Goal: Task Accomplishment & Management: Manage account settings

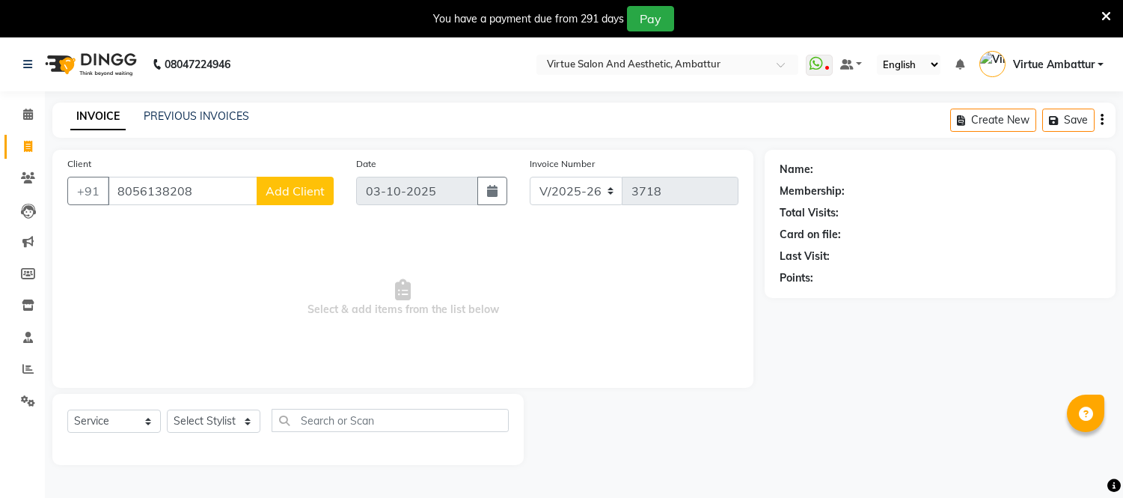
select select "5237"
select select "service"
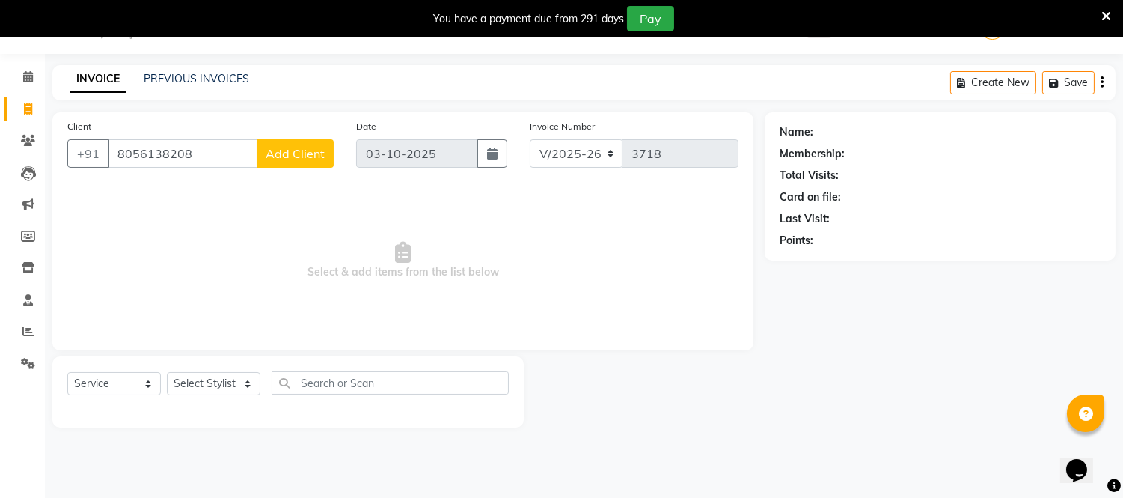
click at [233, 147] on input "8056138208" at bounding box center [183, 153] width 150 height 28
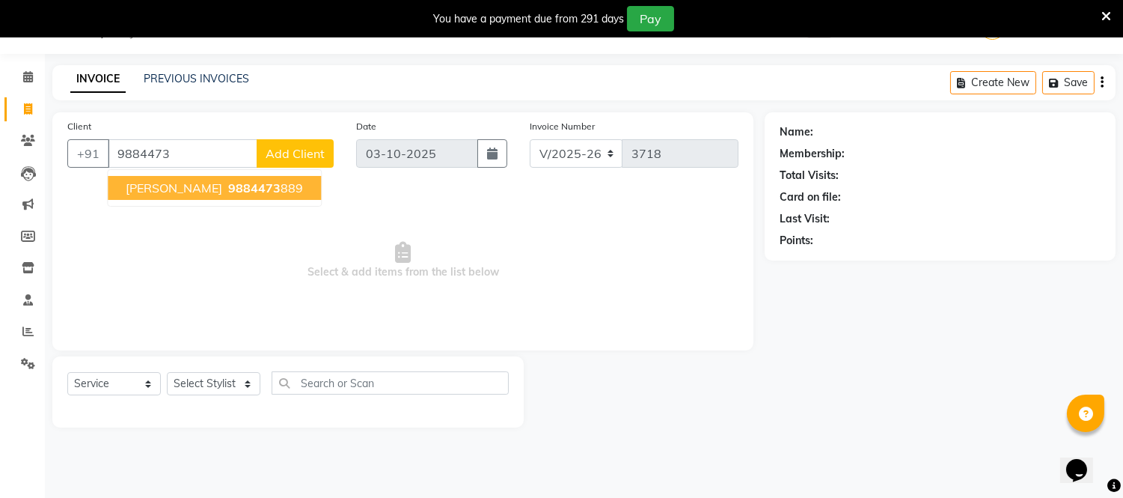
click at [228, 183] on span "9884473" at bounding box center [254, 187] width 52 height 15
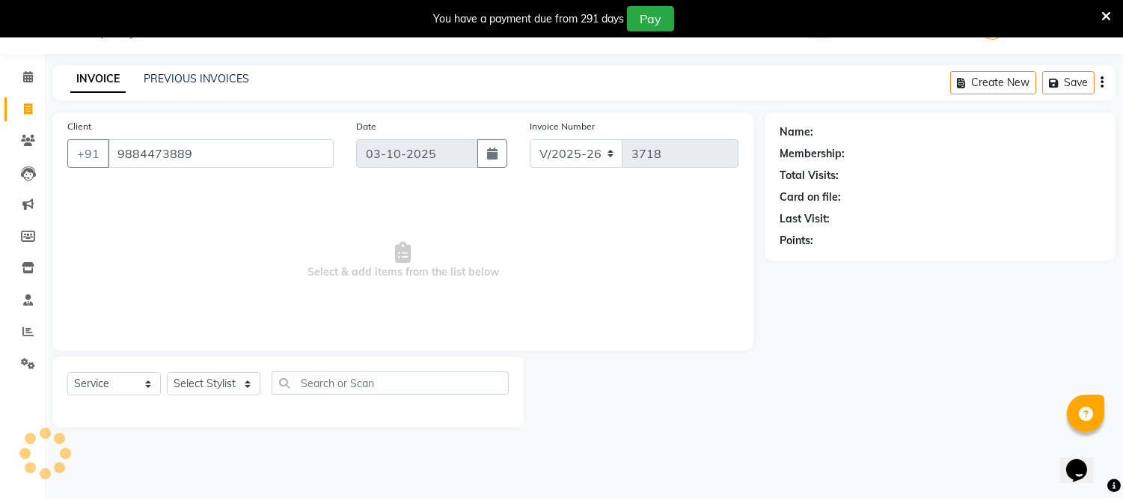
type input "9884473889"
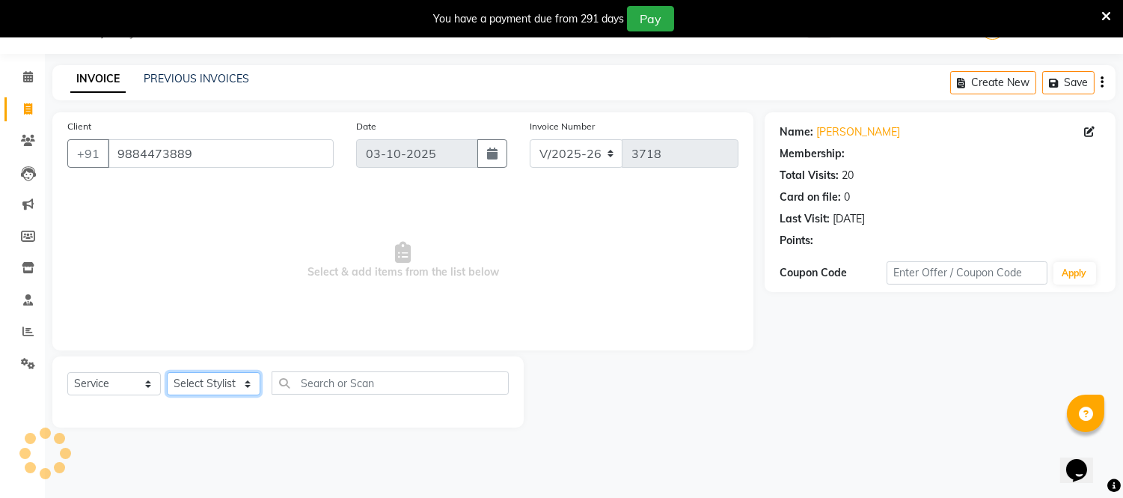
click at [245, 377] on select "Select Stylist [PERSON_NAME] [PERSON_NAME] [PERSON_NAME] [PERSON_NAME] [PERSON_…" at bounding box center [214, 383] width 94 height 23
select select "1: Object"
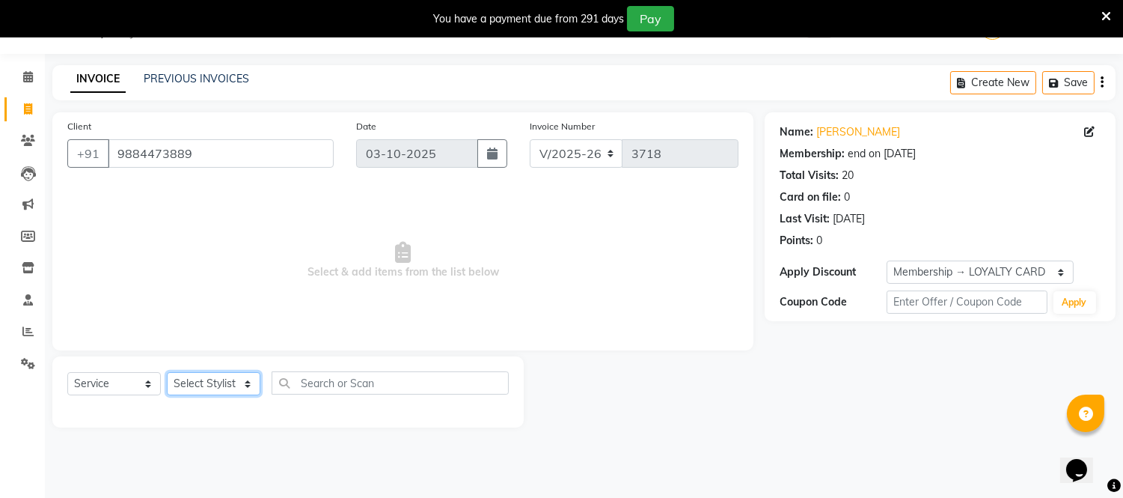
select select "83849"
click at [167, 373] on select "Select Stylist [PERSON_NAME] [PERSON_NAME] [PERSON_NAME] [PERSON_NAME] [PERSON_…" at bounding box center [214, 383] width 94 height 23
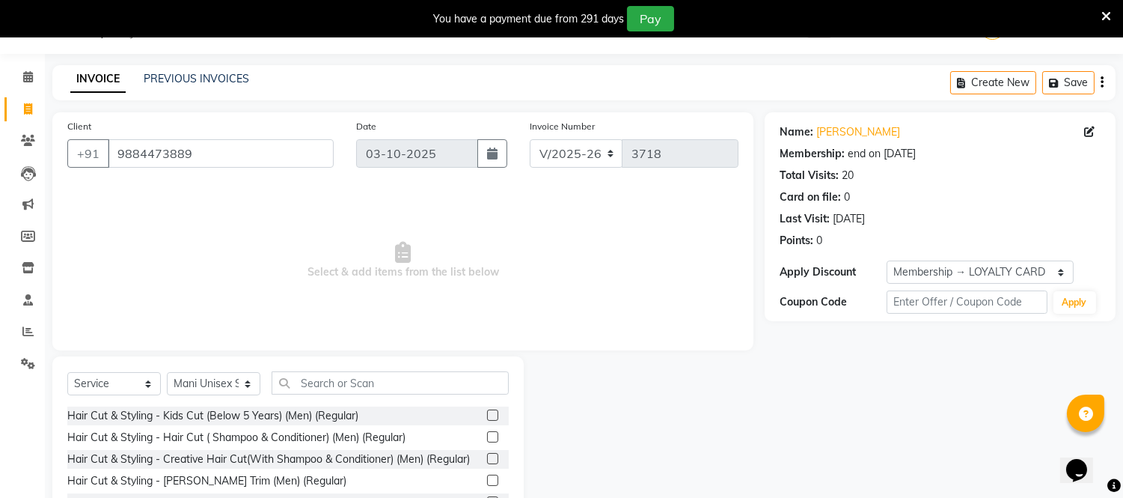
drag, startPoint x: 344, startPoint y: 397, endPoint x: 343, endPoint y: 382, distance: 15.0
click at [343, 385] on div "Select Service Product Membership Package Voucher Prepaid Gift Card Select Styl…" at bounding box center [287, 388] width 441 height 35
click at [343, 380] on input "text" at bounding box center [390, 382] width 237 height 23
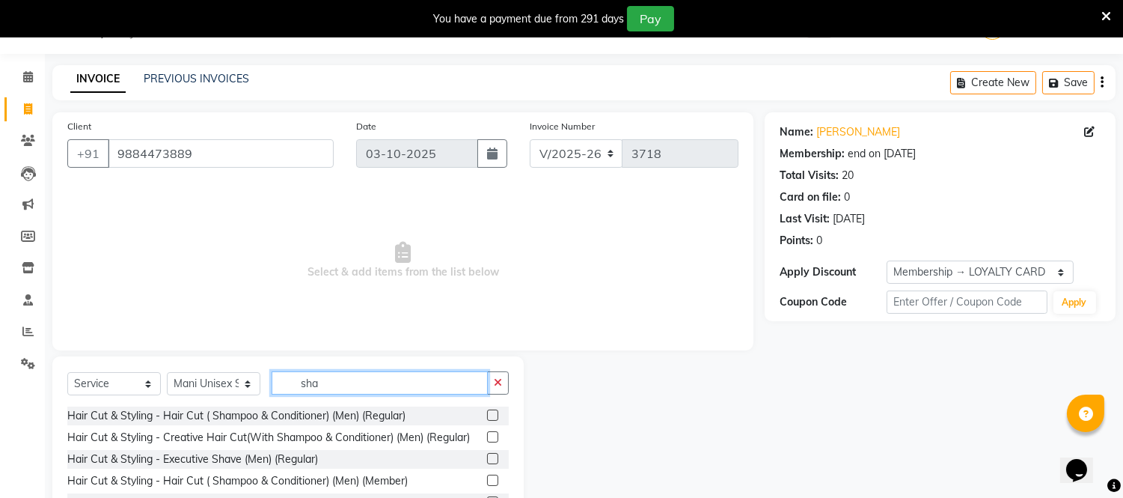
type input "sha"
click at [487, 464] on label at bounding box center [492, 458] width 11 height 11
click at [487, 464] on input "checkbox" at bounding box center [492, 459] width 10 height 10
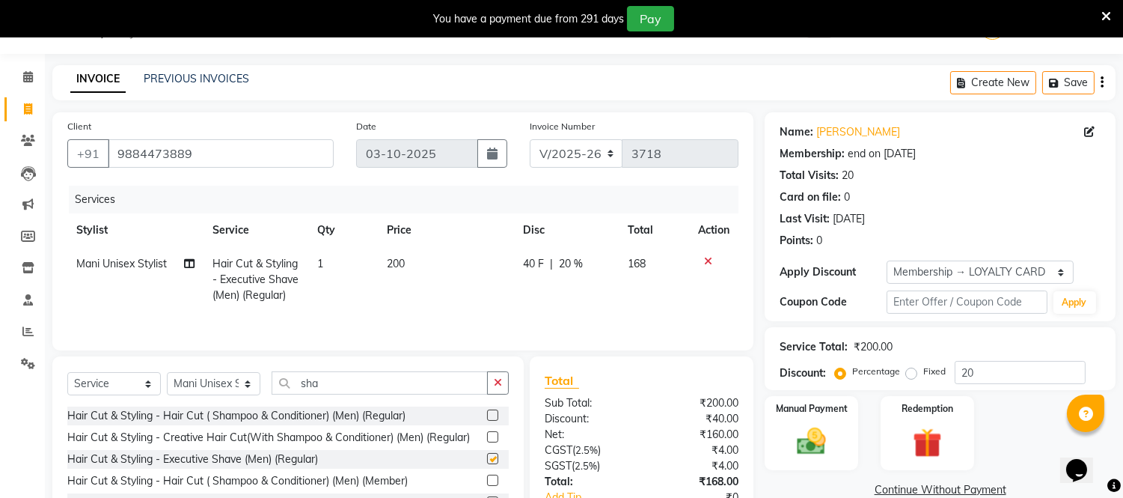
checkbox input "false"
click at [382, 264] on td "200" at bounding box center [445, 279] width 135 height 65
select select "83849"
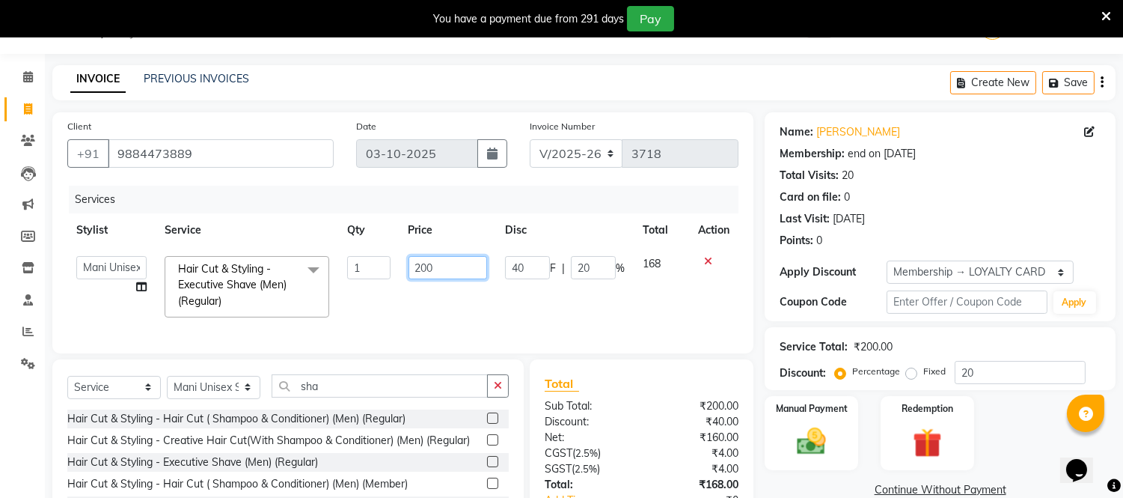
drag, startPoint x: 409, startPoint y: 263, endPoint x: 536, endPoint y: 254, distance: 127.5
click at [536, 254] on tr "[PERSON_NAME] [PERSON_NAME] [PERSON_NAME] [PERSON_NAME] [PERSON_NAME] Virtue TC…" at bounding box center [402, 286] width 671 height 79
type input "160"
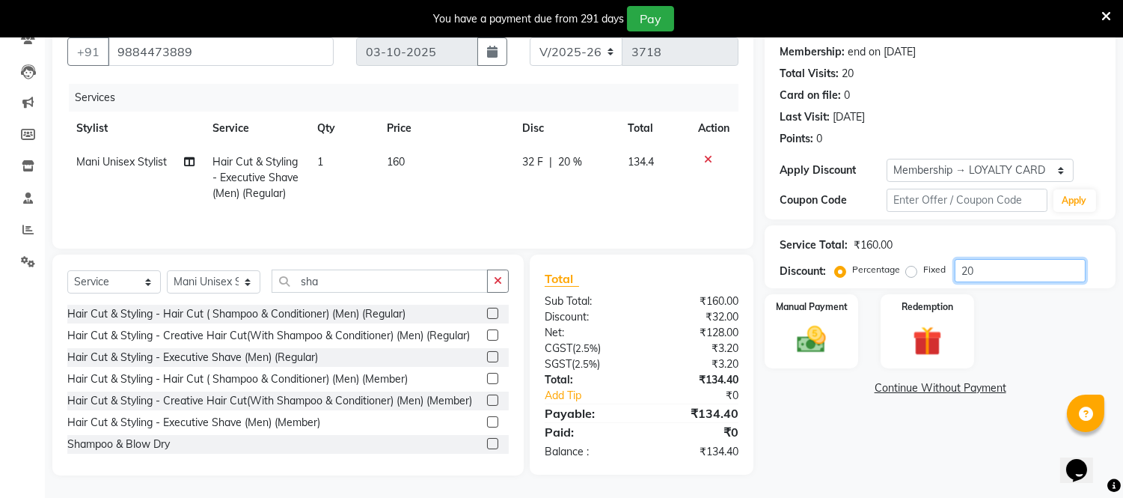
scroll to position [140, 0]
drag, startPoint x: 896, startPoint y: 257, endPoint x: 737, endPoint y: 274, distance: 159.5
click at [738, 273] on div "Client [PHONE_NUMBER] Date [DATE] Invoice Number V/2025 V/[PHONE_NUMBER] Servic…" at bounding box center [584, 242] width 1086 height 465
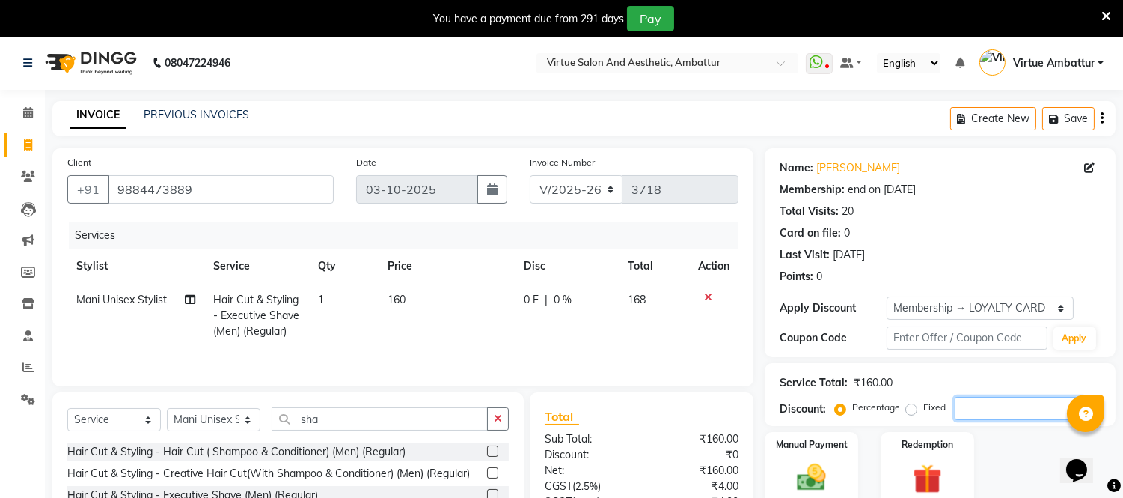
scroll to position [0, 0]
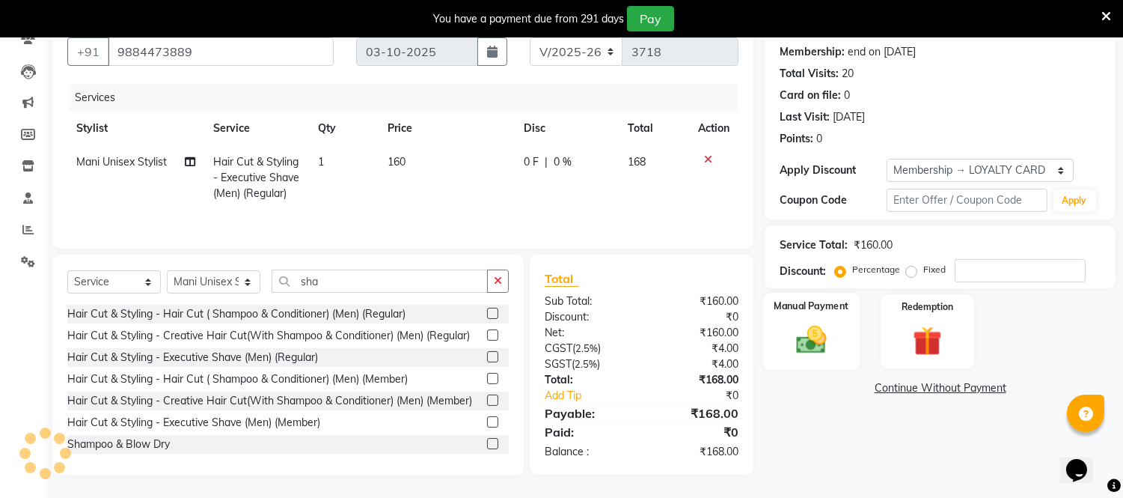
drag, startPoint x: 814, startPoint y: 328, endPoint x: 829, endPoint y: 334, distance: 16.1
click at [813, 327] on img at bounding box center [811, 339] width 49 height 35
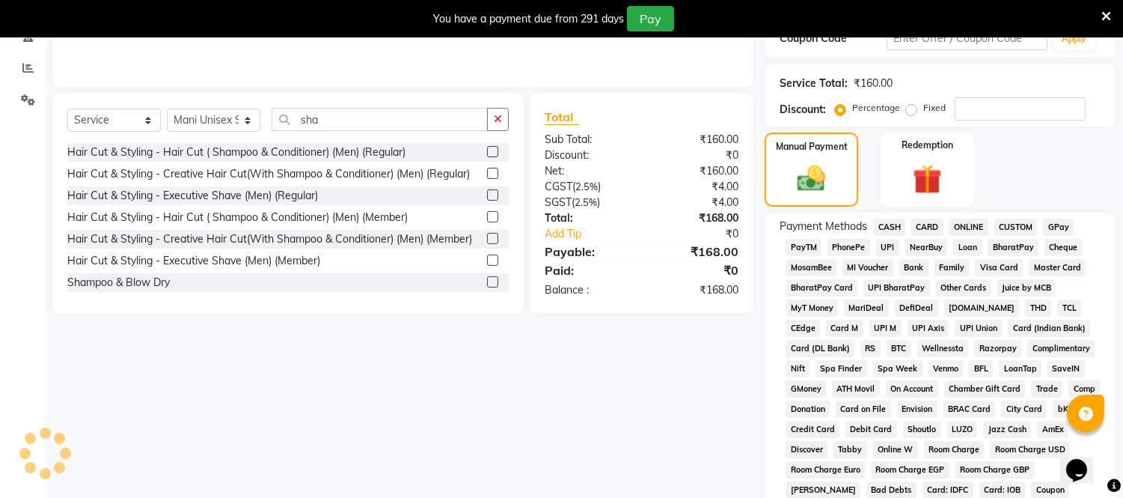
scroll to position [390, 0]
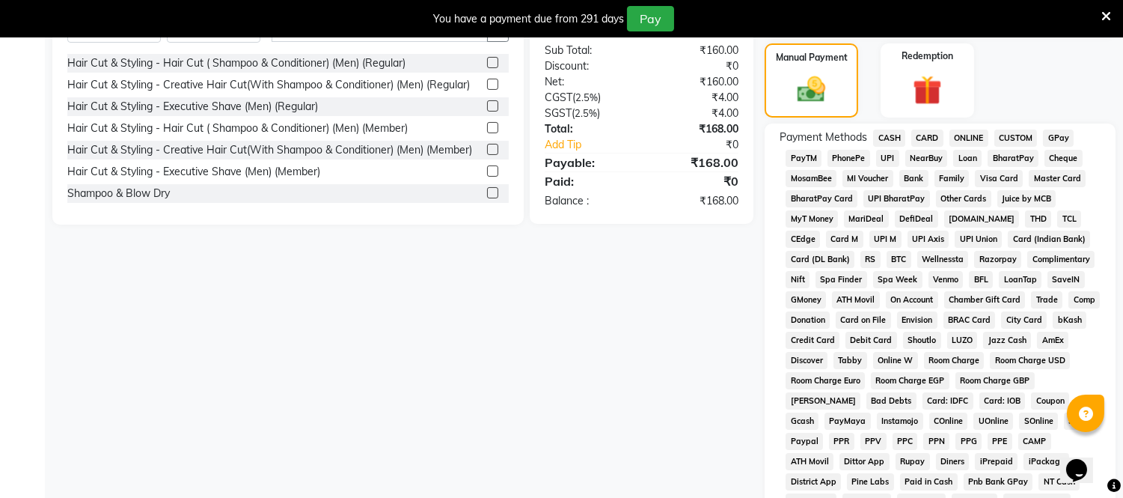
click at [975, 132] on span "ONLINE" at bounding box center [969, 137] width 39 height 17
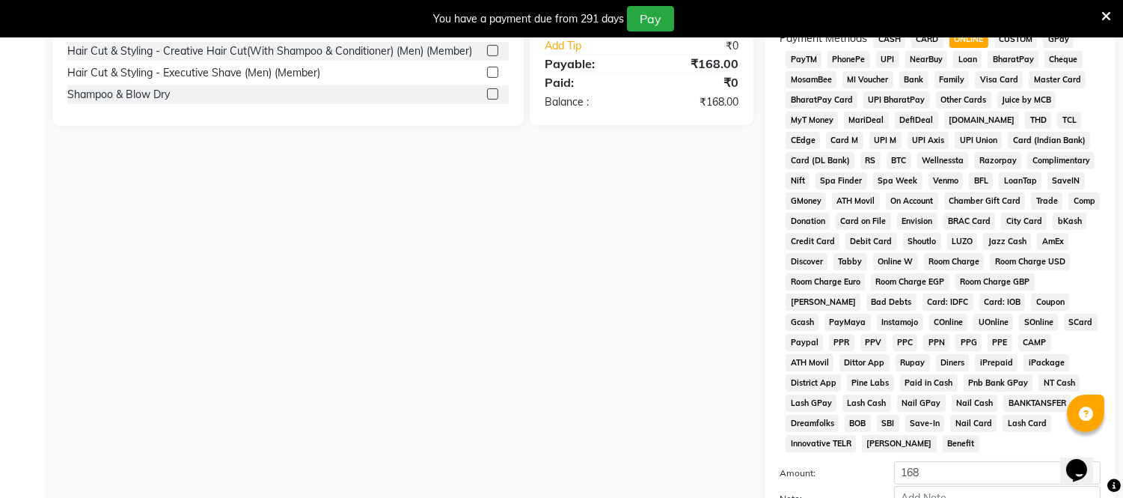
scroll to position [566, 0]
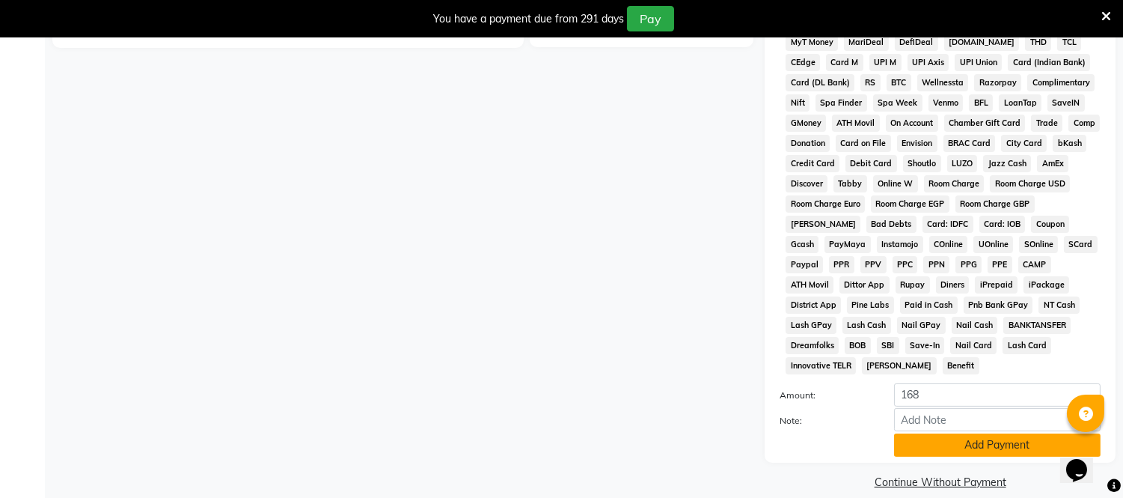
click at [959, 433] on button "Add Payment" at bounding box center [997, 444] width 207 height 23
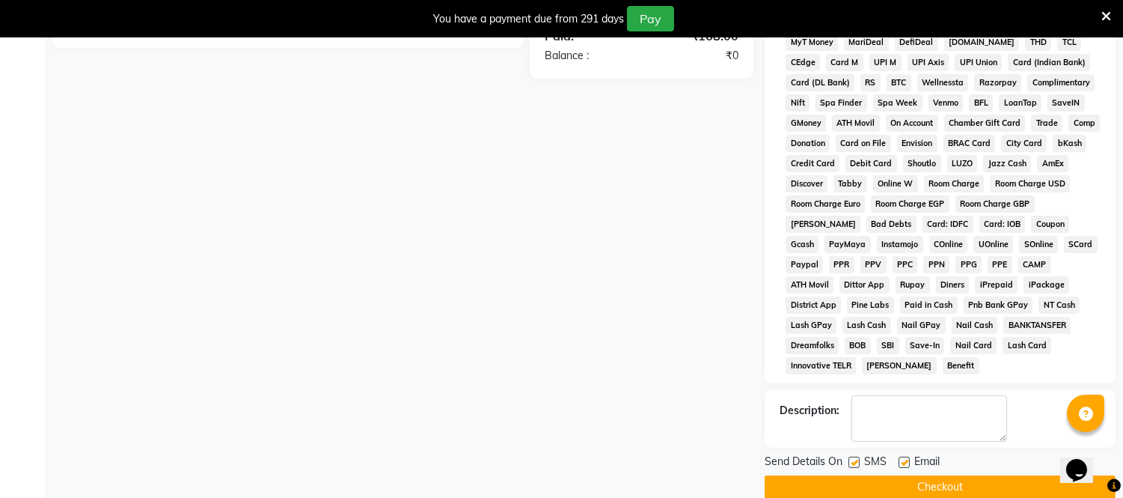
click at [931, 475] on button "Checkout" at bounding box center [940, 486] width 351 height 23
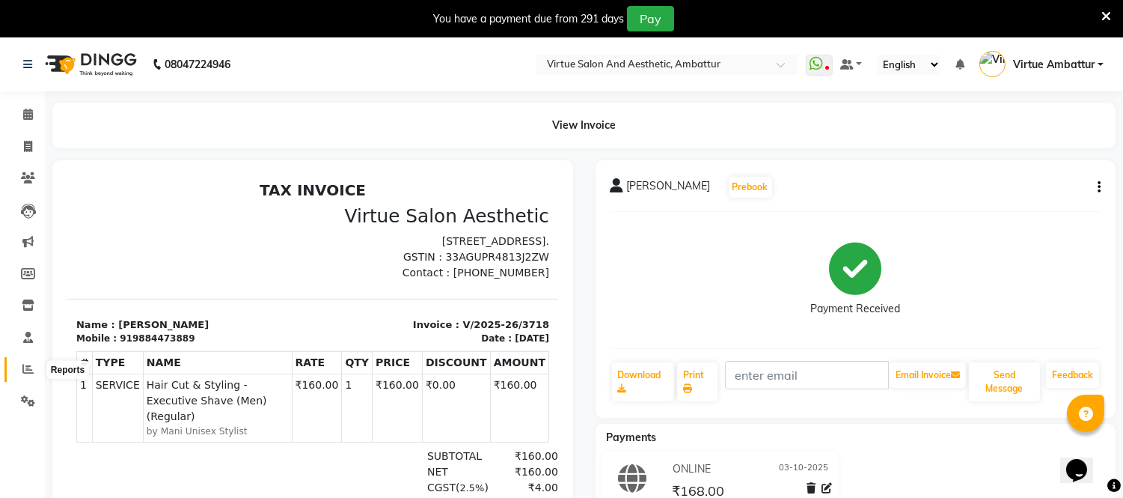
click at [34, 363] on span at bounding box center [28, 369] width 26 height 17
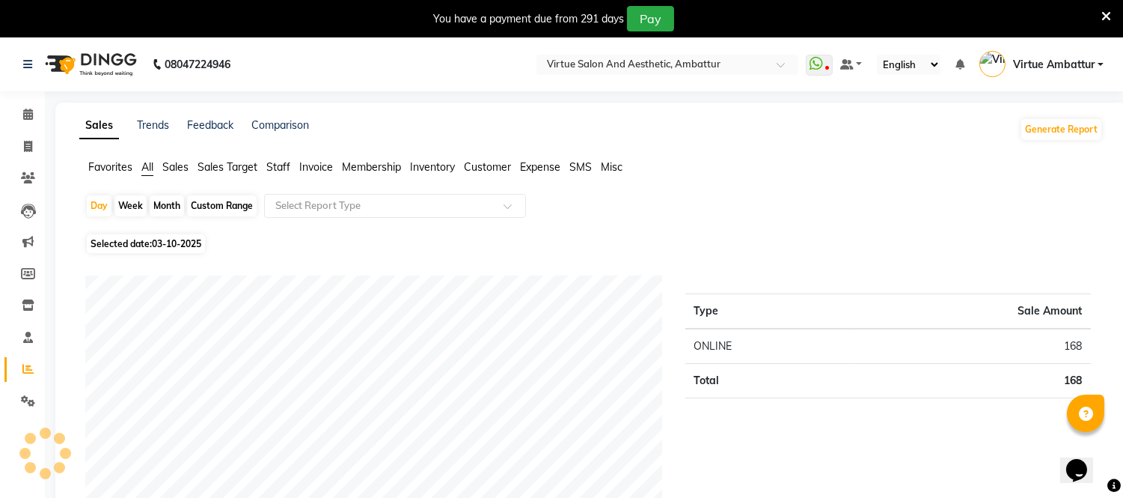
click at [277, 174] on ul "Favorites All Sales Sales Target Staff Invoice Membership Inventory Customer Ex…" at bounding box center [591, 167] width 1024 height 16
click at [277, 168] on span "Staff" at bounding box center [278, 166] width 24 height 13
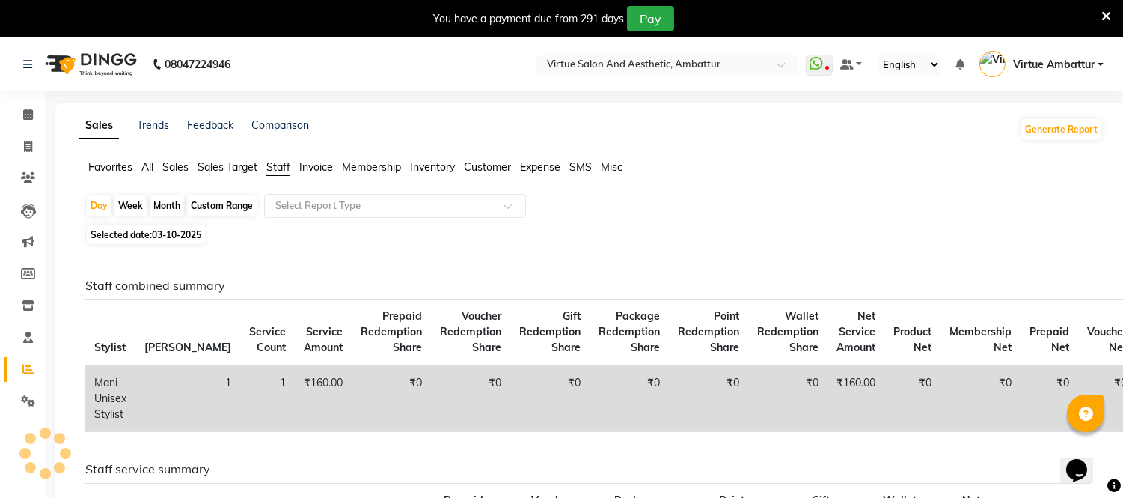
click at [211, 210] on div "Custom Range" at bounding box center [222, 205] width 70 height 21
select select "10"
select select "2025"
click at [166, 213] on div "Month" at bounding box center [167, 205] width 34 height 21
select select "10"
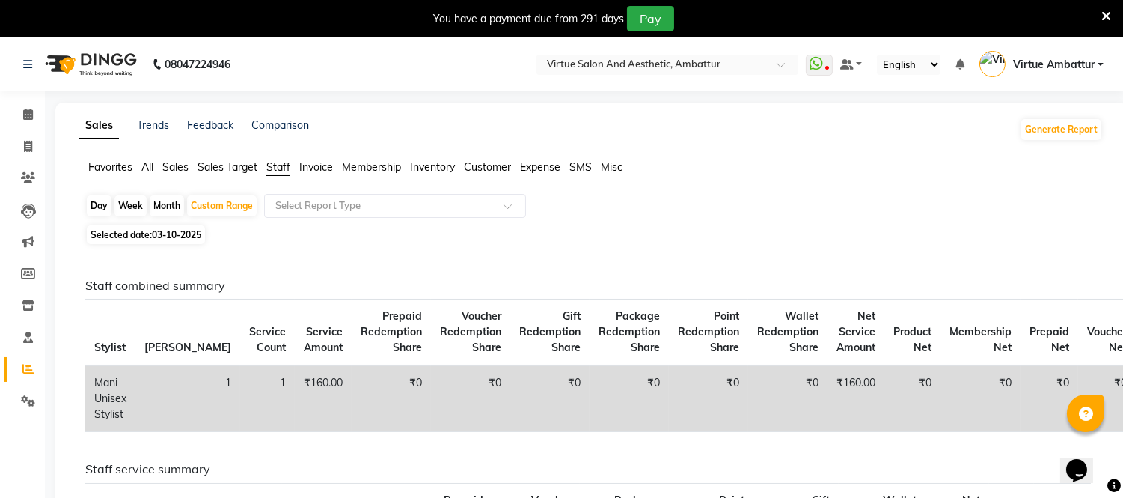
select select "2025"
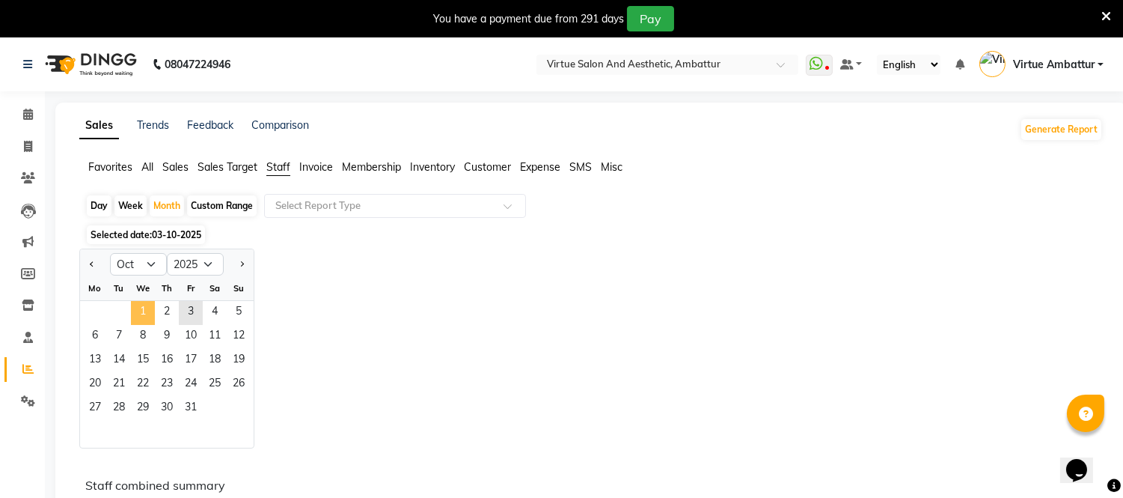
click at [144, 308] on span "1" at bounding box center [143, 313] width 24 height 24
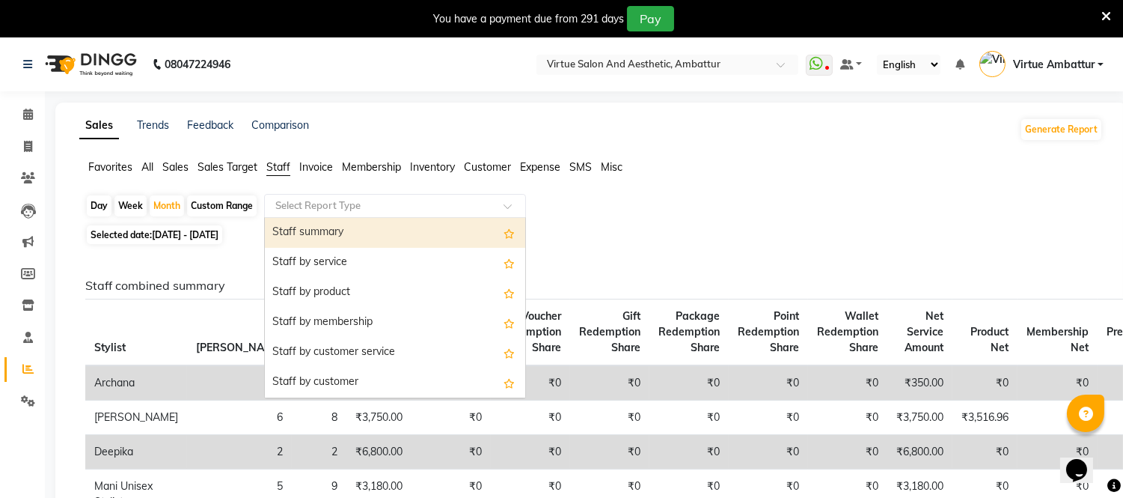
click at [375, 198] on input "text" at bounding box center [379, 205] width 215 height 15
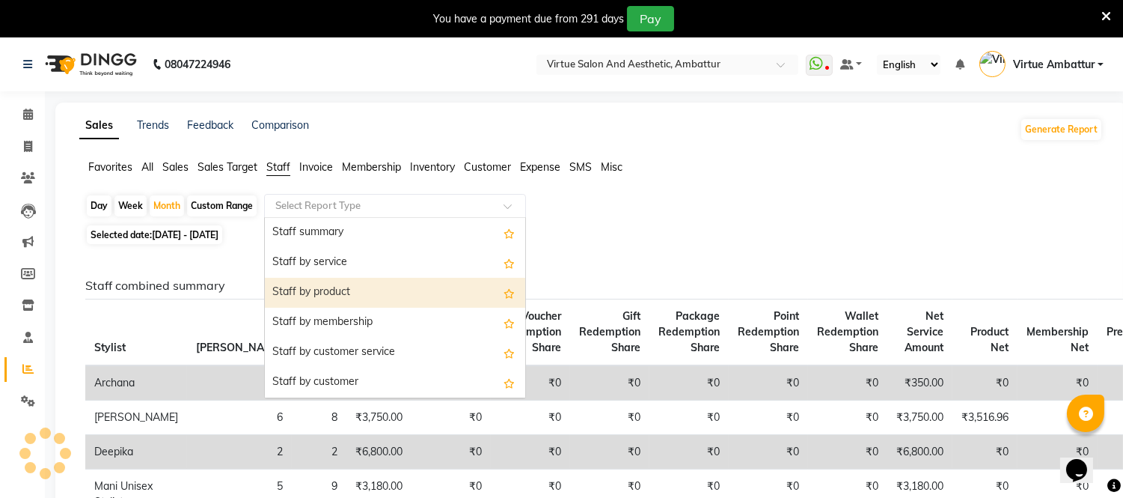
click at [342, 285] on div "Staff by product" at bounding box center [395, 293] width 260 height 30
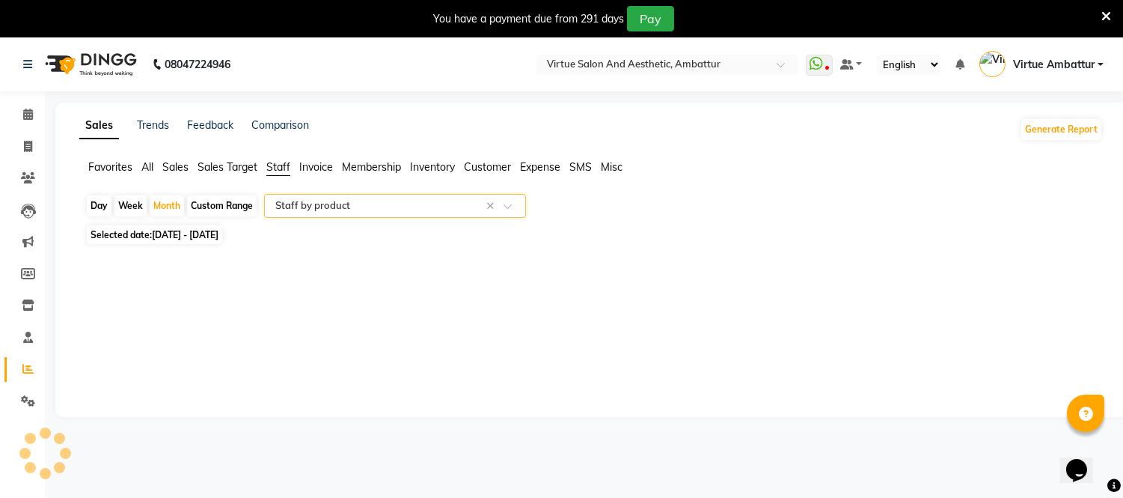
select select "csv"
click at [436, 197] on div "Select Report Type × Staff by product ×" at bounding box center [395, 206] width 262 height 24
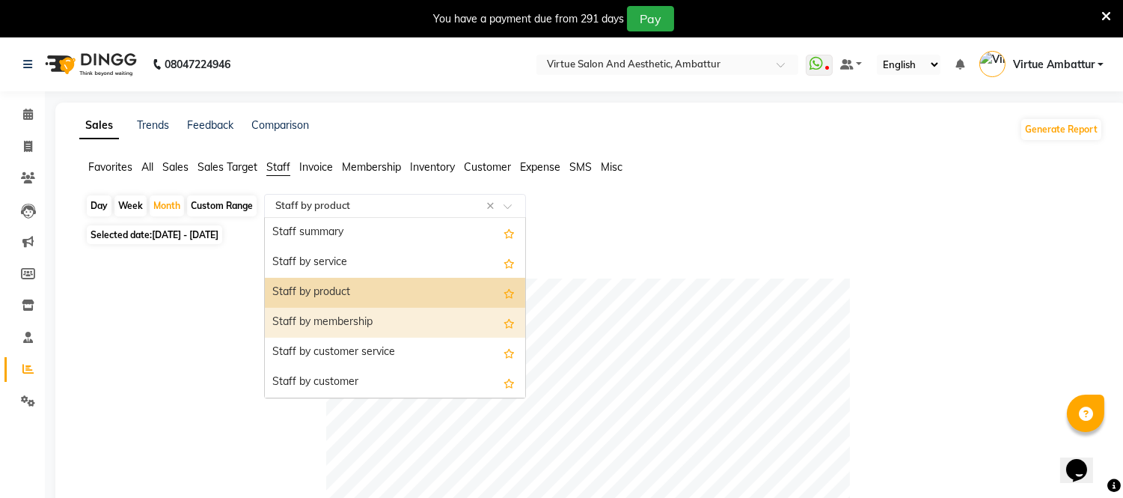
click at [352, 316] on div "Staff by membership" at bounding box center [395, 323] width 260 height 30
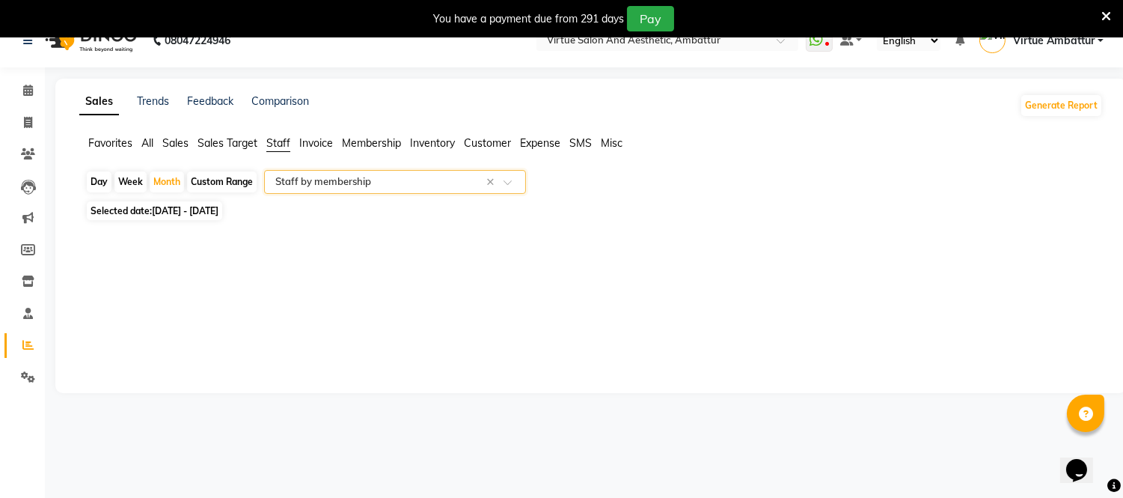
scroll to position [37, 0]
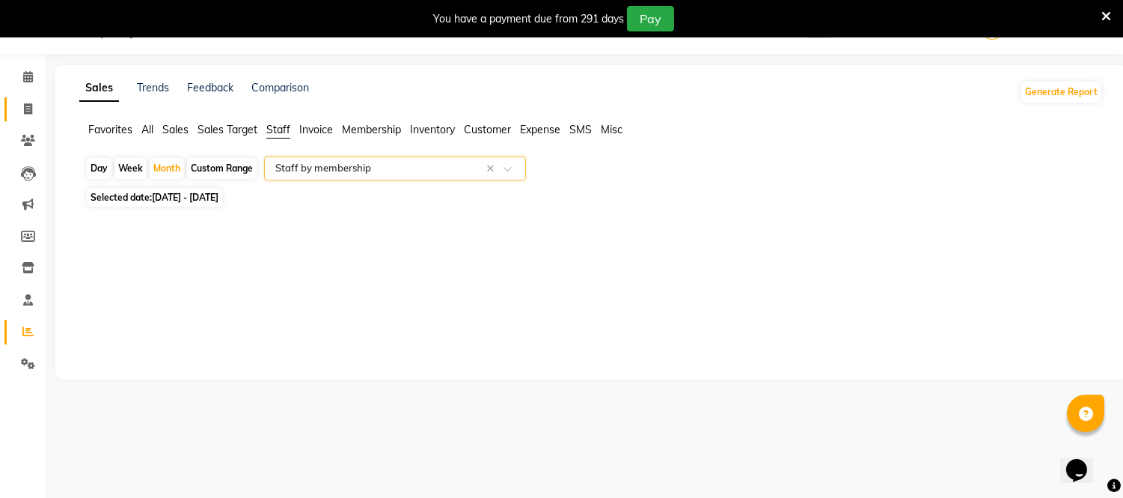
click at [34, 116] on link "Invoice" at bounding box center [22, 109] width 36 height 25
select select "service"
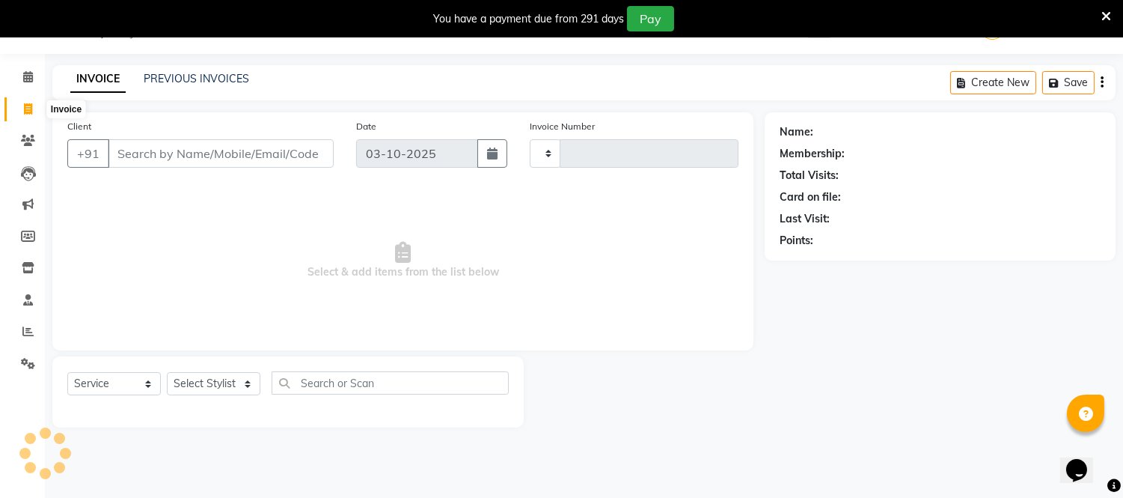
type input "3719"
select select "5237"
click at [204, 146] on input "Client" at bounding box center [221, 153] width 226 height 28
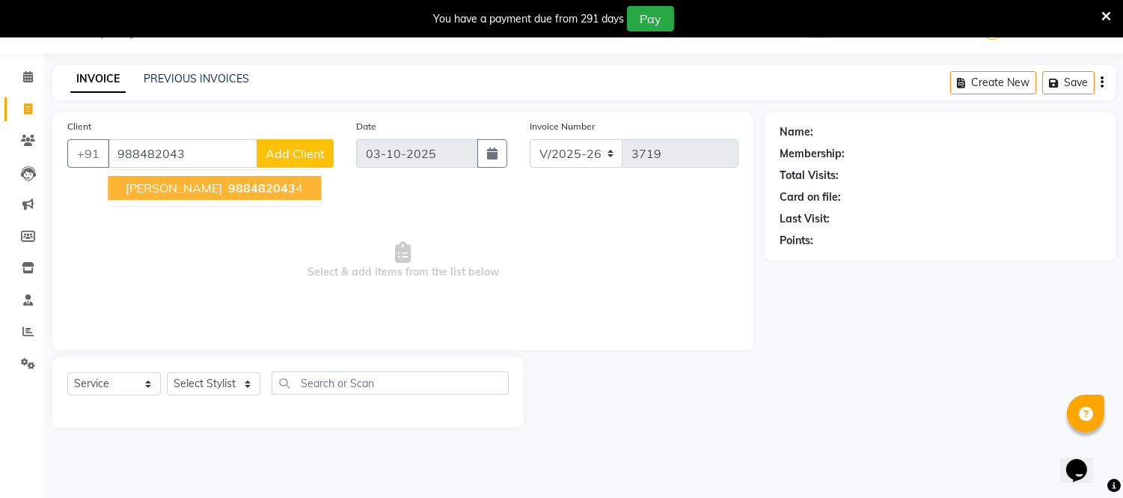
click at [282, 197] on button "[PERSON_NAME] 988482043 4" at bounding box center [214, 188] width 213 height 24
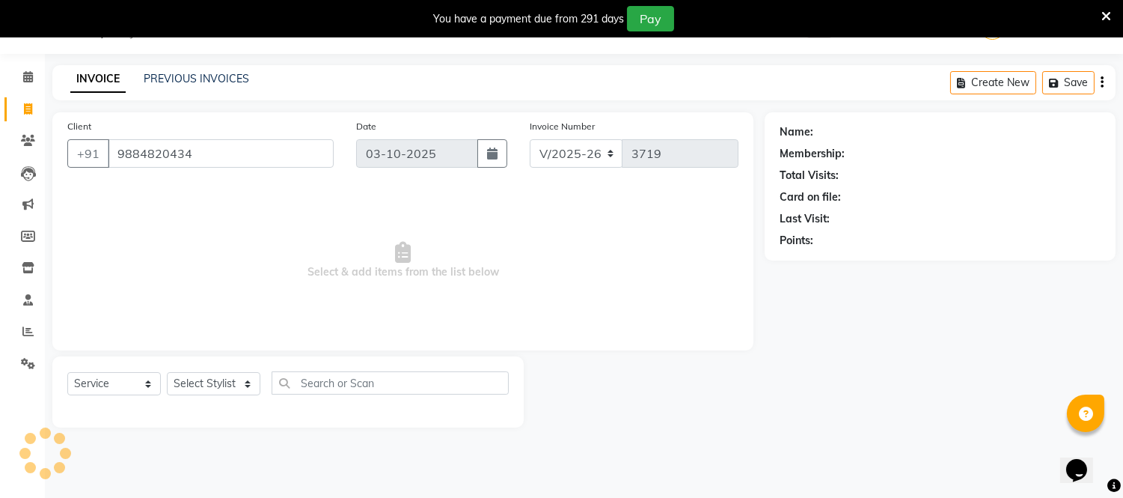
type input "9884820434"
select select "1: Object"
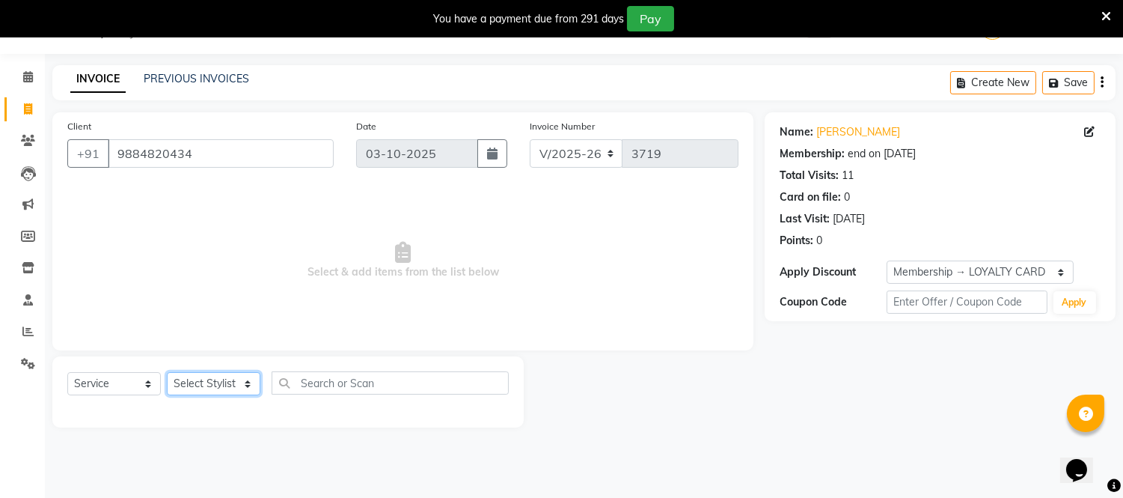
click at [221, 390] on select "Select Stylist [PERSON_NAME] [PERSON_NAME] [PERSON_NAME] [PERSON_NAME] [PERSON_…" at bounding box center [214, 383] width 94 height 23
select select "48223"
click at [167, 373] on select "Select Stylist [PERSON_NAME] [PERSON_NAME] [PERSON_NAME] [PERSON_NAME] [PERSON_…" at bounding box center [214, 383] width 94 height 23
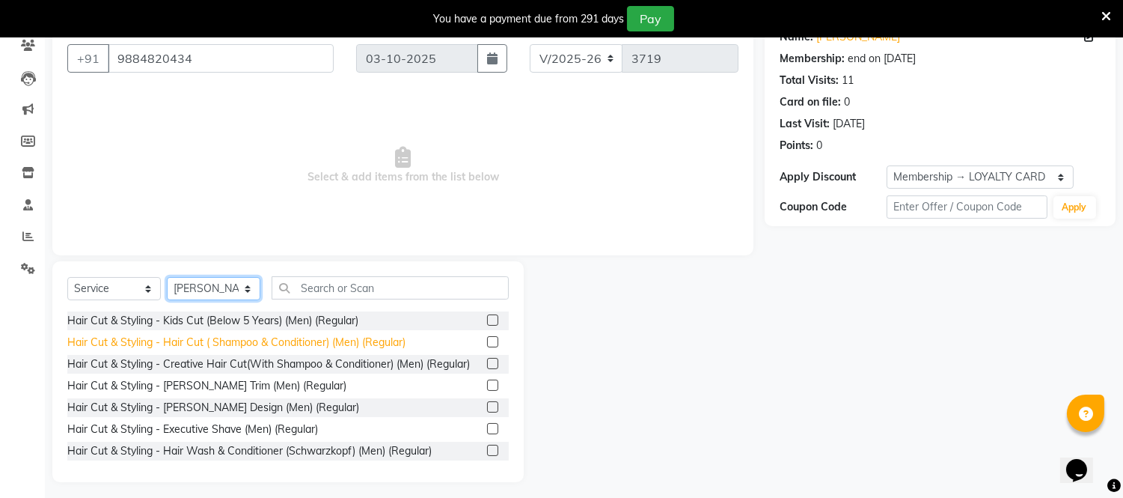
scroll to position [138, 0]
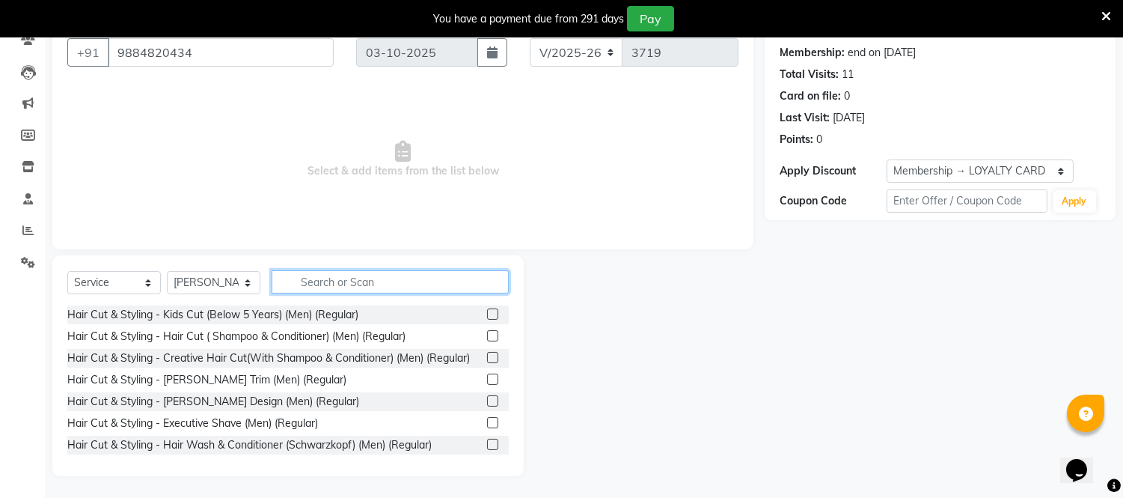
click at [397, 289] on input "text" at bounding box center [390, 281] width 237 height 23
click at [397, 288] on input "text" at bounding box center [390, 281] width 237 height 23
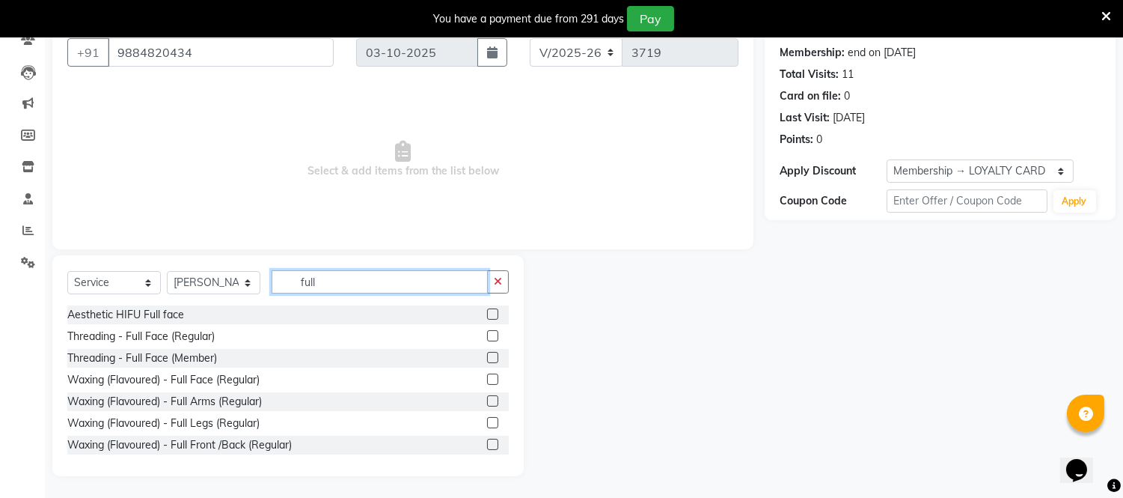
type input "full"
click at [487, 398] on label at bounding box center [492, 400] width 11 height 11
click at [487, 398] on input "checkbox" at bounding box center [492, 402] width 10 height 10
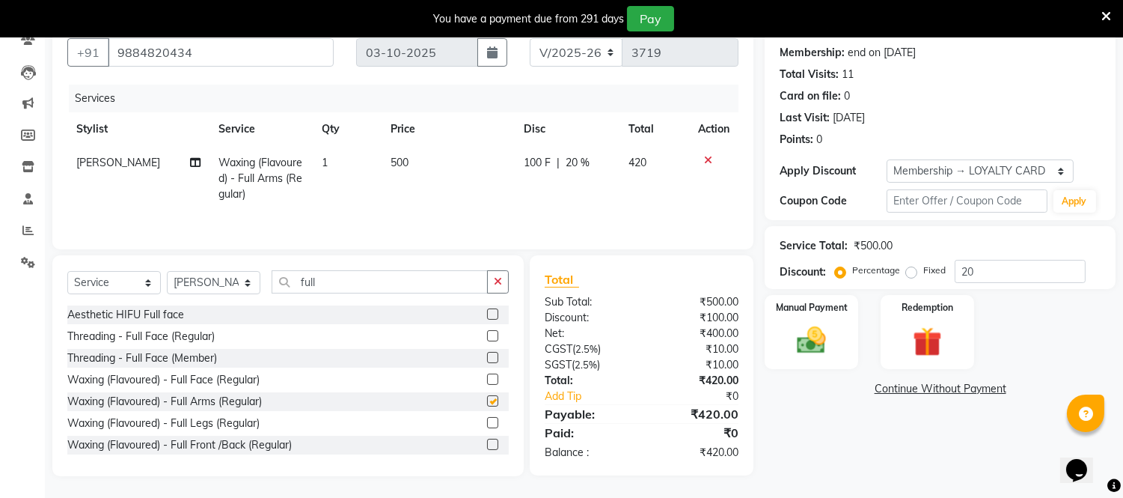
checkbox input "false"
click at [348, 278] on input "full" at bounding box center [380, 281] width 216 height 23
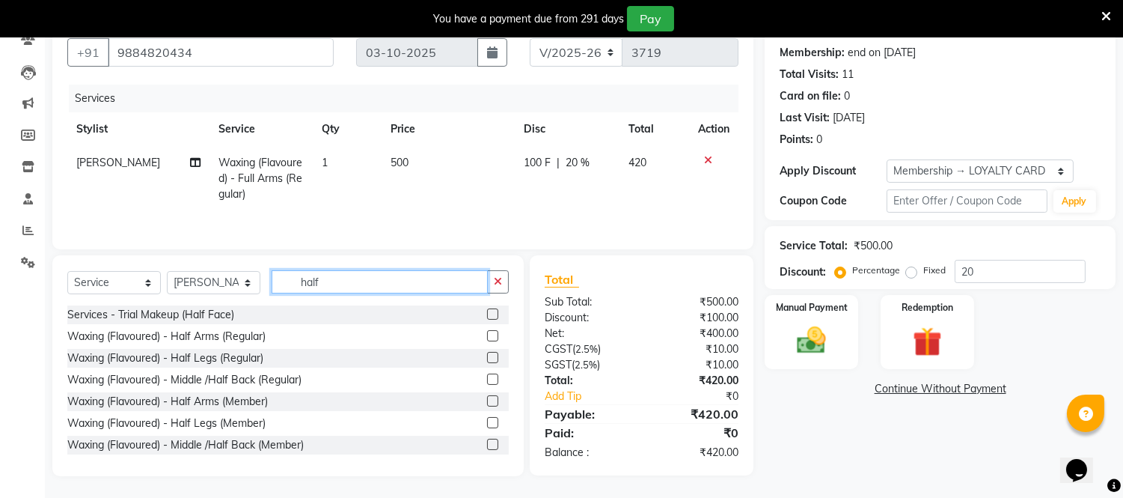
type input "half"
click at [487, 356] on label at bounding box center [492, 357] width 11 height 11
click at [487, 356] on input "checkbox" at bounding box center [492, 358] width 10 height 10
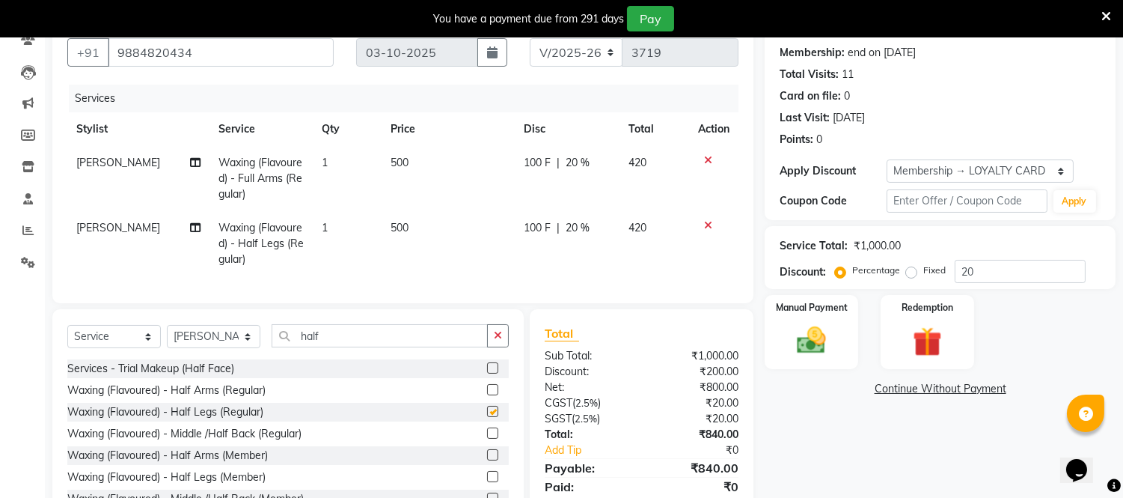
checkbox input "false"
click at [359, 344] on input "half" at bounding box center [380, 335] width 216 height 23
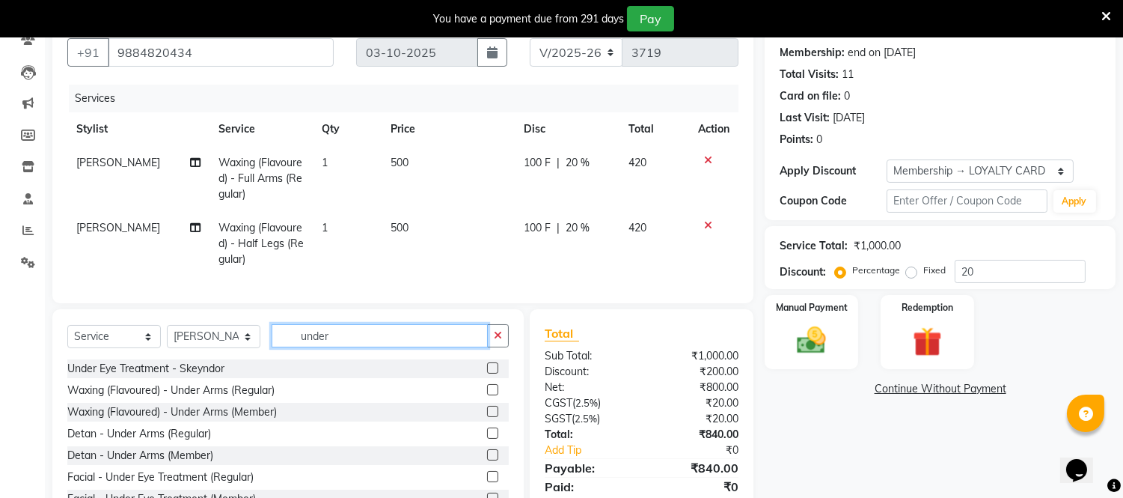
scroll to position [1, 0]
type input "under"
click at [487, 394] on label at bounding box center [492, 387] width 11 height 11
click at [487, 394] on input "checkbox" at bounding box center [492, 389] width 10 height 10
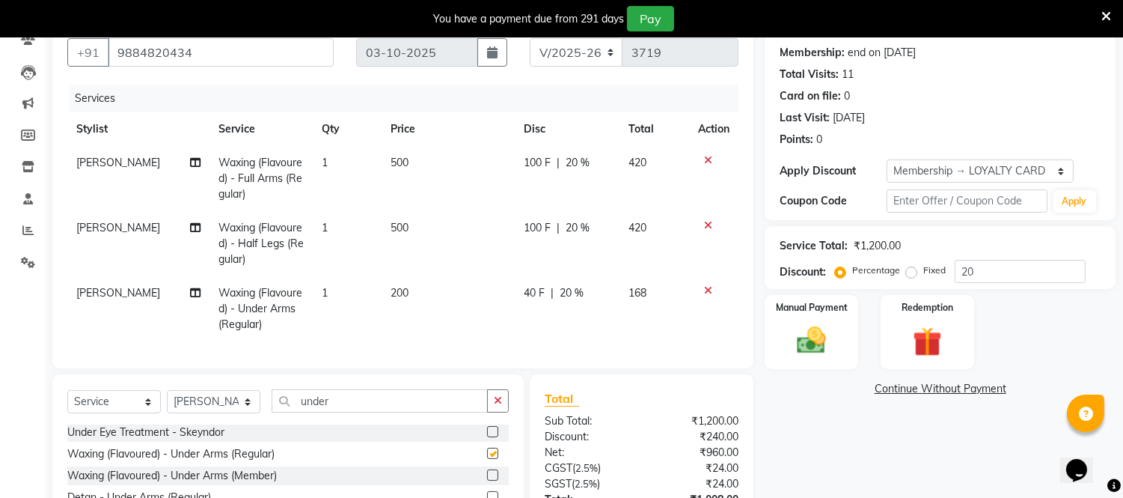
checkbox input "false"
click at [403, 162] on span "500" at bounding box center [400, 162] width 18 height 13
select select "48223"
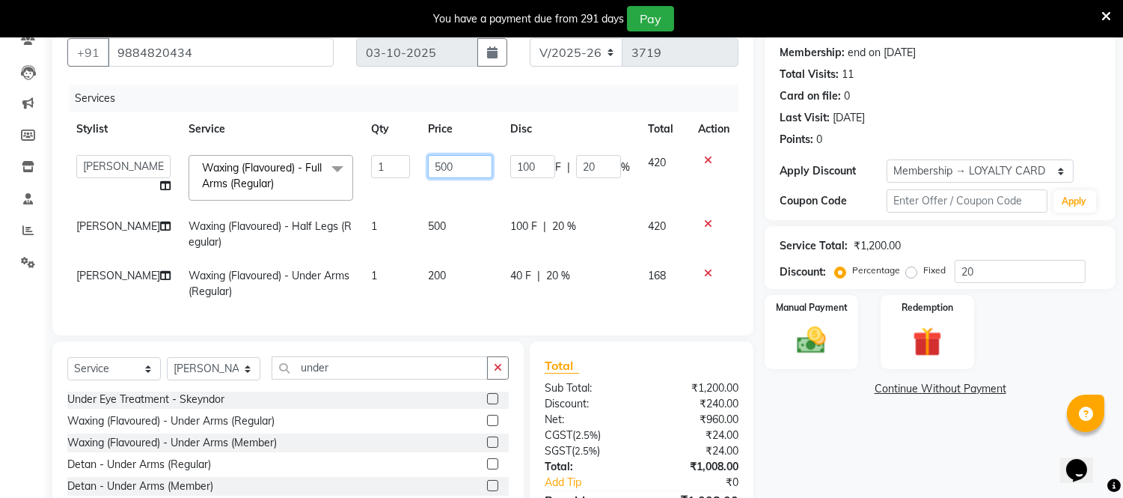
drag, startPoint x: 417, startPoint y: 166, endPoint x: 534, endPoint y: 183, distance: 118.6
click at [534, 183] on tr "[PERSON_NAME] [PERSON_NAME] [PERSON_NAME] [PERSON_NAME] [PERSON_NAME] Virtue TC…" at bounding box center [402, 178] width 671 height 64
click at [428, 281] on td "200" at bounding box center [460, 283] width 82 height 49
select select "48223"
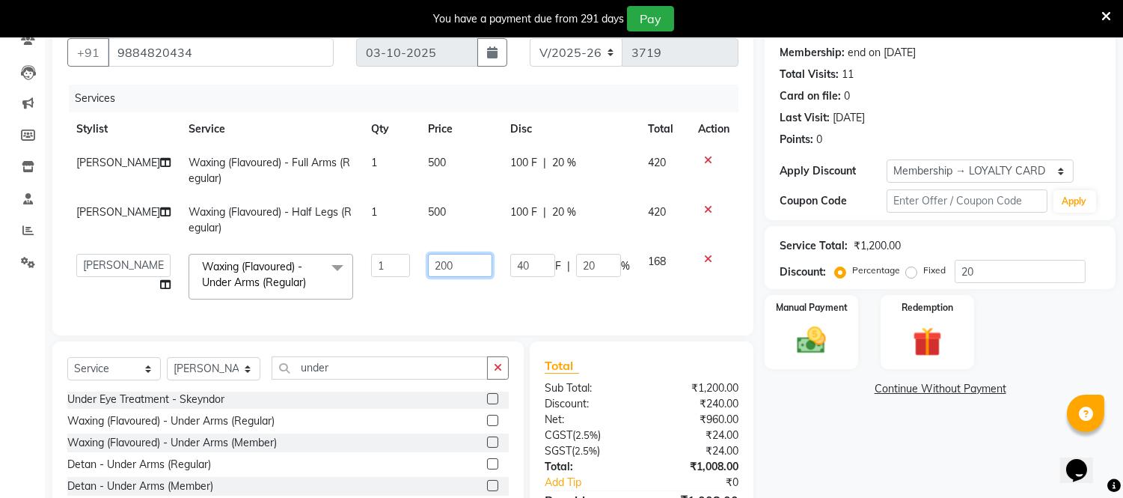
drag, startPoint x: 423, startPoint y: 266, endPoint x: 465, endPoint y: 263, distance: 42.7
click at [462, 263] on input "200" at bounding box center [460, 265] width 64 height 23
type input "250"
click at [419, 153] on td "500" at bounding box center [460, 170] width 82 height 49
select select "48223"
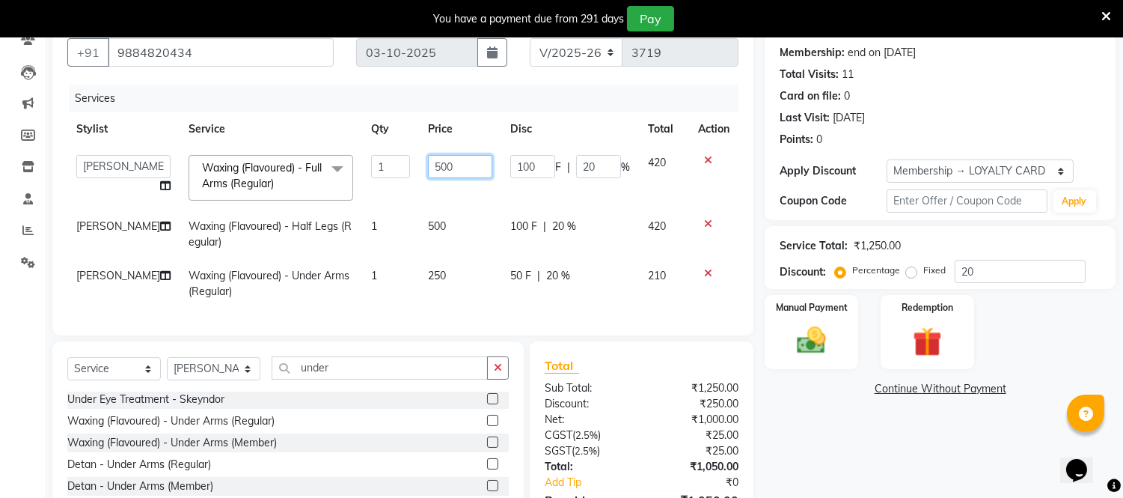
drag, startPoint x: 414, startPoint y: 165, endPoint x: 522, endPoint y: 168, distance: 107.8
click at [522, 165] on tr "[PERSON_NAME] [PERSON_NAME] [PERSON_NAME] [PERSON_NAME] [PERSON_NAME] Virtue TC…" at bounding box center [402, 178] width 671 height 64
type input "530"
click at [429, 214] on td "500" at bounding box center [460, 234] width 82 height 49
select select "48223"
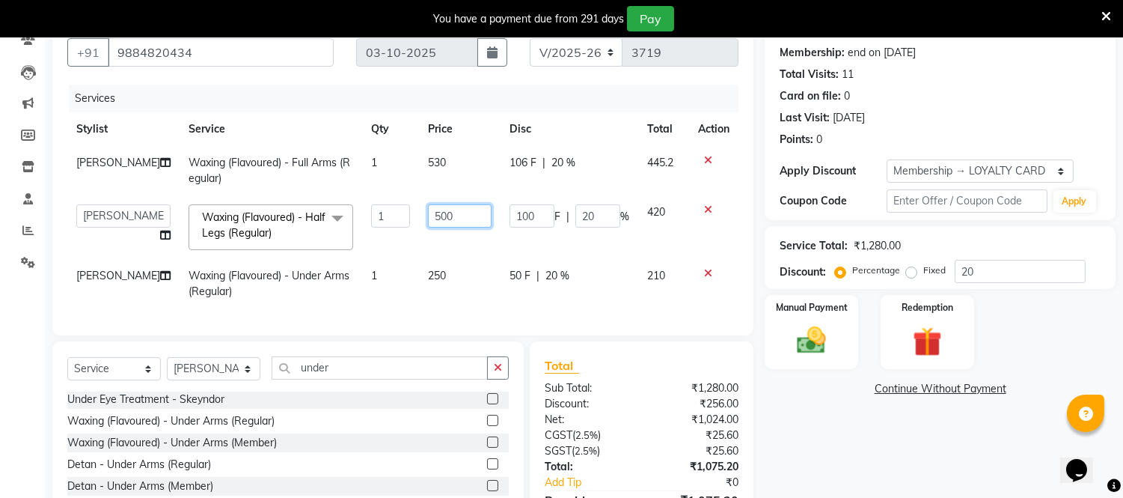
drag, startPoint x: 415, startPoint y: 214, endPoint x: 455, endPoint y: 207, distance: 40.4
click at [455, 207] on input "500" at bounding box center [460, 215] width 64 height 23
type input "530"
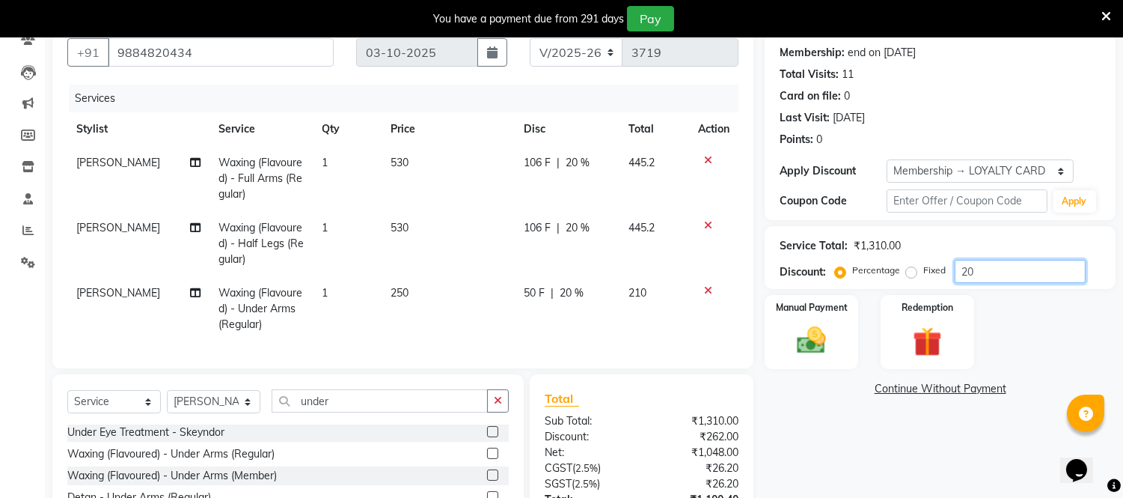
drag, startPoint x: 854, startPoint y: 272, endPoint x: 812, endPoint y: 272, distance: 42.7
click at [812, 272] on div "Discount: Percentage Fixed 20" at bounding box center [940, 271] width 321 height 23
click at [424, 230] on td "530" at bounding box center [449, 243] width 134 height 65
select select "48223"
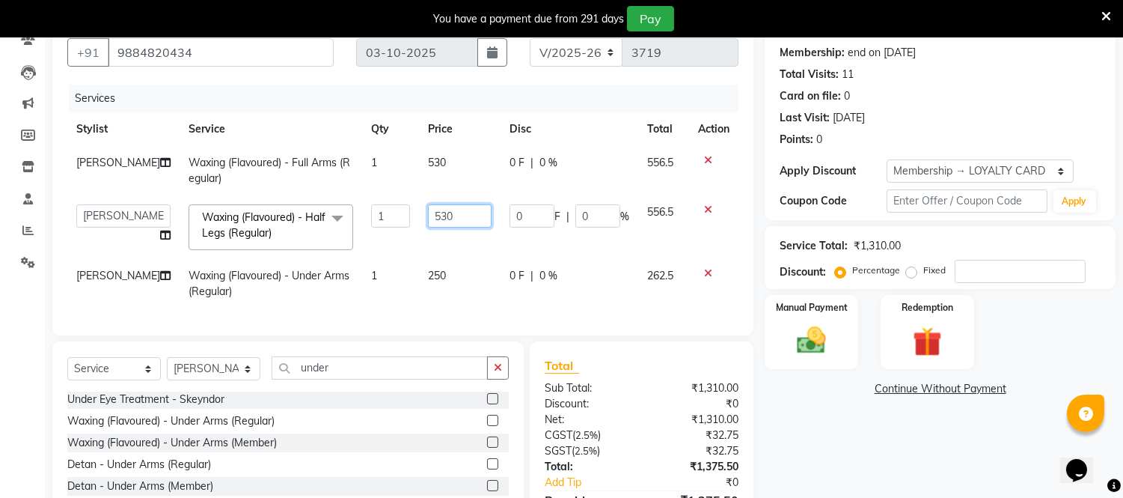
drag, startPoint x: 412, startPoint y: 221, endPoint x: 472, endPoint y: 218, distance: 60.7
click at [491, 217] on td "530" at bounding box center [460, 227] width 82 height 64
type input "420"
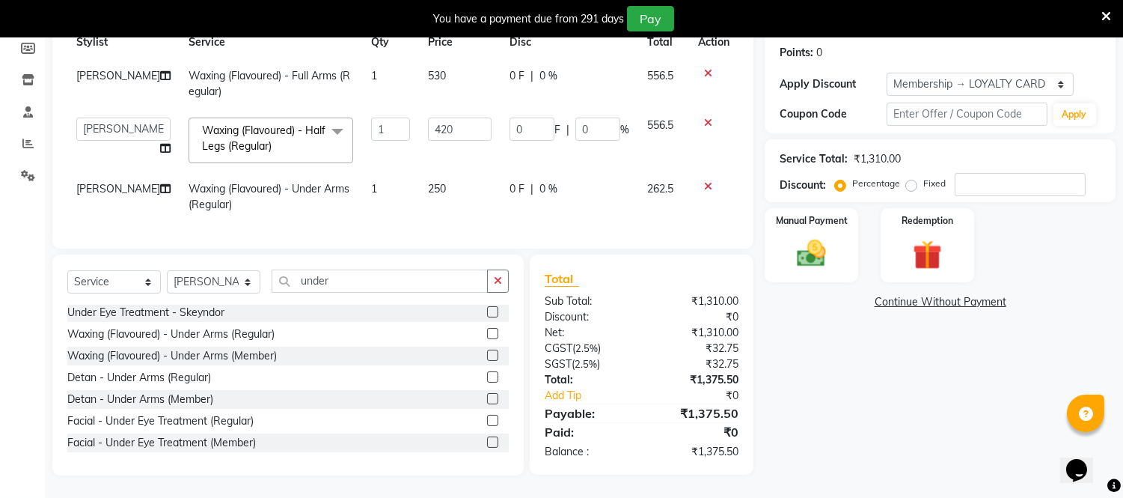
click at [856, 369] on div "Name: [PERSON_NAME] Membership: end on [DATE] Total Visits: 11 Card on file: 0 …" at bounding box center [946, 199] width 362 height 551
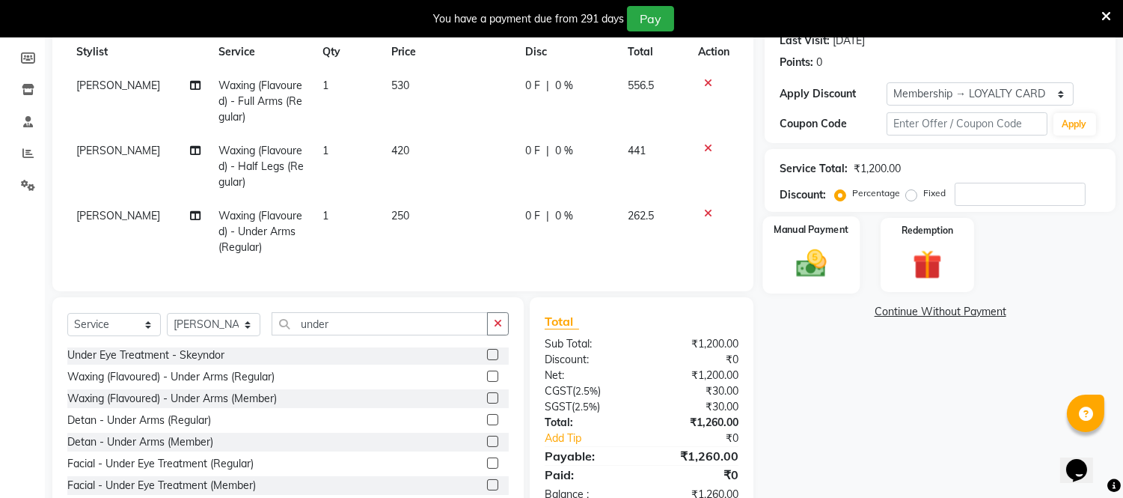
scroll to position [187, 0]
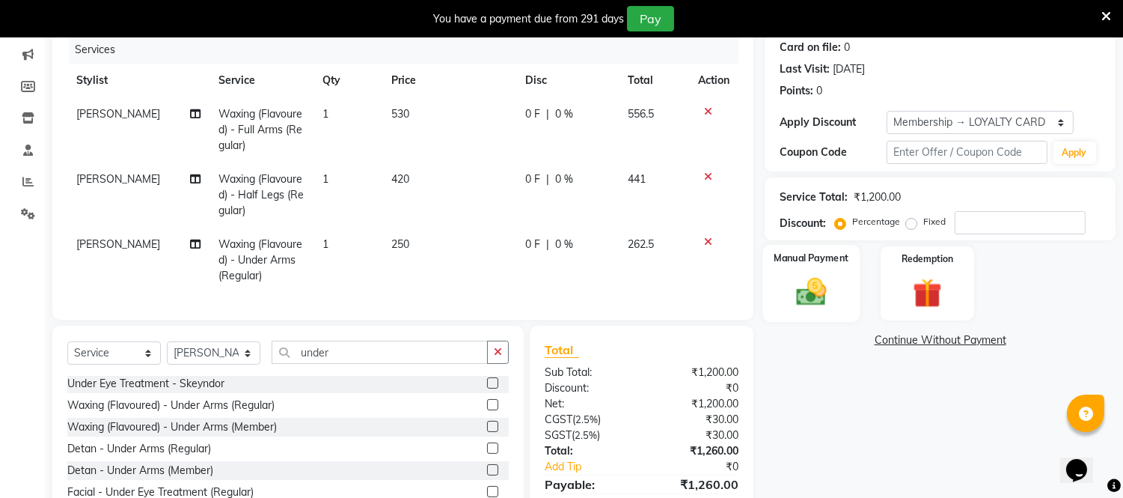
click at [810, 280] on img at bounding box center [811, 292] width 49 height 35
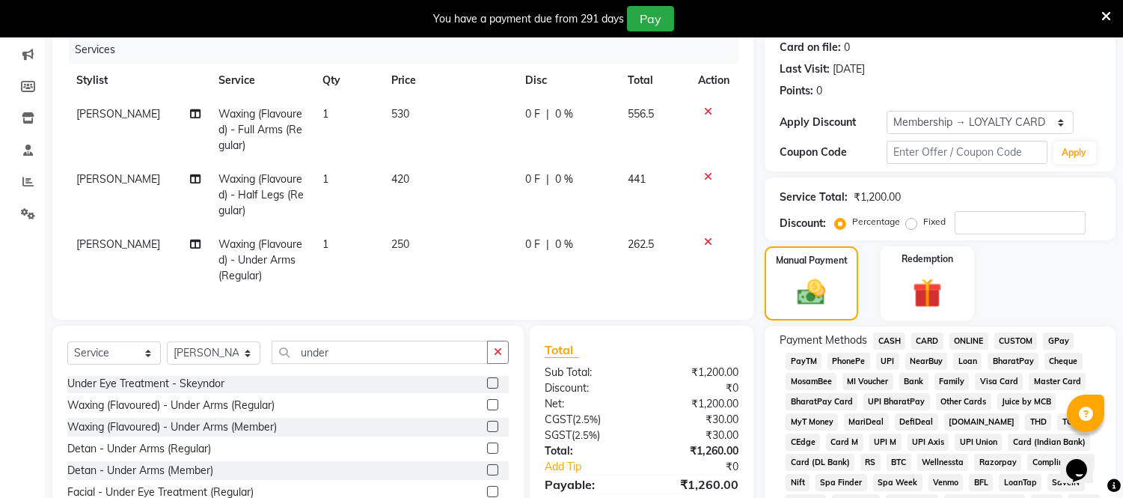
click at [971, 335] on span "ONLINE" at bounding box center [969, 340] width 39 height 17
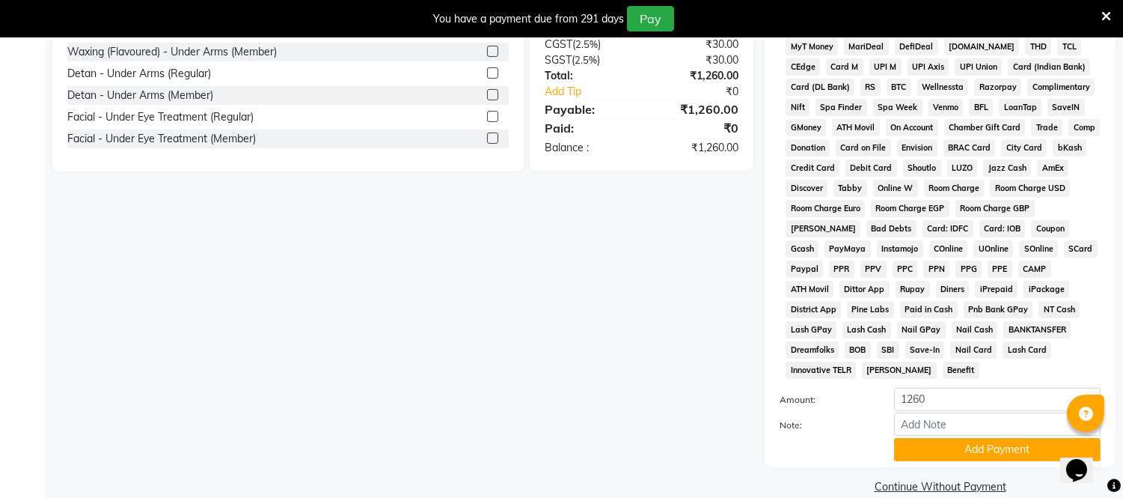
scroll to position [566, 0]
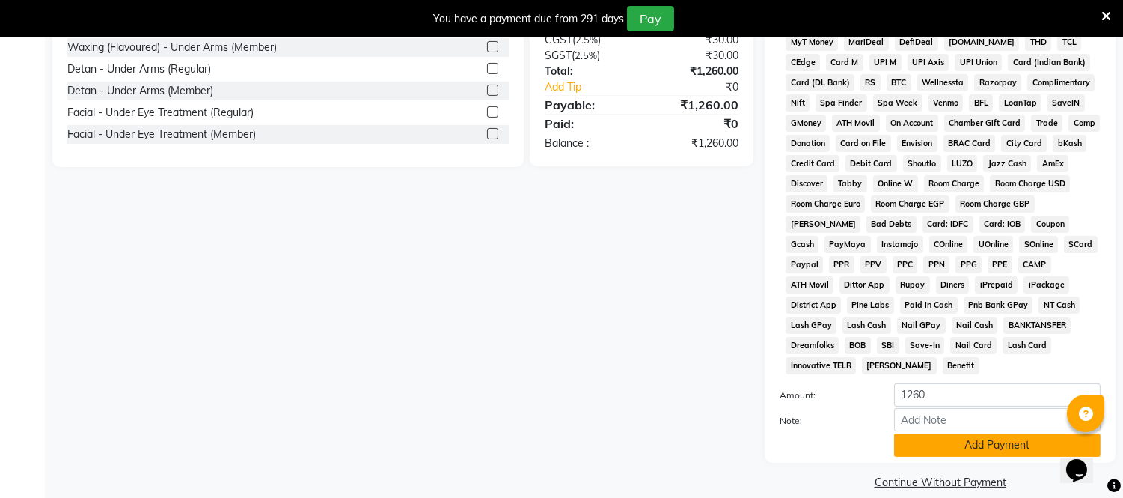
click at [961, 434] on button "Add Payment" at bounding box center [997, 444] width 207 height 23
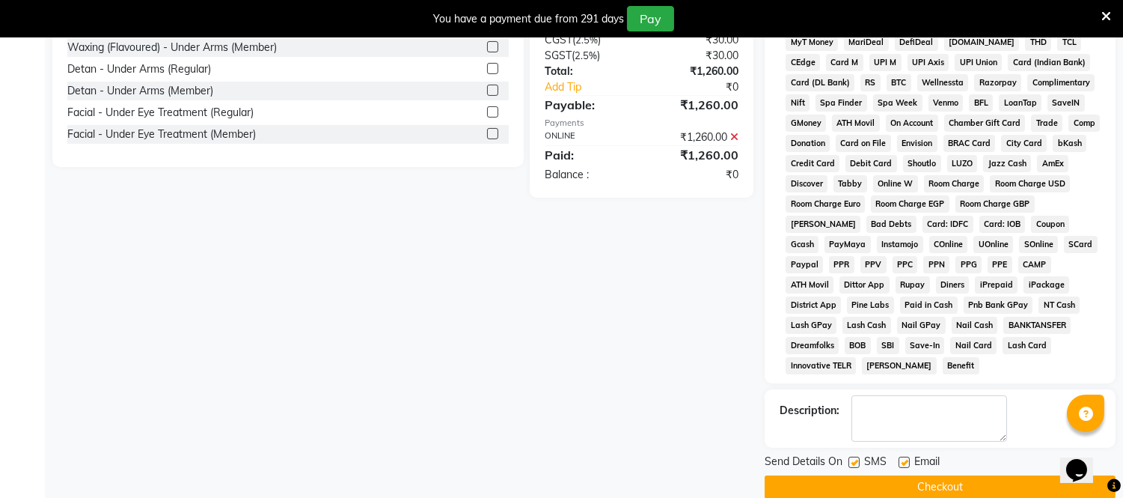
click at [956, 475] on button "Checkout" at bounding box center [940, 486] width 351 height 23
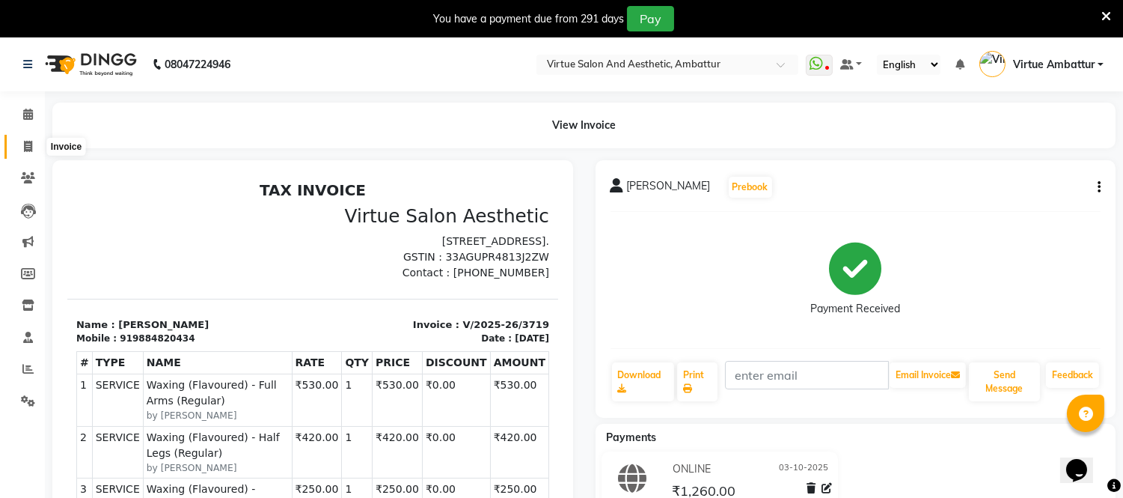
click at [25, 152] on icon at bounding box center [28, 146] width 8 height 11
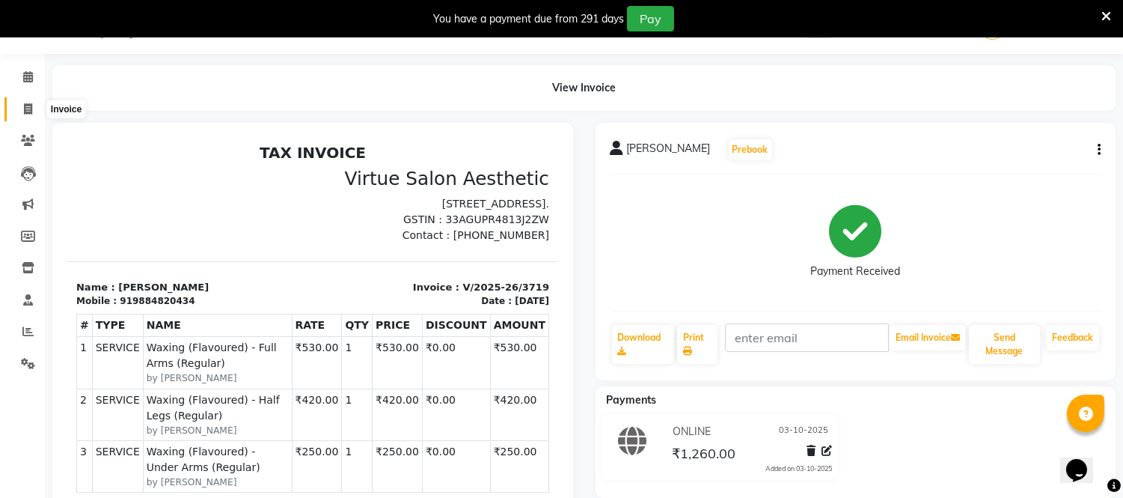
select select "5237"
select select "service"
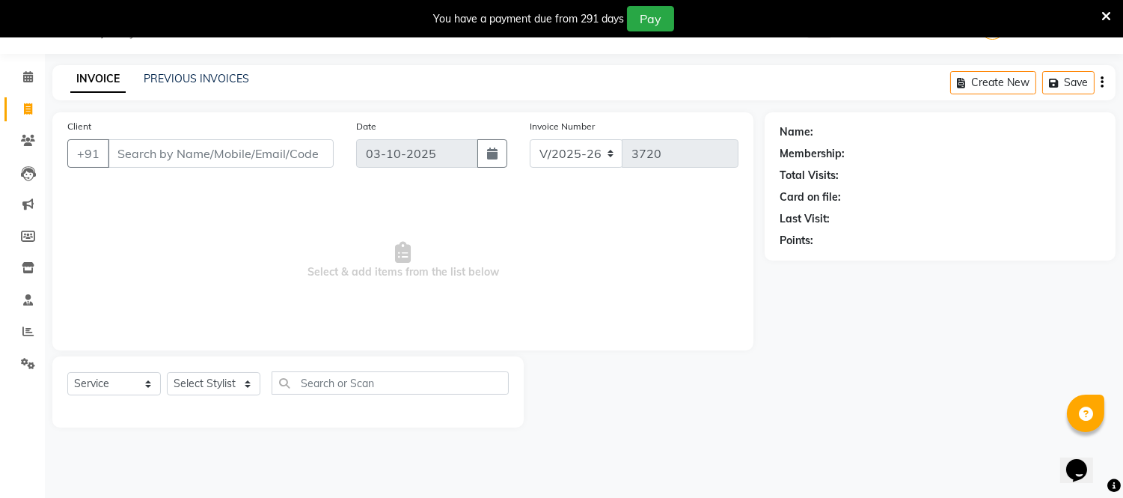
click at [193, 159] on input "Client" at bounding box center [221, 153] width 226 height 28
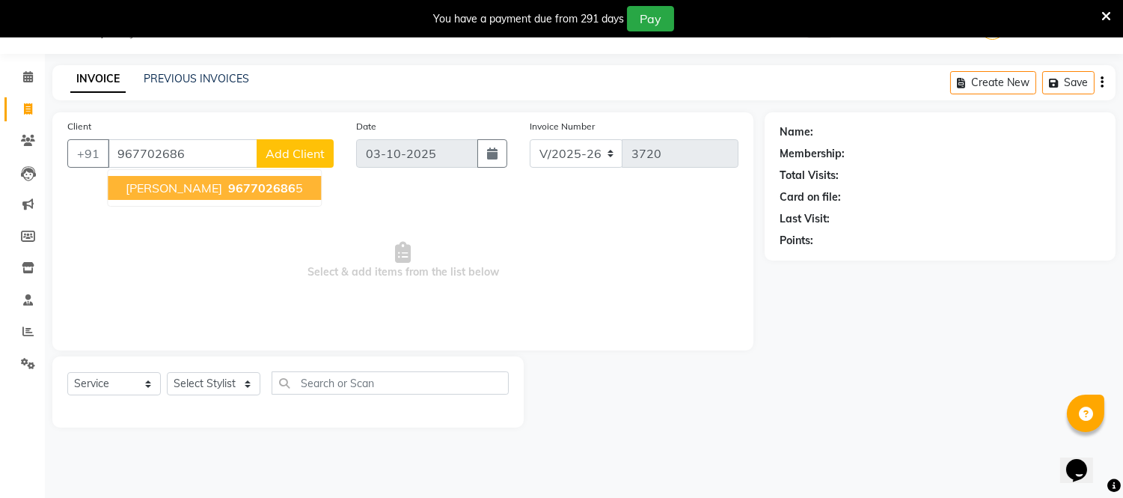
click at [226, 196] on button "[PERSON_NAME] 967702686 5" at bounding box center [214, 188] width 213 height 24
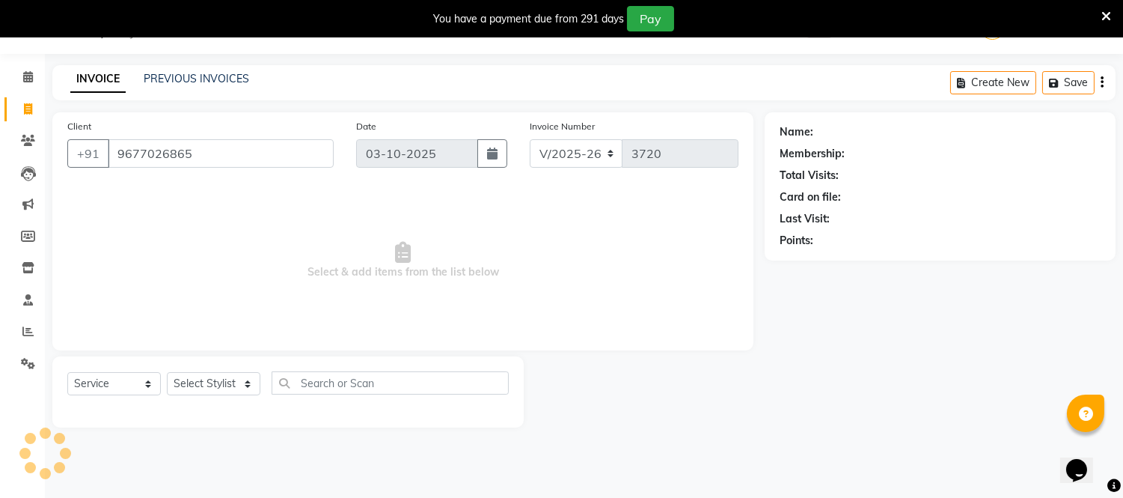
type input "9677026865"
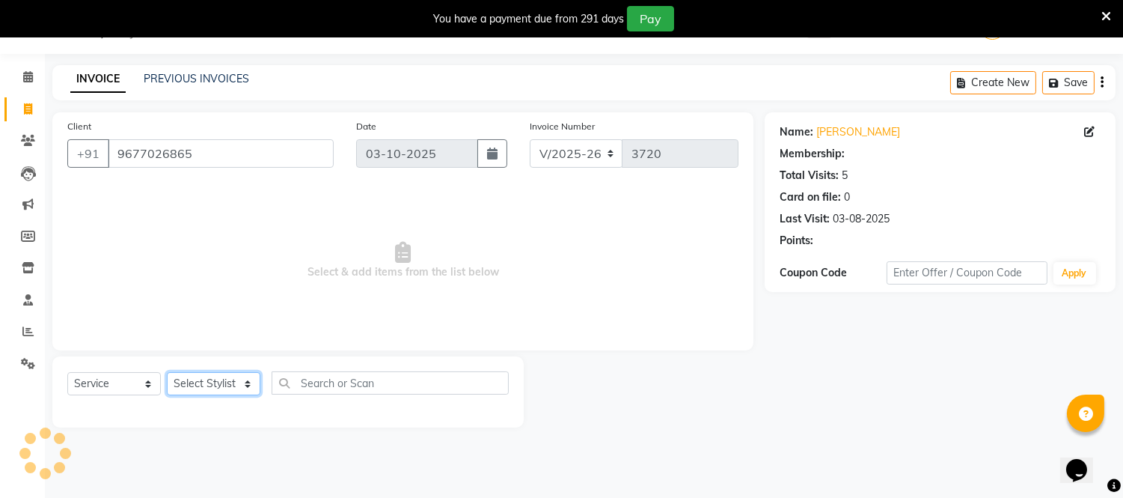
click at [230, 394] on select "Select Stylist [PERSON_NAME] [PERSON_NAME] [PERSON_NAME] [PERSON_NAME] [PERSON_…" at bounding box center [214, 383] width 94 height 23
select select "39033"
click at [167, 373] on select "Select Stylist [PERSON_NAME] [PERSON_NAME] [PERSON_NAME] [PERSON_NAME] [PERSON_…" at bounding box center [214, 383] width 94 height 23
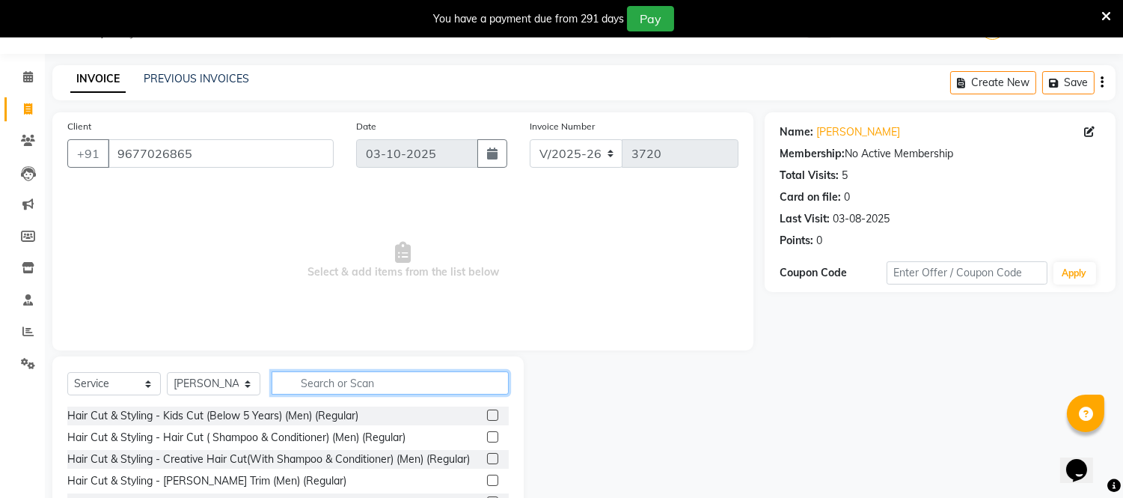
click at [344, 391] on input "text" at bounding box center [390, 382] width 237 height 23
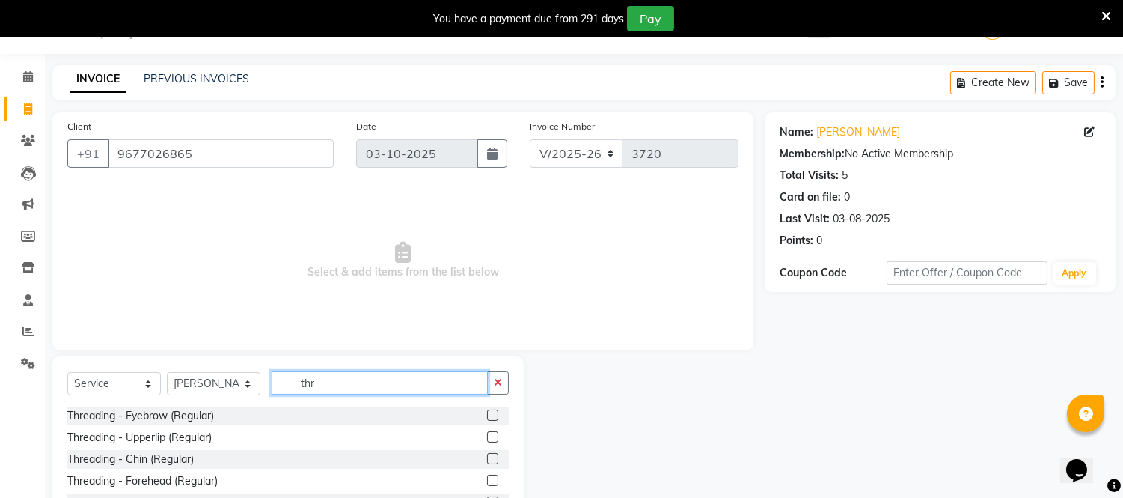
type input "thr"
click at [487, 416] on label at bounding box center [492, 414] width 11 height 11
click at [487, 416] on input "checkbox" at bounding box center [492, 416] width 10 height 10
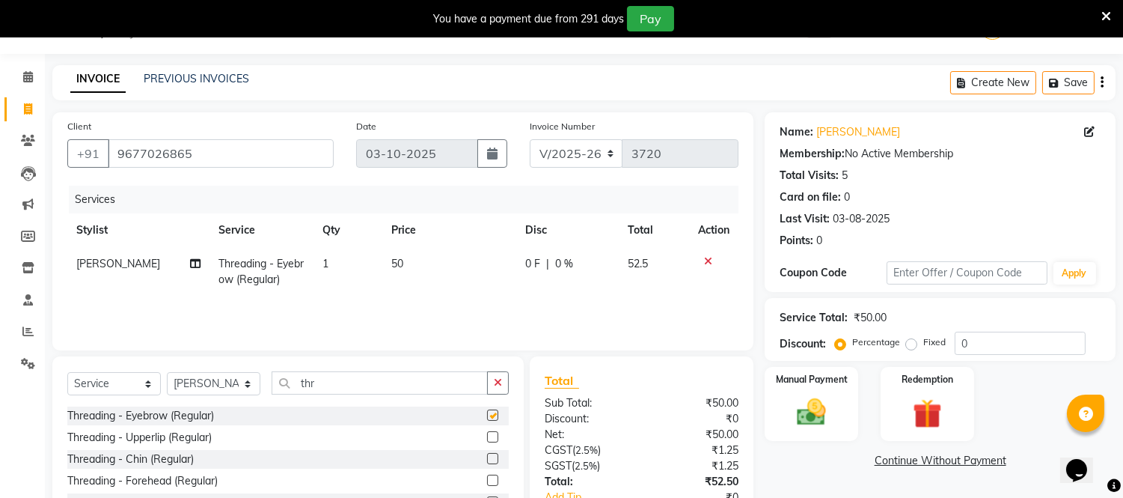
checkbox input "false"
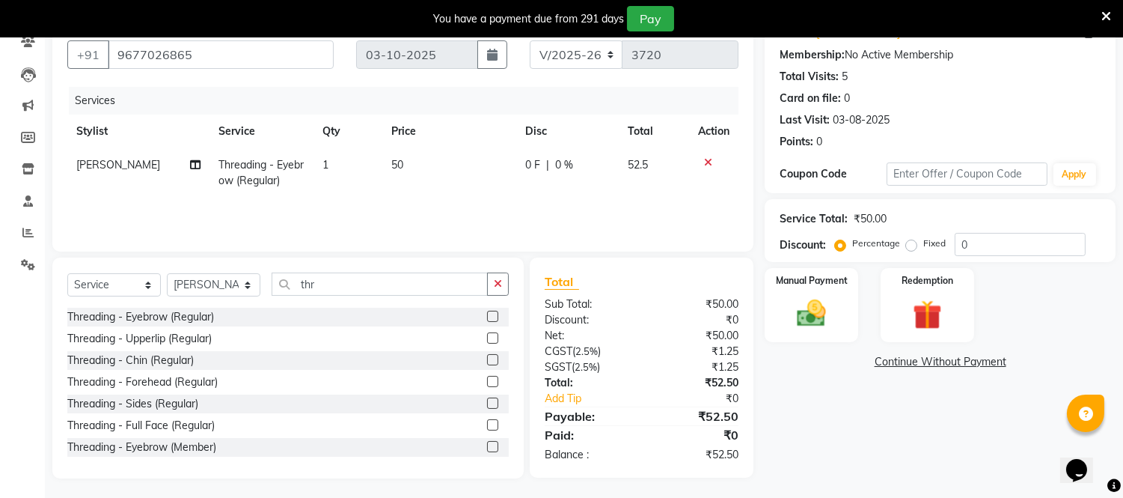
scroll to position [138, 0]
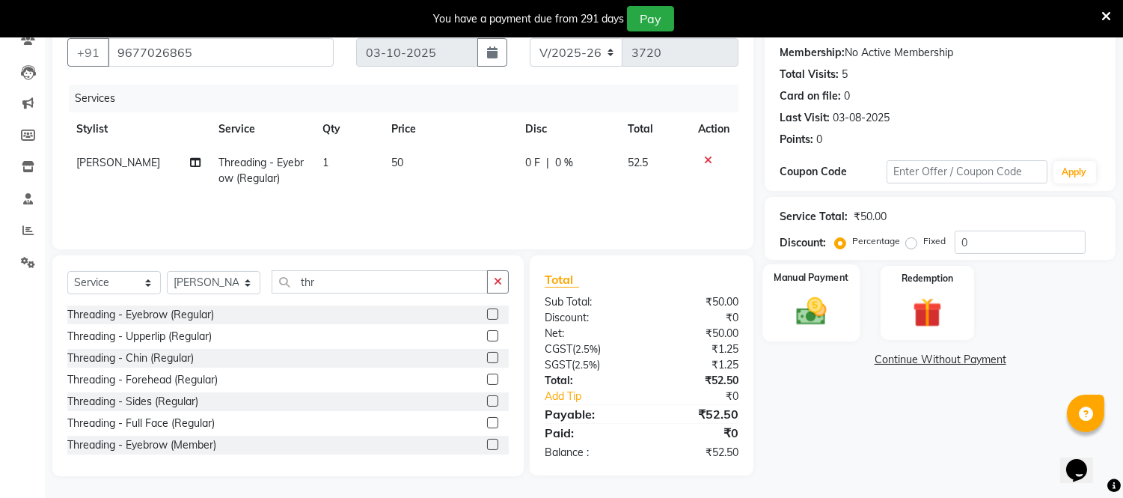
click at [813, 310] on img at bounding box center [811, 311] width 49 height 35
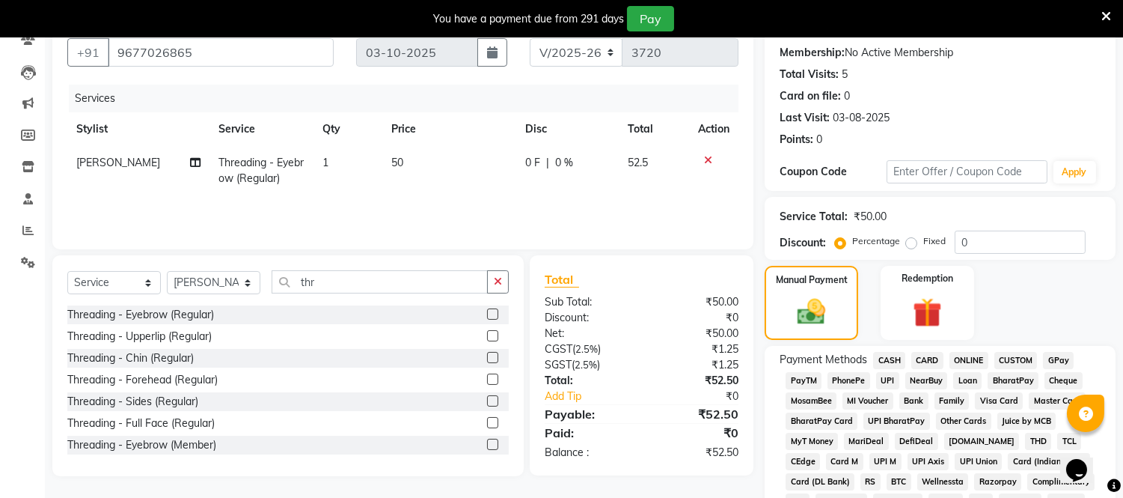
click at [970, 362] on span "ONLINE" at bounding box center [969, 360] width 39 height 17
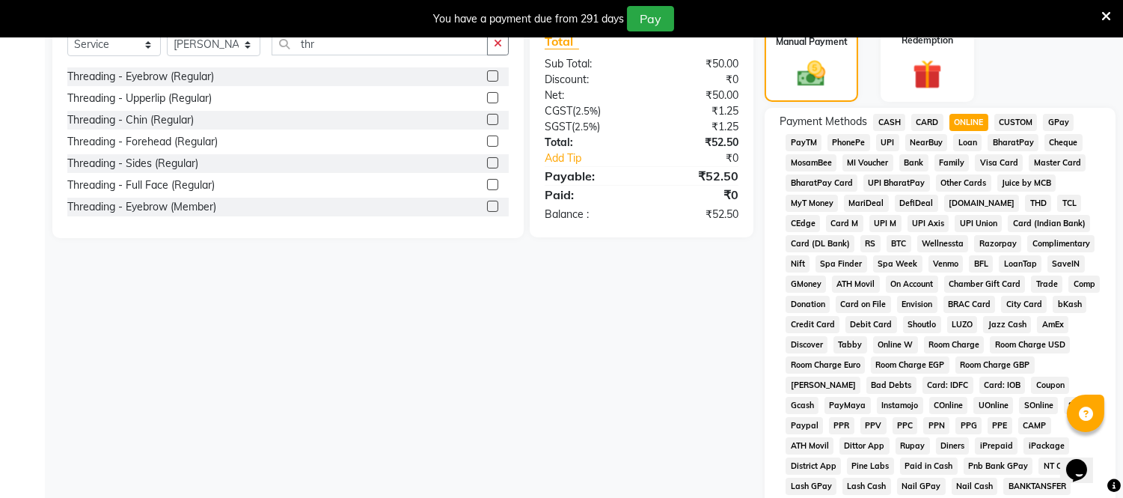
scroll to position [537, 0]
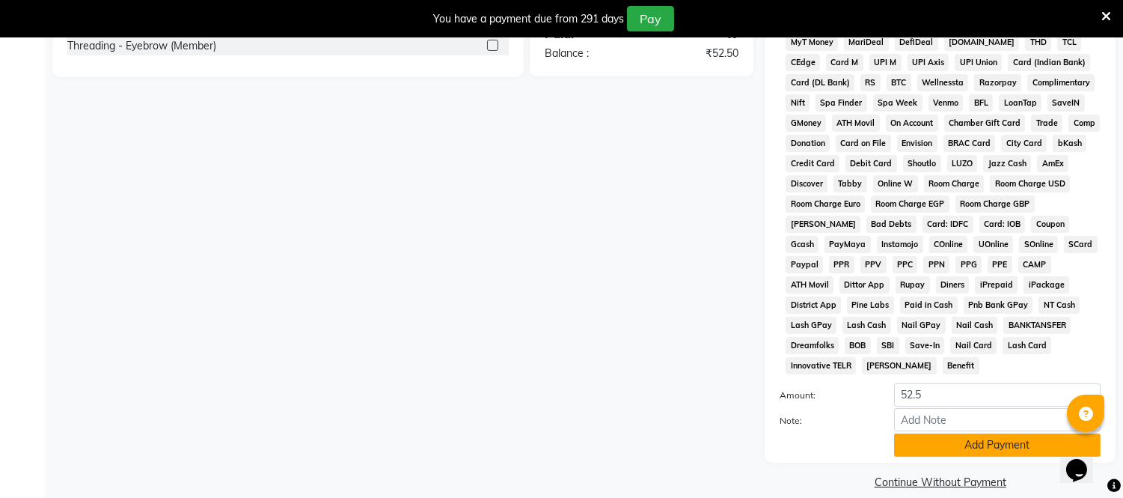
click at [962, 433] on button "Add Payment" at bounding box center [997, 444] width 207 height 23
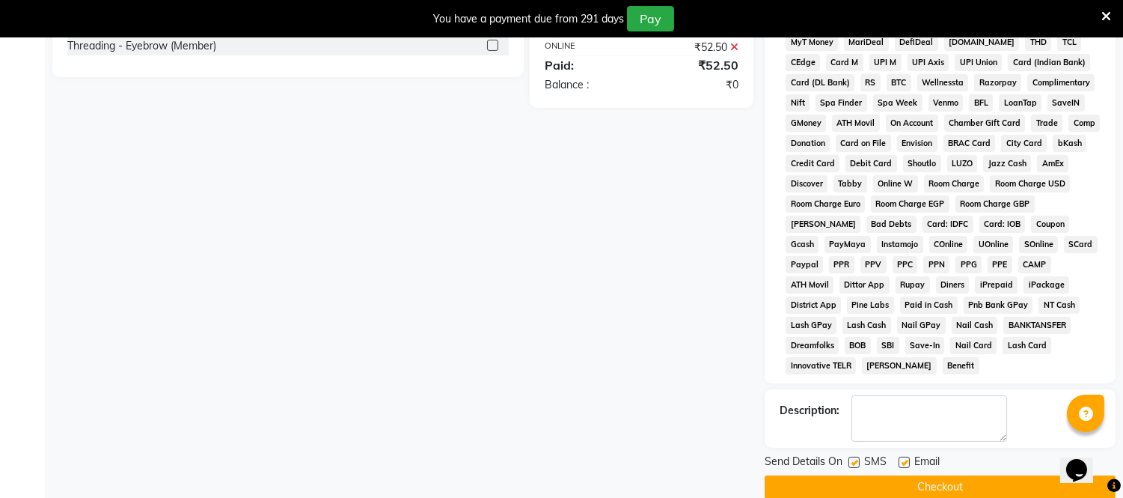
click at [956, 475] on button "Checkout" at bounding box center [940, 486] width 351 height 23
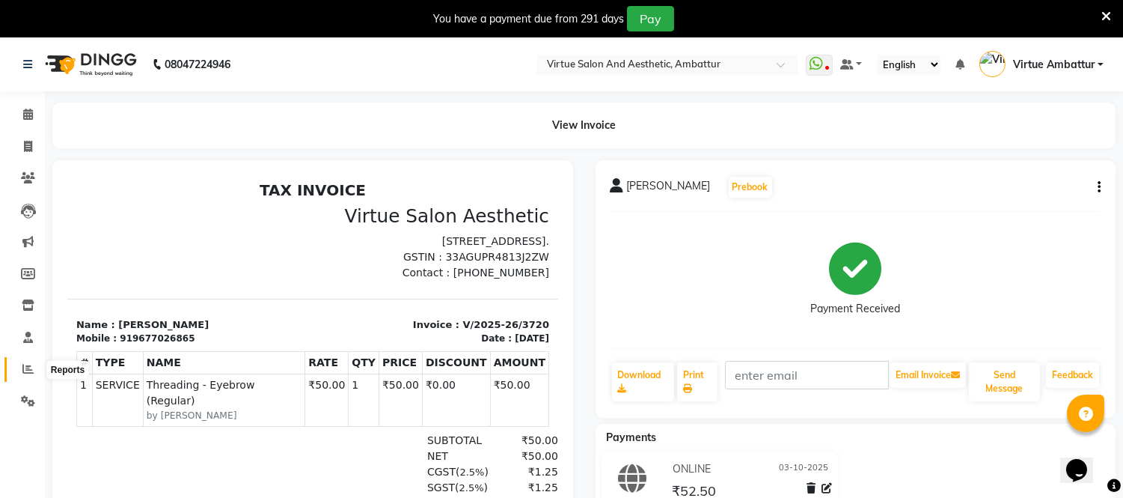
click at [24, 370] on icon at bounding box center [27, 368] width 11 height 11
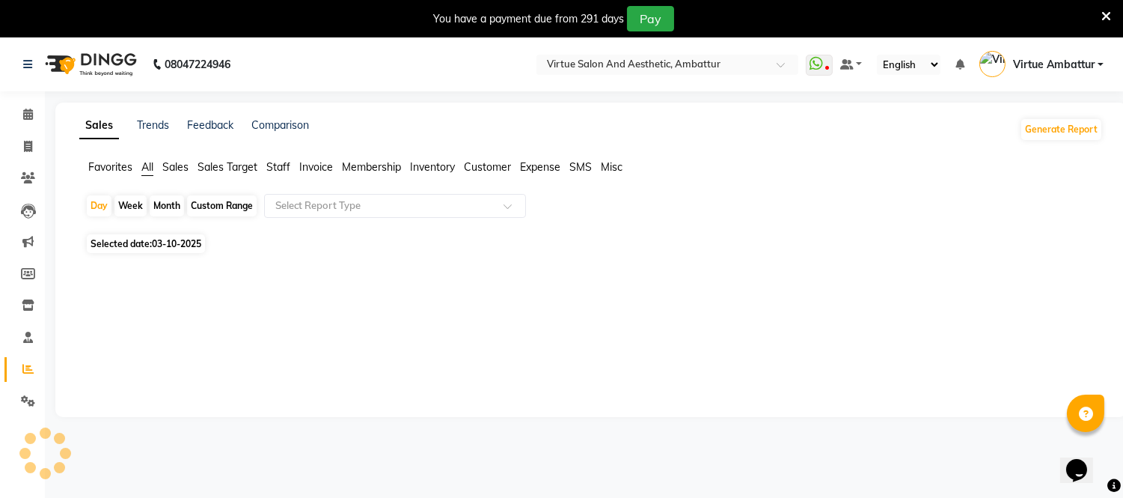
drag, startPoint x: 290, startPoint y: 165, endPoint x: 278, endPoint y: 173, distance: 14.8
click at [289, 167] on span "Staff" at bounding box center [278, 166] width 24 height 13
click at [167, 208] on div "Month" at bounding box center [167, 205] width 34 height 21
select select "10"
select select "2025"
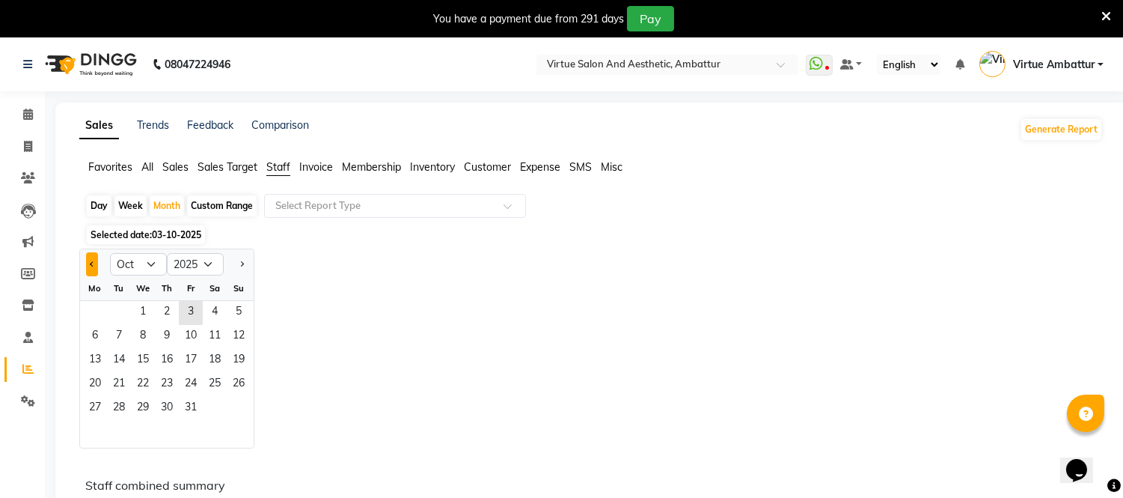
click at [92, 261] on span "Previous month" at bounding box center [92, 263] width 5 height 5
select select "9"
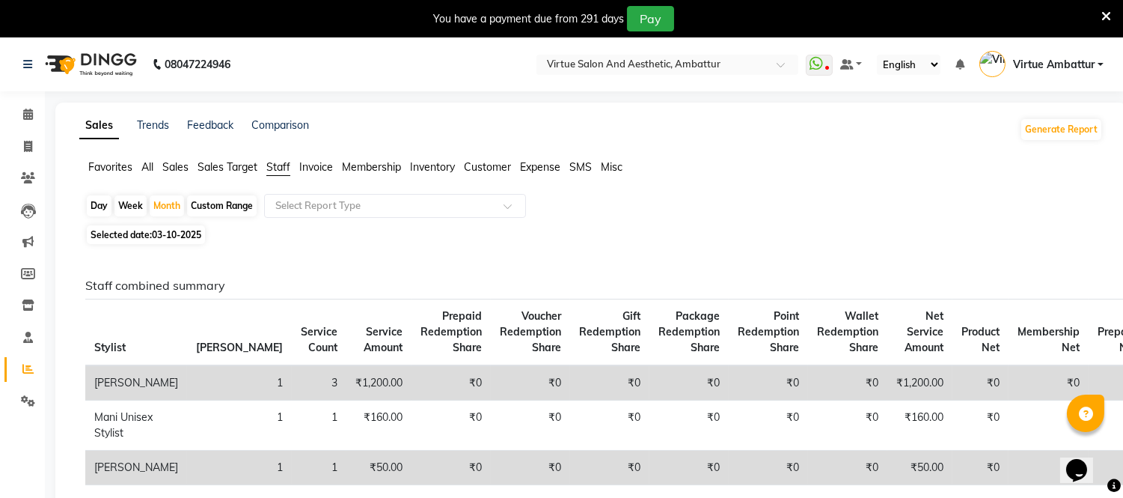
click at [147, 236] on span "Selected date: 03-10-2025" at bounding box center [146, 234] width 118 height 19
select select "10"
select select "2025"
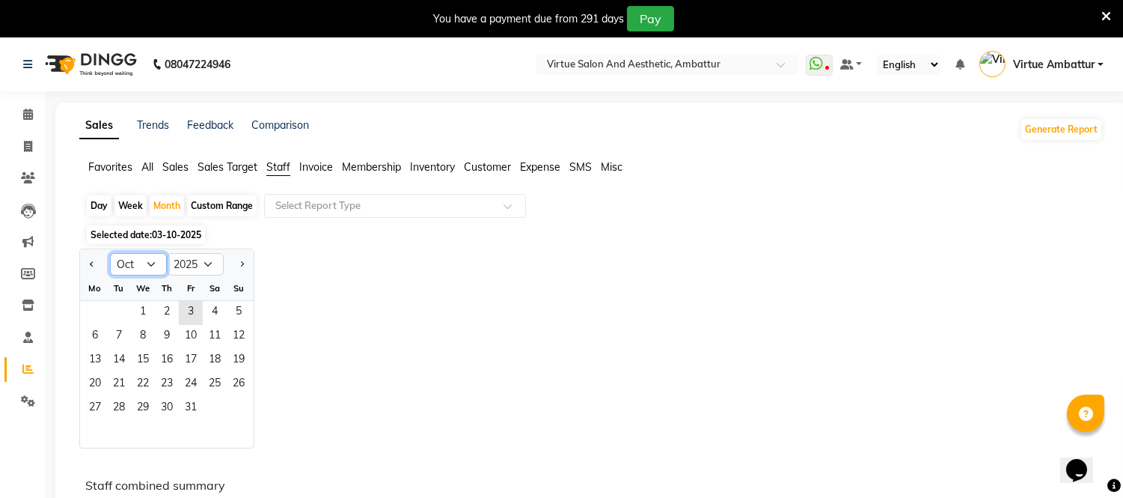
click at [153, 264] on select "Jan Feb Mar Apr May Jun [DATE] Aug Sep Oct Nov Dec" at bounding box center [138, 264] width 57 height 22
select select "9"
click at [110, 253] on select "Jan Feb Mar Apr May Jun [DATE] Aug Sep Oct Nov Dec" at bounding box center [138, 264] width 57 height 22
drag, startPoint x: 105, startPoint y: 308, endPoint x: 193, endPoint y: 308, distance: 88.3
click at [106, 308] on span "1" at bounding box center [95, 313] width 24 height 24
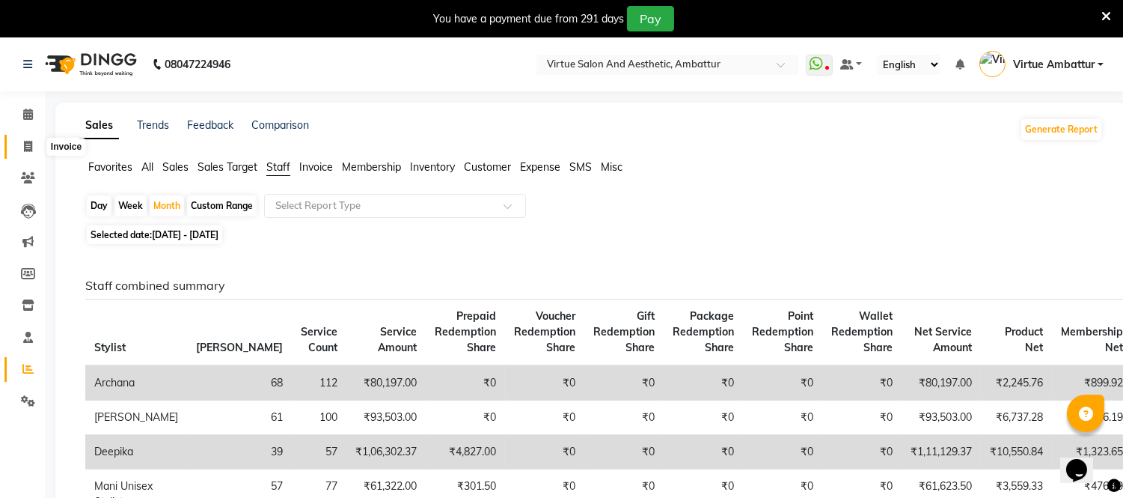
drag, startPoint x: 28, startPoint y: 148, endPoint x: 70, endPoint y: 140, distance: 43.4
click at [28, 148] on icon at bounding box center [28, 146] width 8 height 11
select select "service"
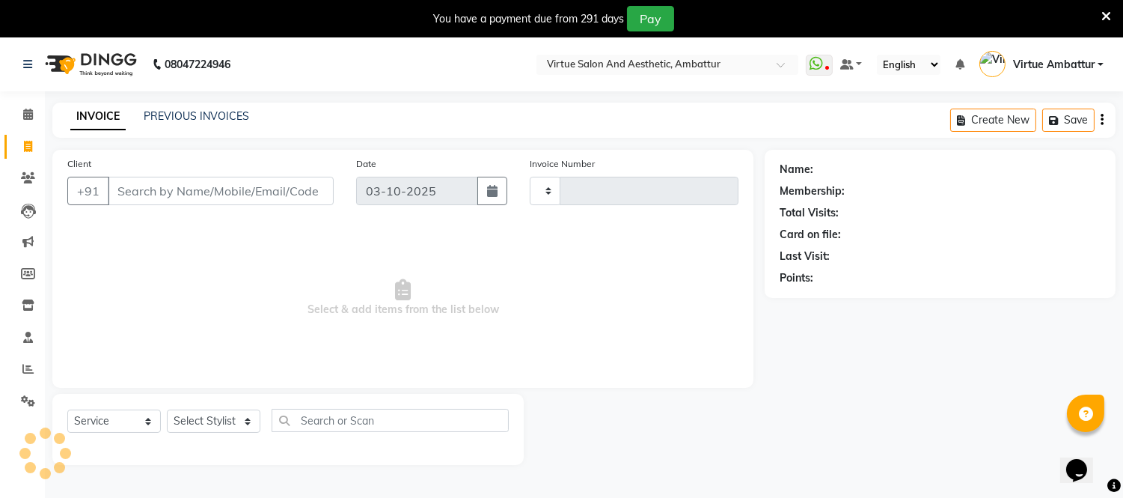
scroll to position [37, 0]
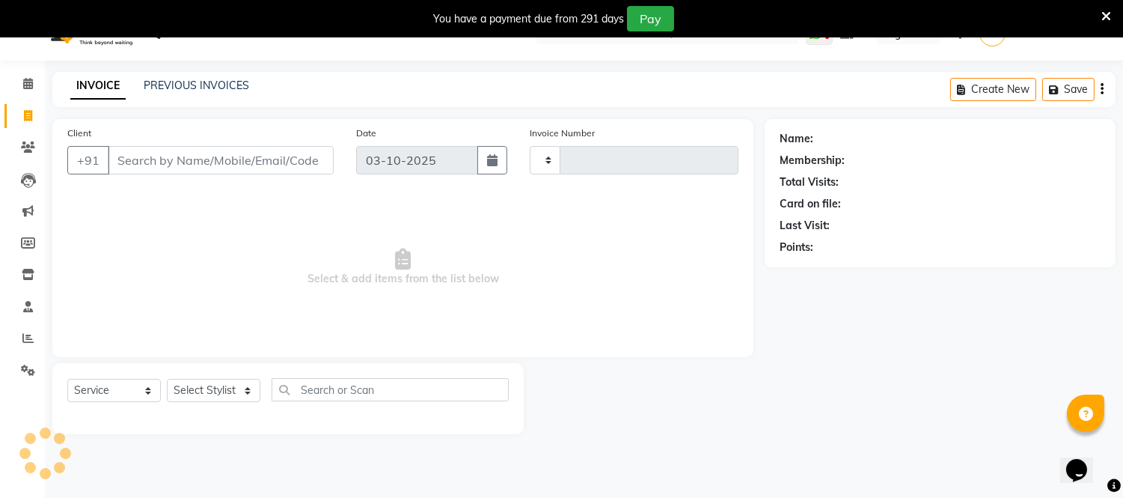
type input "3721"
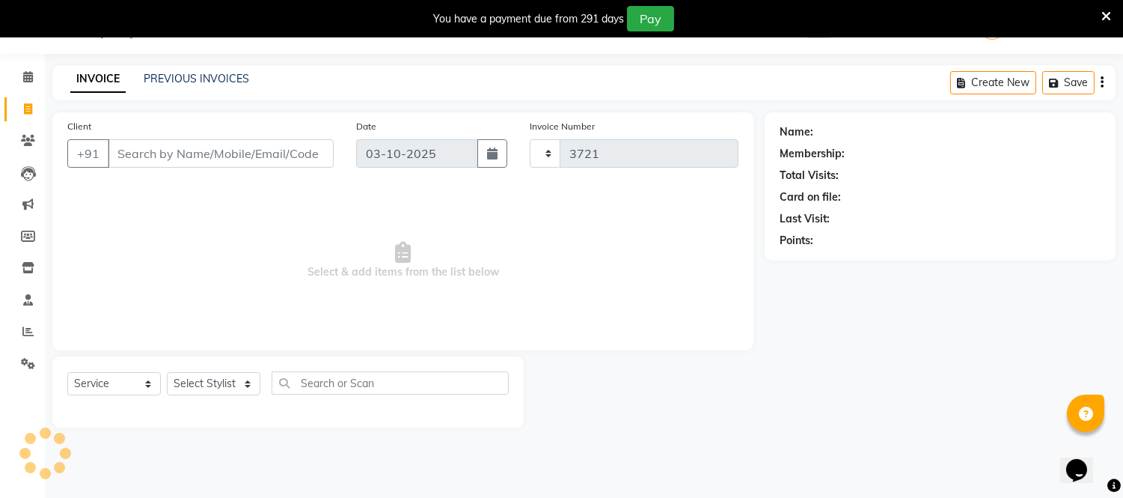
select select "5237"
click at [150, 162] on input "Client" at bounding box center [221, 153] width 226 height 28
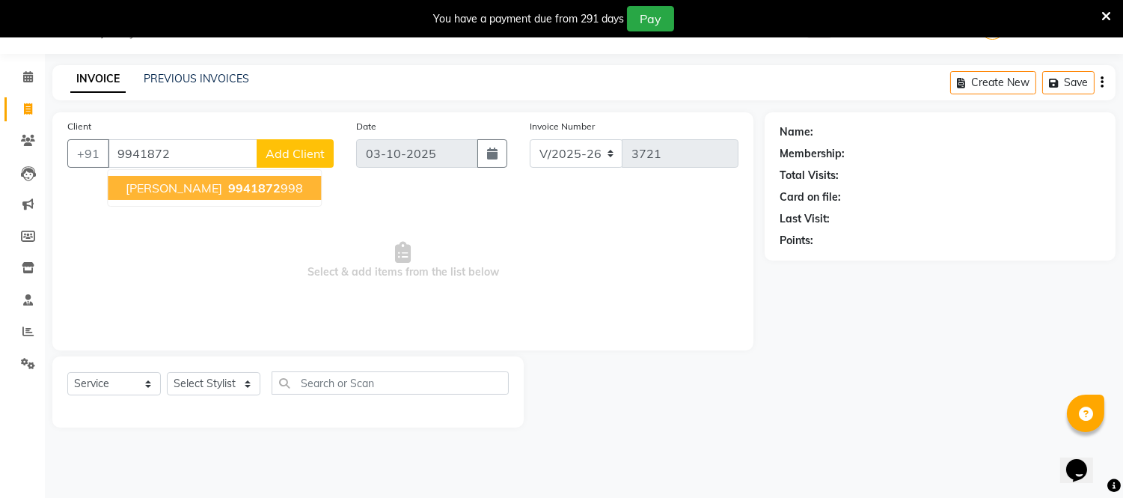
click at [153, 186] on span "[PERSON_NAME]" at bounding box center [174, 187] width 97 height 15
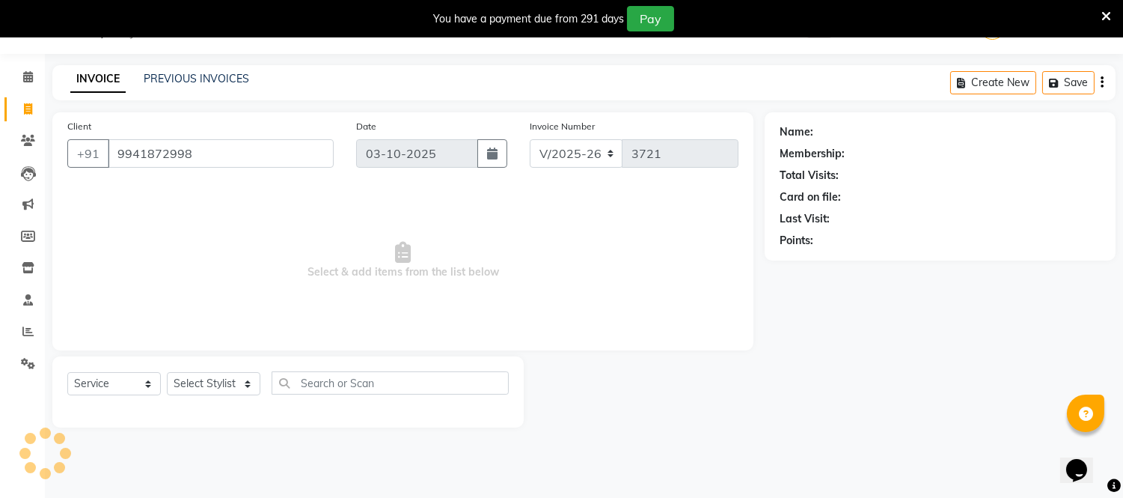
type input "9941872998"
select select "1: Object"
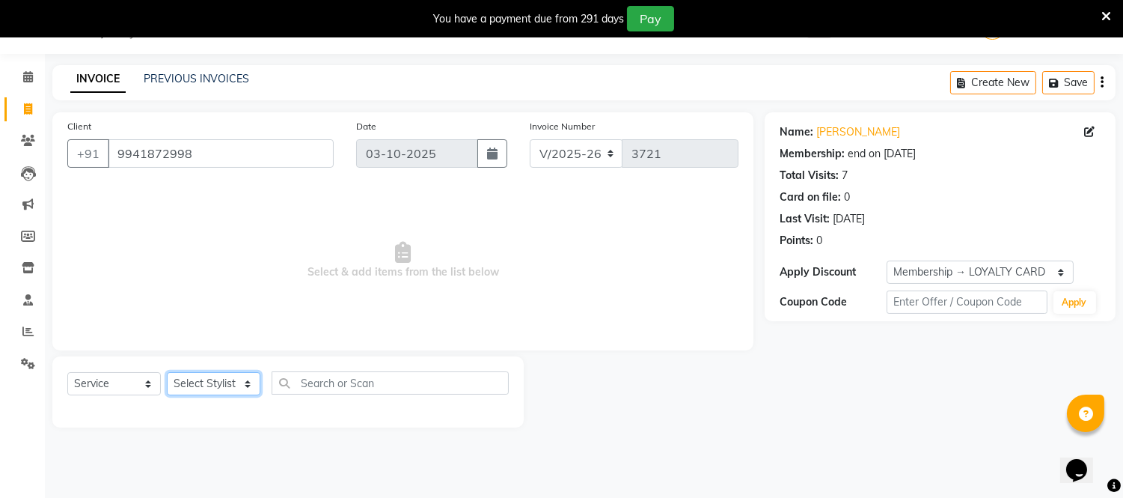
click at [237, 383] on select "Select Stylist [PERSON_NAME] [PERSON_NAME] [PERSON_NAME] [PERSON_NAME] [PERSON_…" at bounding box center [214, 383] width 94 height 23
select select "37432"
click at [167, 373] on select "Select Stylist [PERSON_NAME] [PERSON_NAME] [PERSON_NAME] [PERSON_NAME] [PERSON_…" at bounding box center [214, 383] width 94 height 23
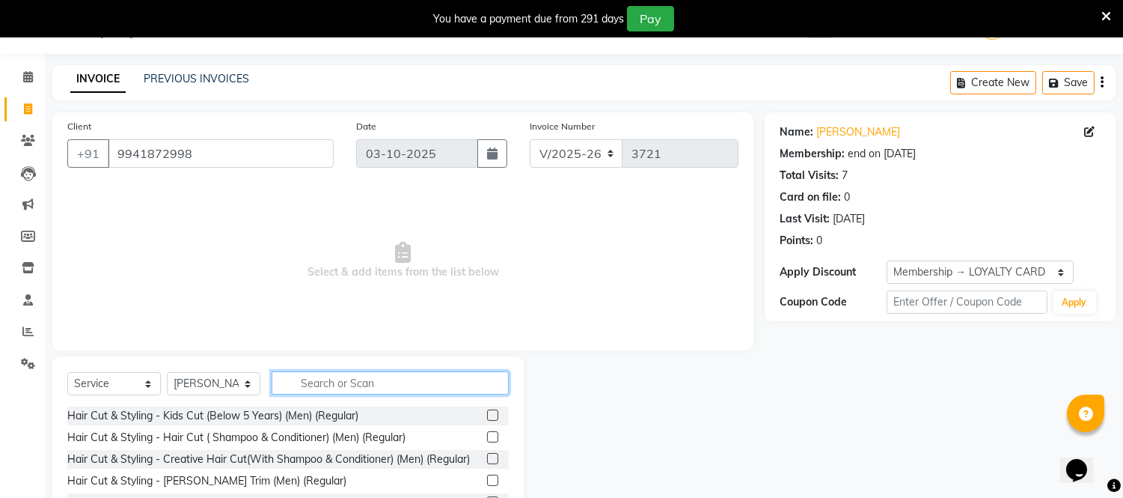
click at [361, 387] on input "text" at bounding box center [390, 382] width 237 height 23
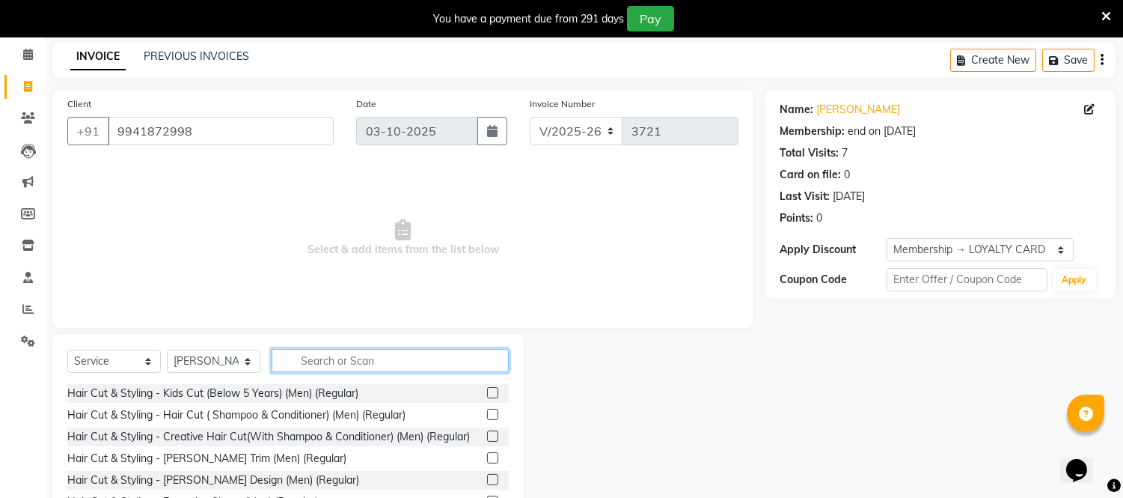
scroll to position [120, 0]
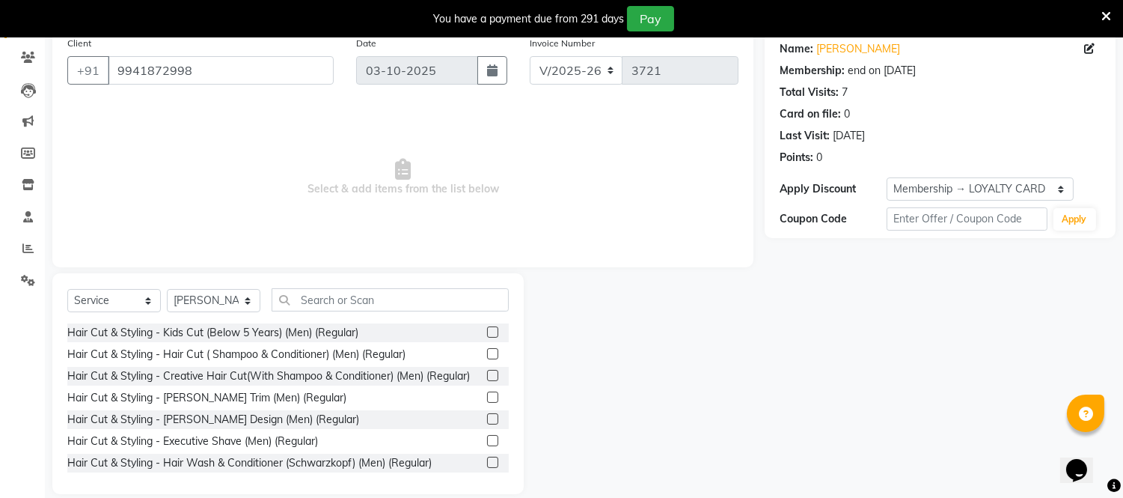
click at [487, 356] on label at bounding box center [492, 353] width 11 height 11
click at [487, 356] on input "checkbox" at bounding box center [492, 354] width 10 height 10
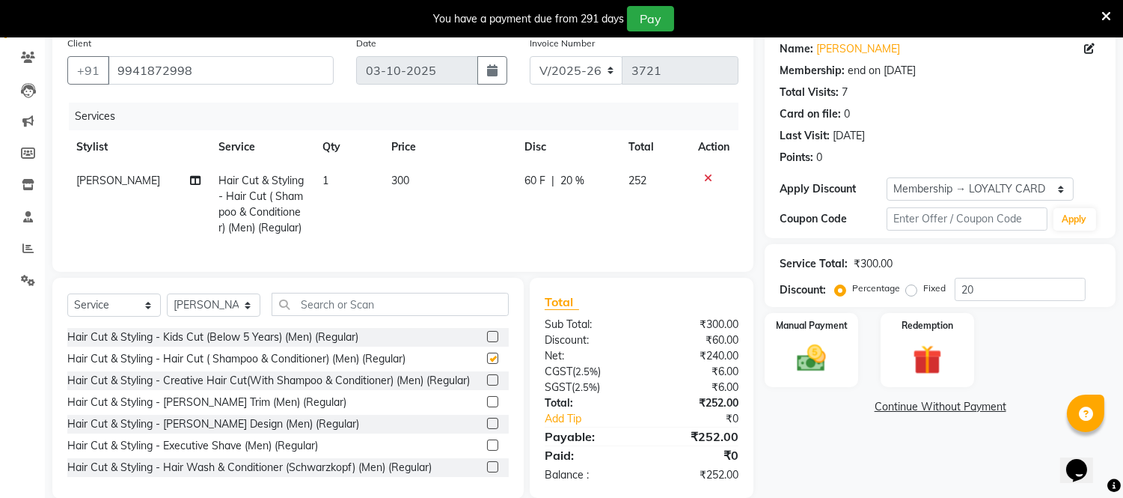
checkbox input "false"
click at [487, 412] on div at bounding box center [492, 404] width 10 height 16
click at [487, 407] on label at bounding box center [492, 401] width 11 height 11
click at [487, 407] on input "checkbox" at bounding box center [492, 402] width 10 height 10
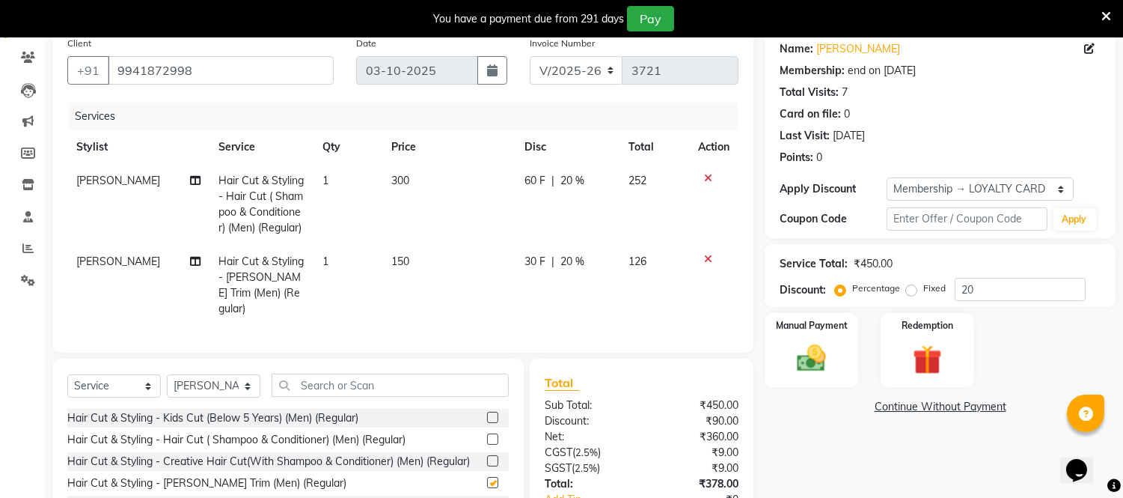
checkbox input "false"
click at [487, 412] on label at bounding box center [492, 417] width 11 height 11
click at [487, 413] on input "checkbox" at bounding box center [492, 418] width 10 height 10
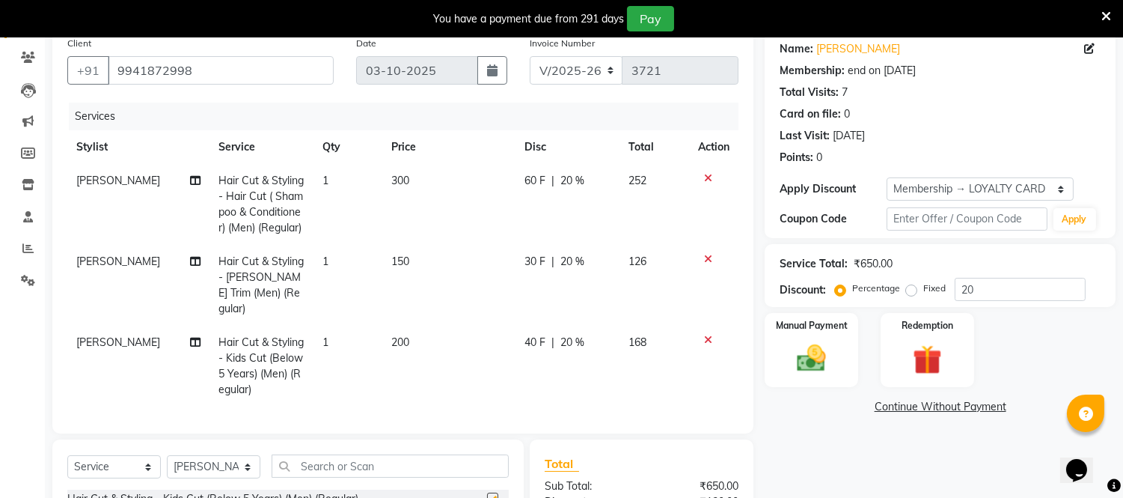
checkbox input "false"
click at [395, 185] on span "300" at bounding box center [400, 180] width 18 height 13
select select "37432"
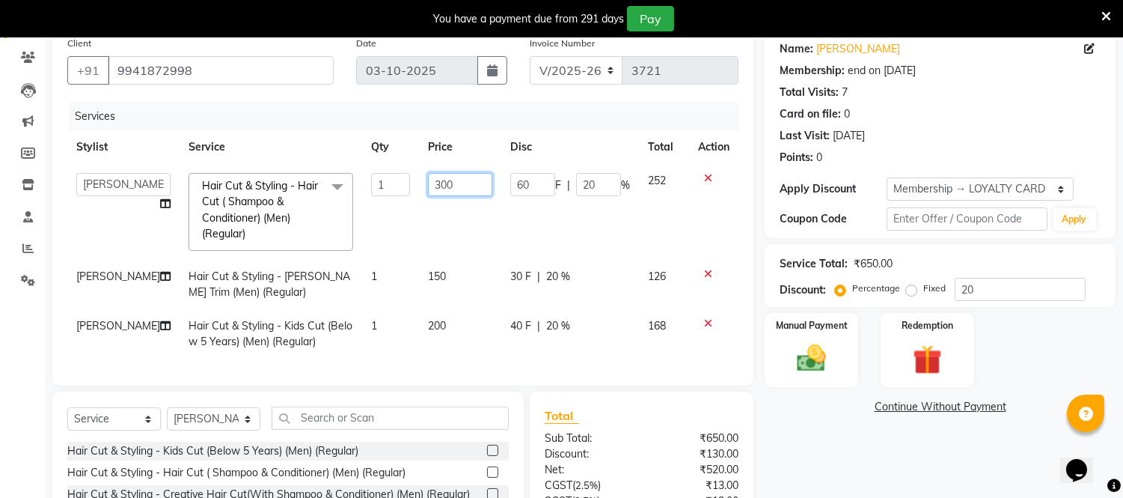
drag, startPoint x: 482, startPoint y: 186, endPoint x: 518, endPoint y: 186, distance: 35.9
click at [518, 186] on tr "[PERSON_NAME] [PERSON_NAME] [PERSON_NAME] [PERSON_NAME] [PERSON_NAME] Virtue TC…" at bounding box center [402, 212] width 671 height 96
type input "500"
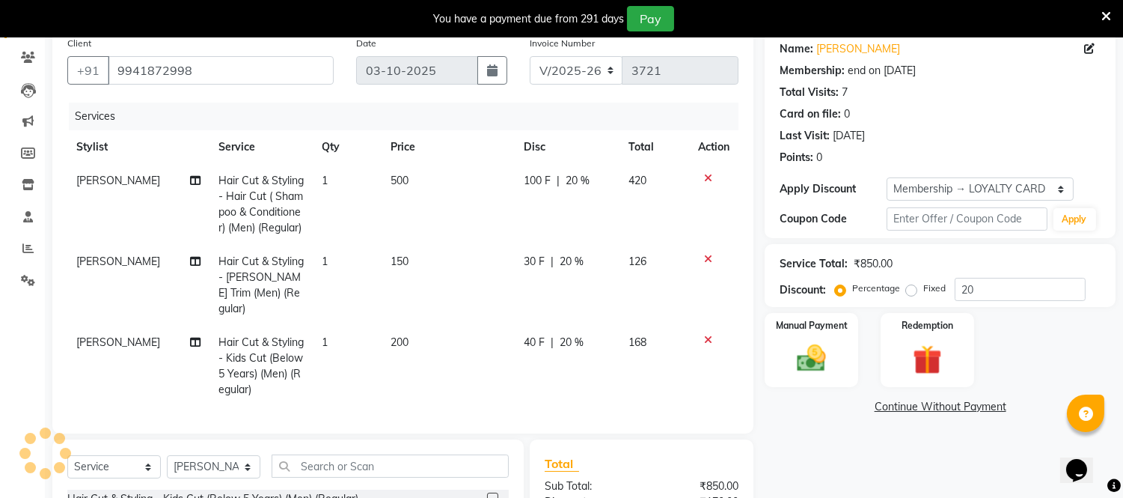
click at [422, 281] on td "150" at bounding box center [448, 285] width 133 height 81
select select "37432"
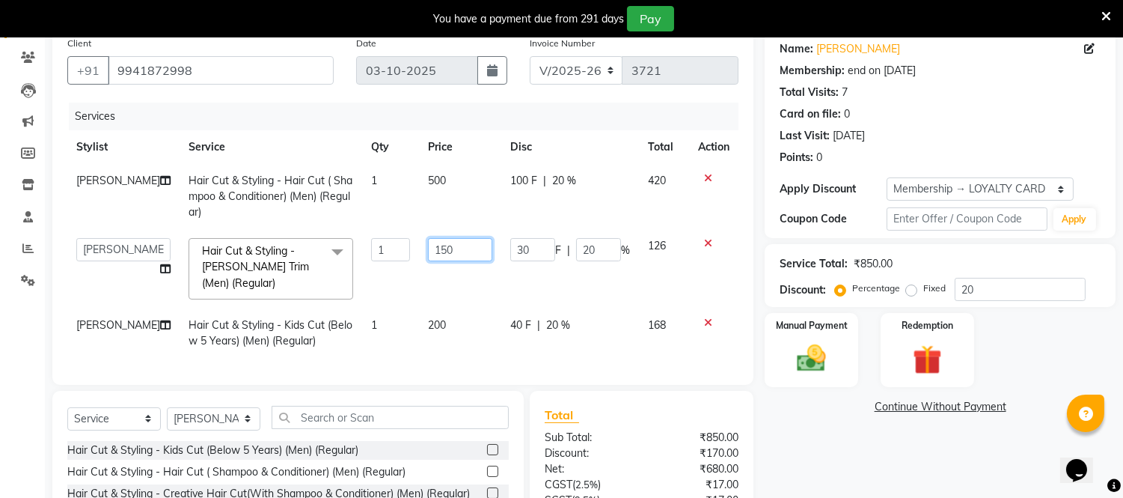
drag, startPoint x: 419, startPoint y: 249, endPoint x: 452, endPoint y: 245, distance: 33.2
click at [476, 245] on input "150" at bounding box center [460, 249] width 64 height 23
type input "200"
click at [424, 322] on td "200" at bounding box center [460, 332] width 82 height 49
select select "37432"
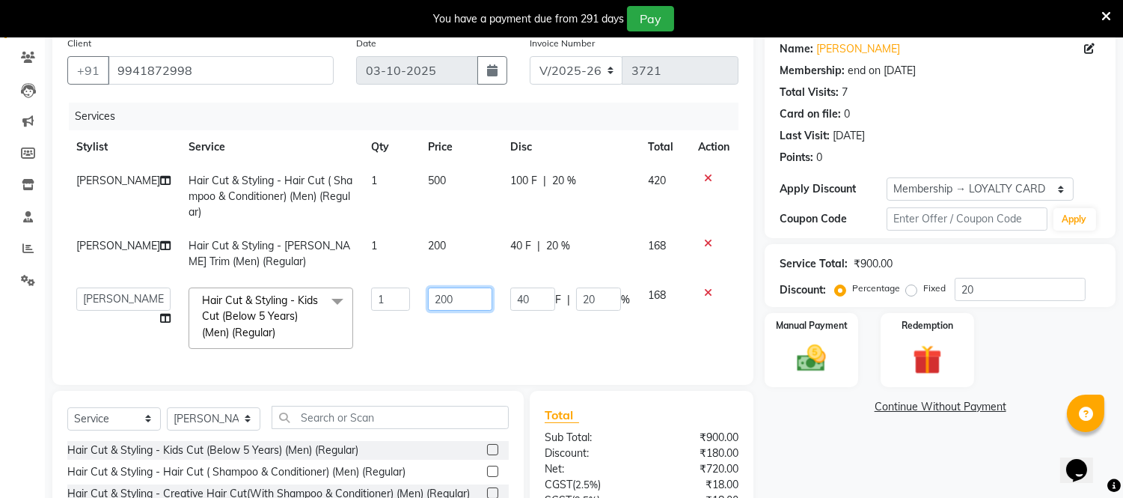
click at [429, 302] on input "200" at bounding box center [460, 298] width 64 height 23
type input "250"
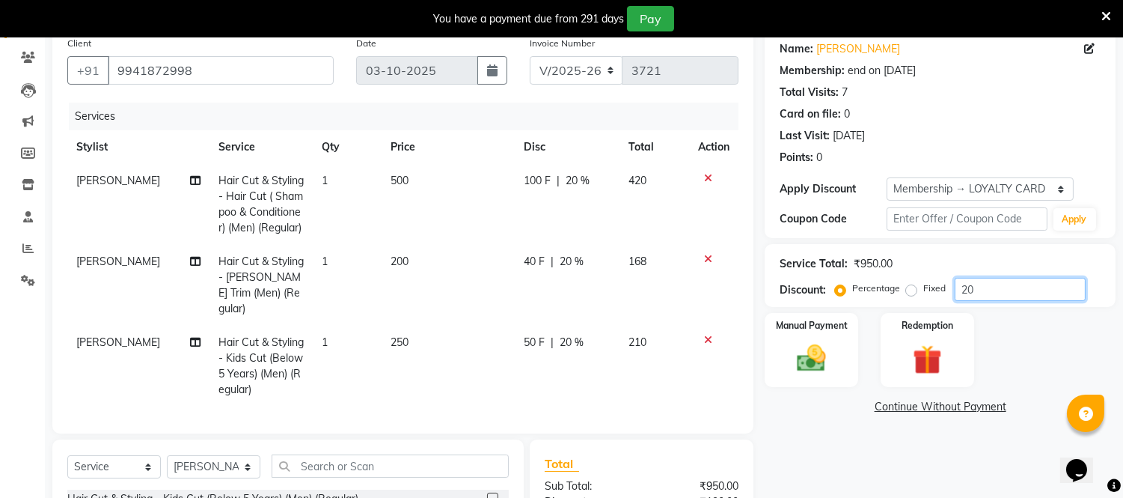
drag, startPoint x: 1006, startPoint y: 283, endPoint x: 914, endPoint y: 296, distance: 92.3
click at [914, 296] on div "Percentage Fixed 20" at bounding box center [962, 289] width 248 height 23
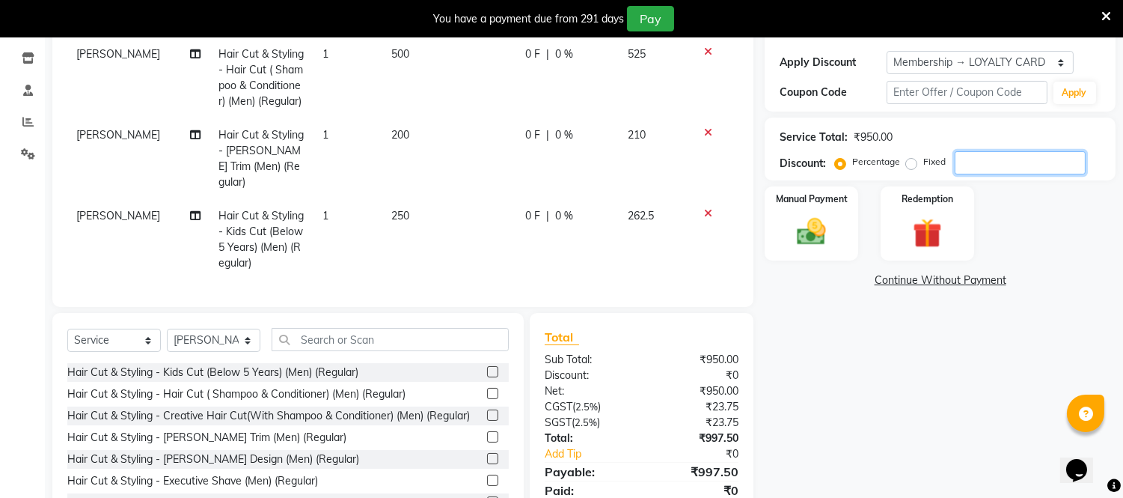
scroll to position [302, 0]
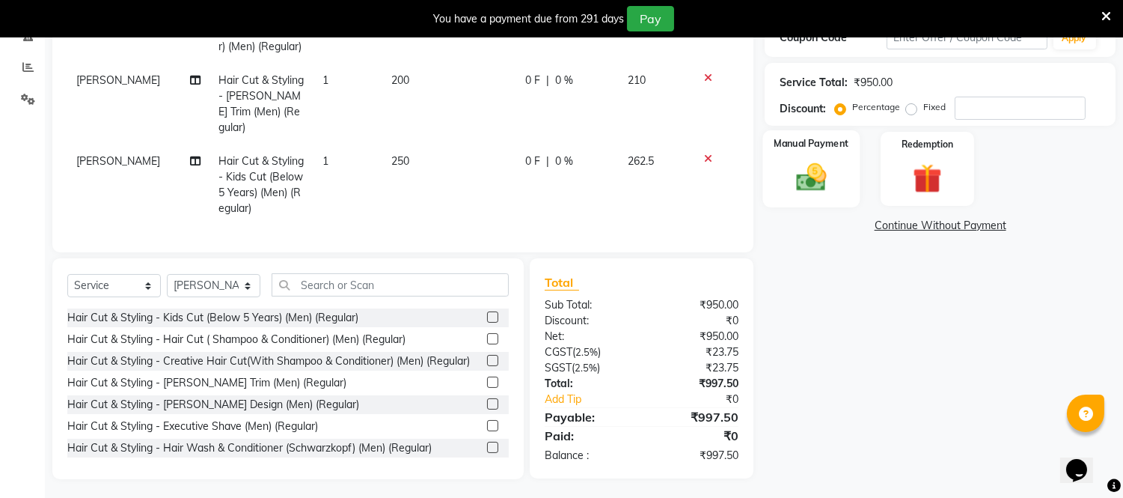
click at [813, 163] on img at bounding box center [811, 177] width 49 height 35
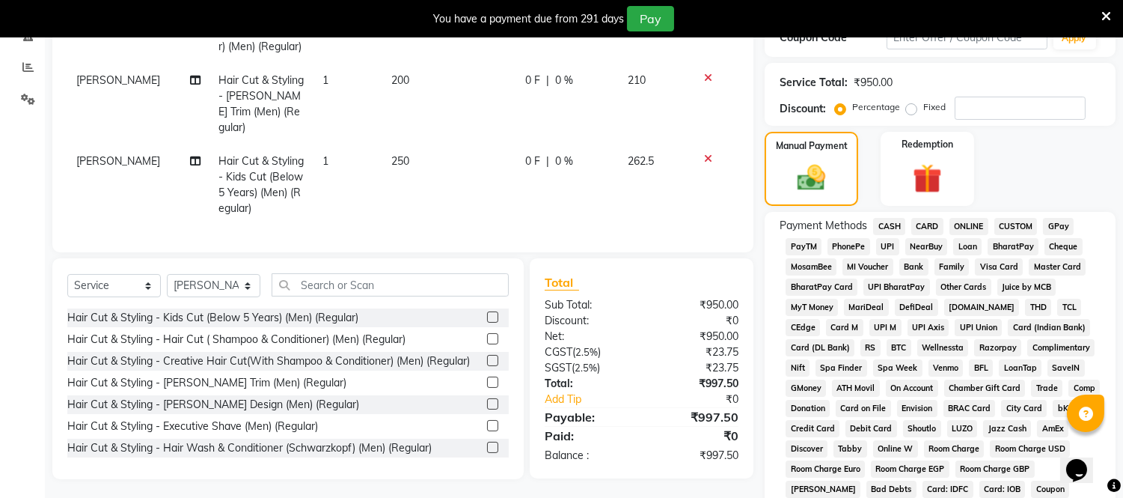
click at [976, 222] on span "ONLINE" at bounding box center [969, 226] width 39 height 17
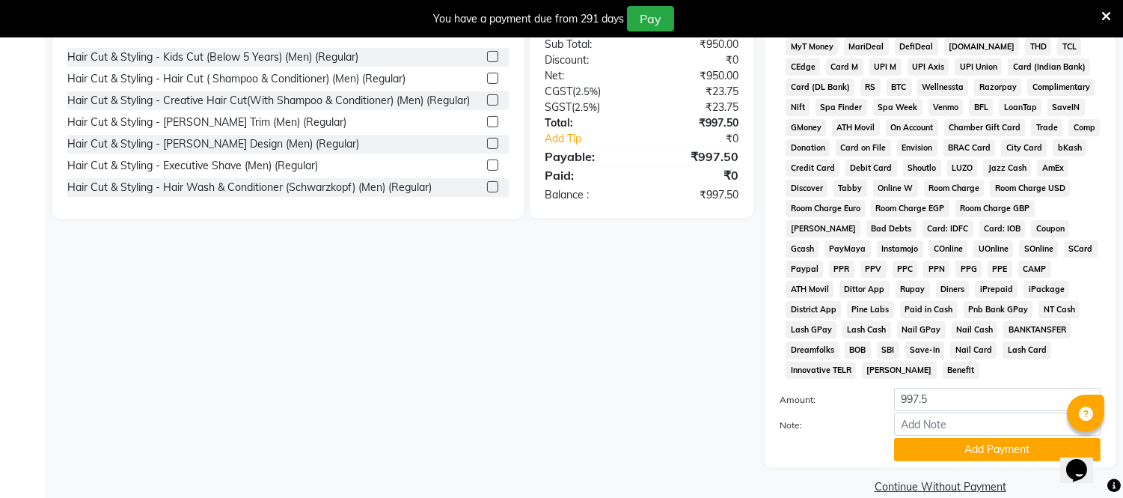
scroll to position [566, 0]
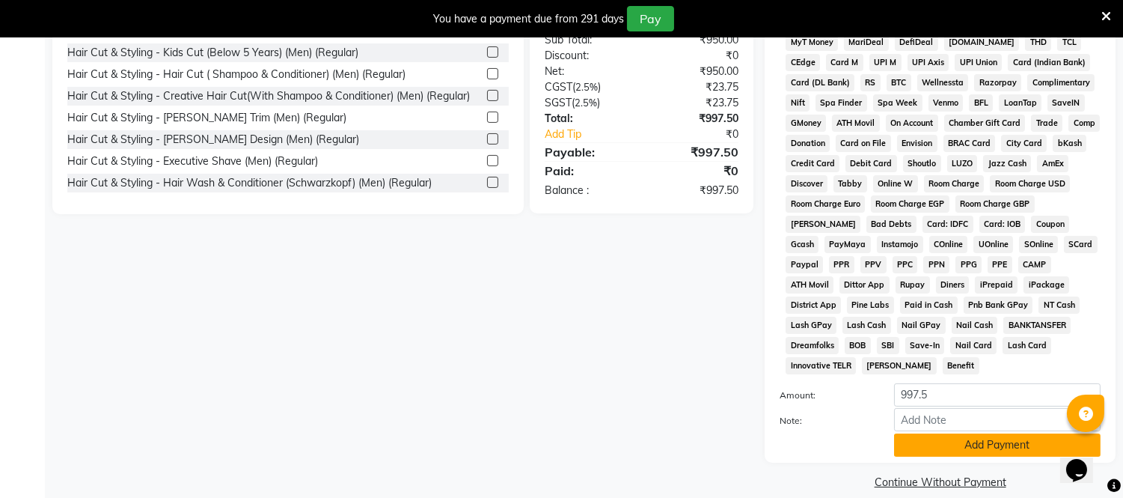
click at [959, 433] on button "Add Payment" at bounding box center [997, 444] width 207 height 23
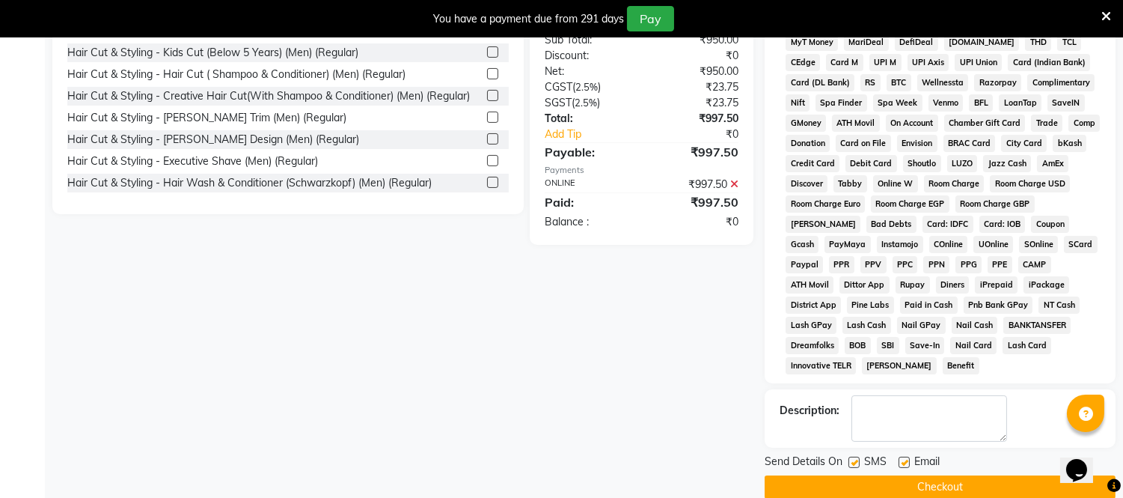
click at [959, 475] on button "Checkout" at bounding box center [940, 486] width 351 height 23
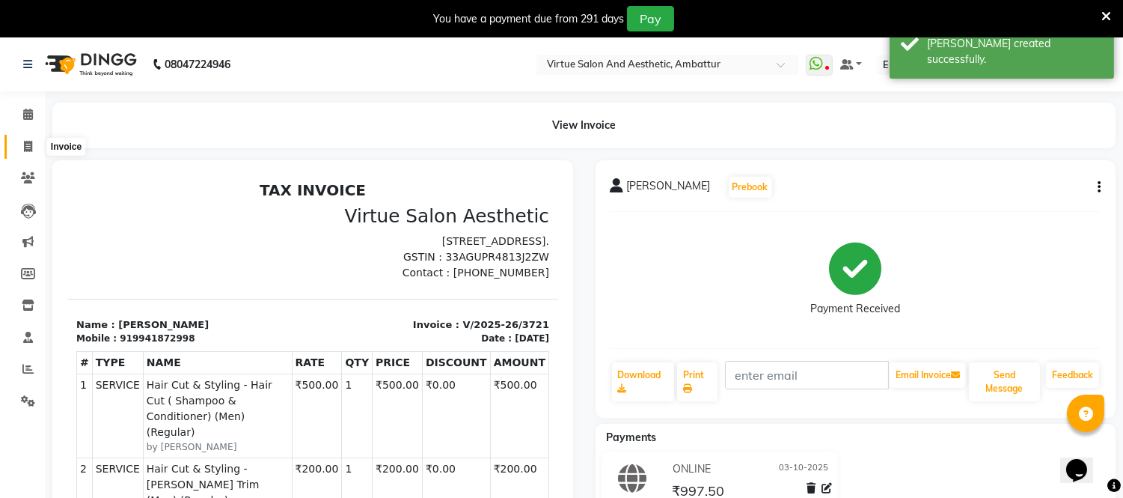
click at [28, 148] on icon at bounding box center [28, 146] width 8 height 11
select select "service"
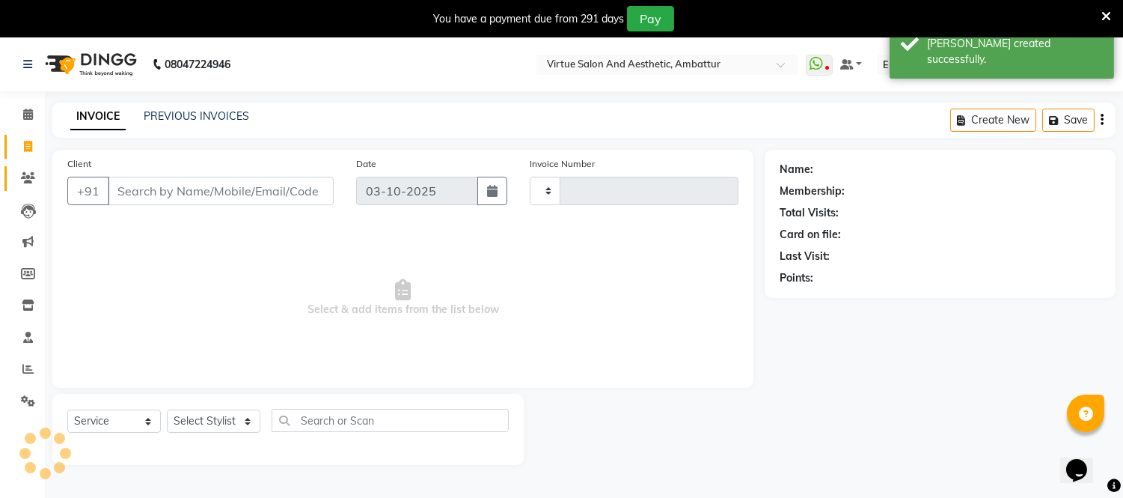
scroll to position [37, 0]
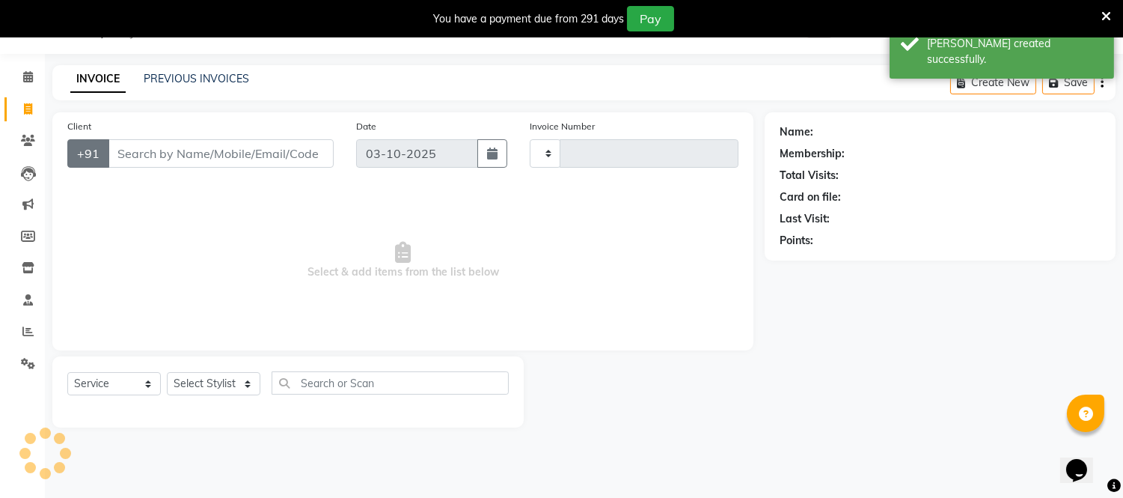
type input "3722"
select select "5237"
click at [153, 159] on input "Client" at bounding box center [221, 153] width 226 height 28
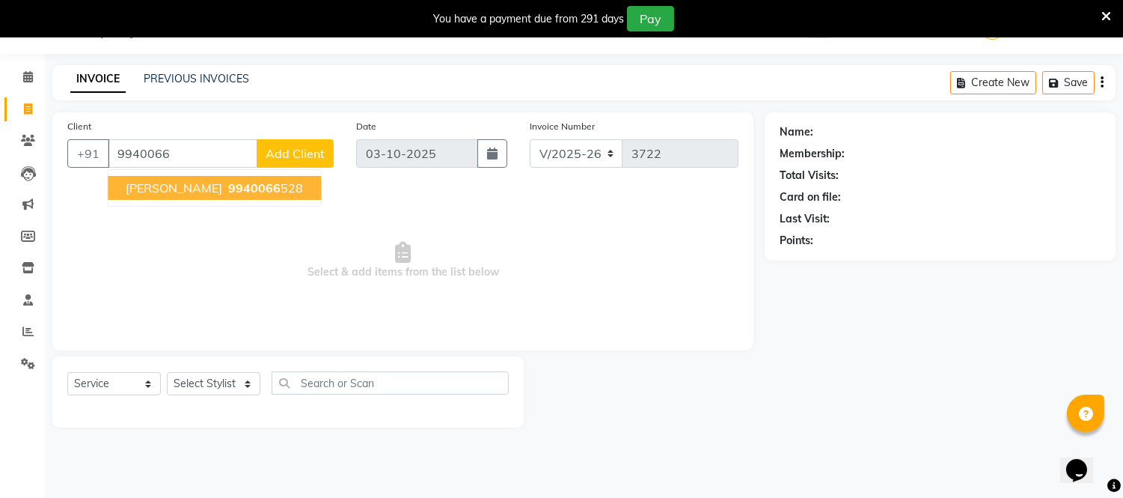
click at [228, 182] on span "9940066" at bounding box center [254, 187] width 52 height 15
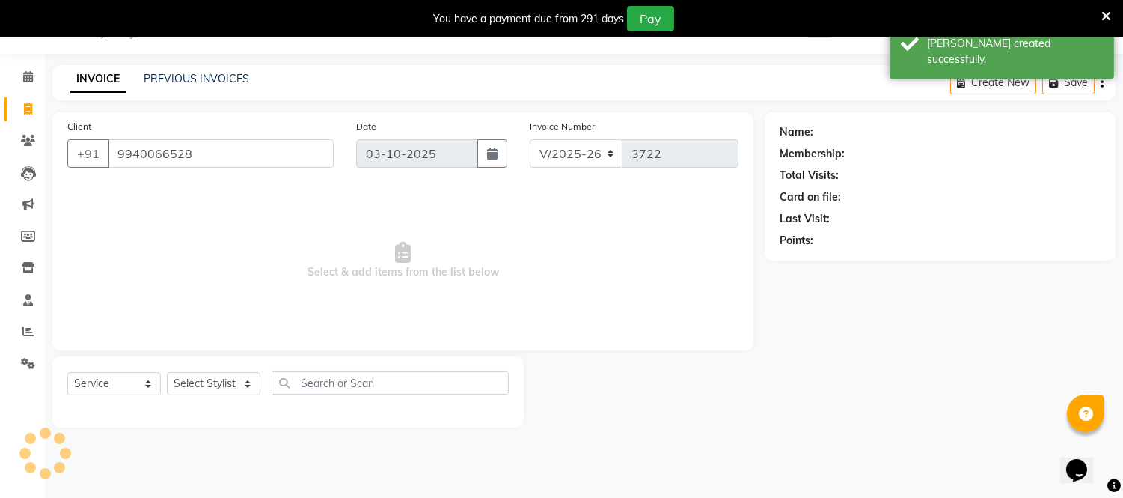
type input "9940066528"
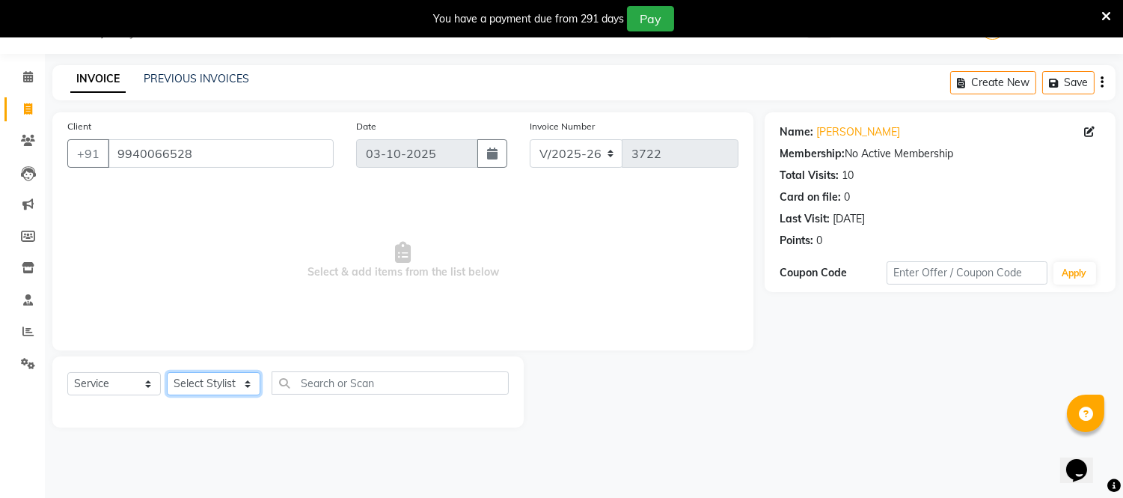
click at [193, 382] on select "Select Stylist [PERSON_NAME] [PERSON_NAME] [PERSON_NAME] [PERSON_NAME] [PERSON_…" at bounding box center [214, 383] width 94 height 23
select select "83851"
click at [167, 373] on select "Select Stylist [PERSON_NAME] [PERSON_NAME] [PERSON_NAME] [PERSON_NAME] [PERSON_…" at bounding box center [214, 383] width 94 height 23
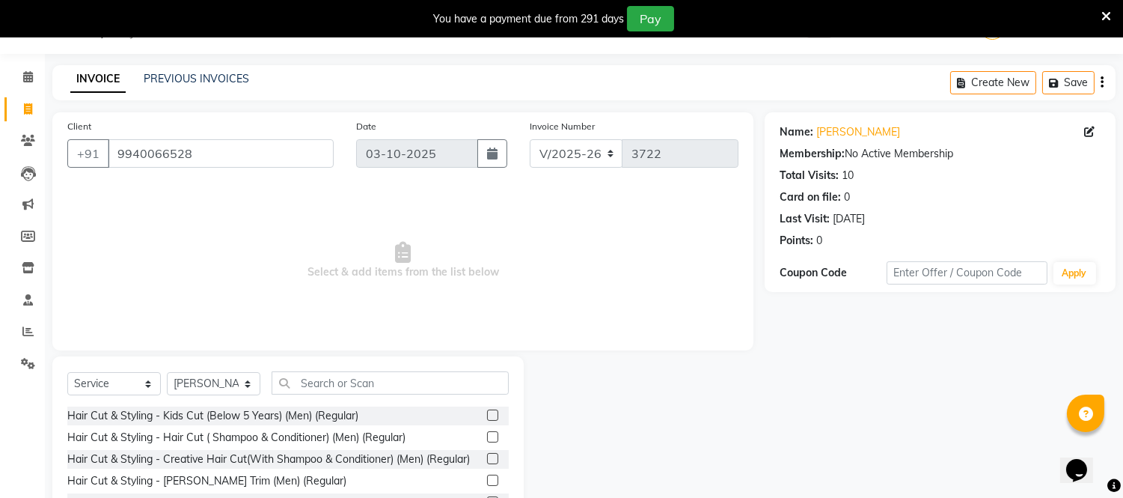
click at [487, 439] on label at bounding box center [492, 436] width 11 height 11
click at [487, 439] on input "checkbox" at bounding box center [492, 437] width 10 height 10
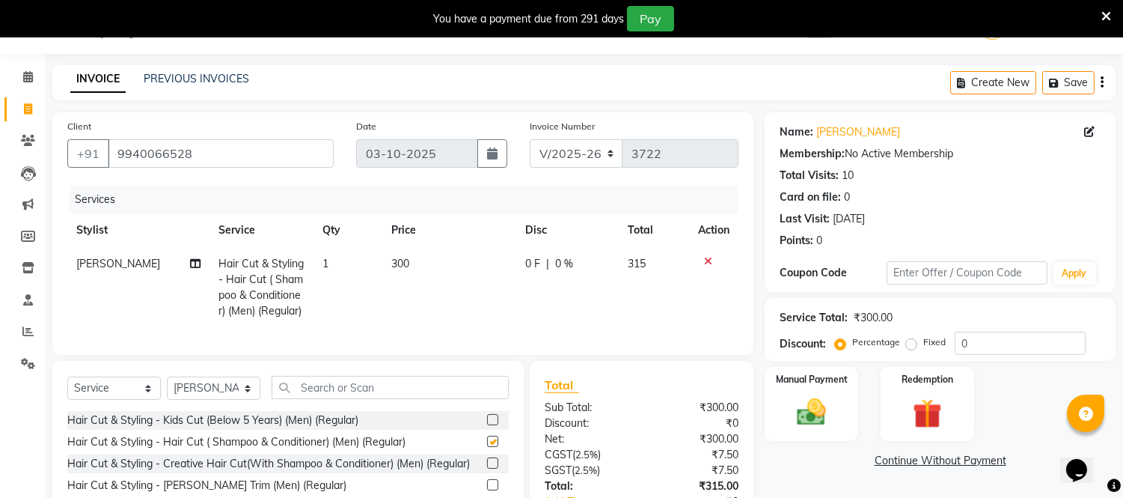
checkbox input "false"
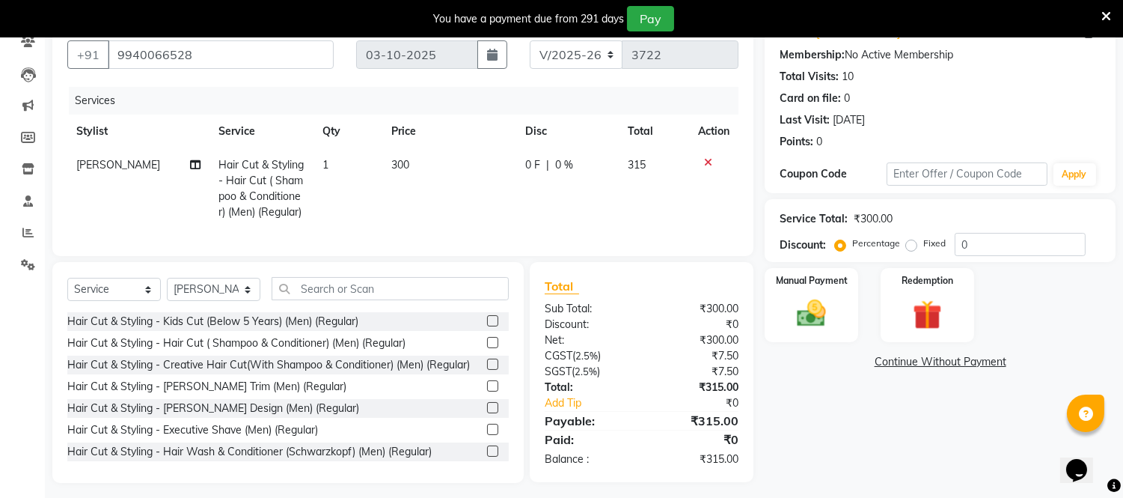
scroll to position [155, 0]
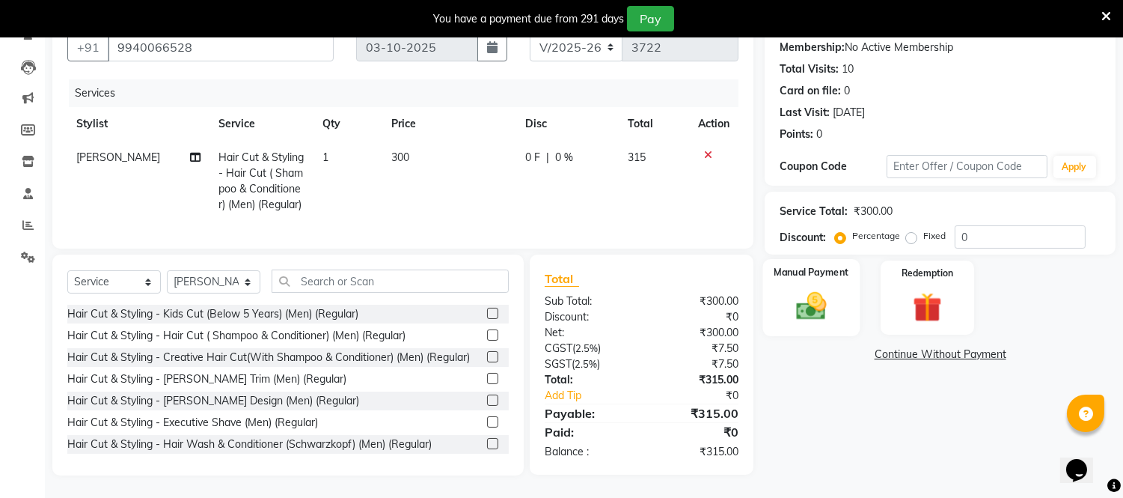
click at [789, 289] on img at bounding box center [811, 306] width 49 height 35
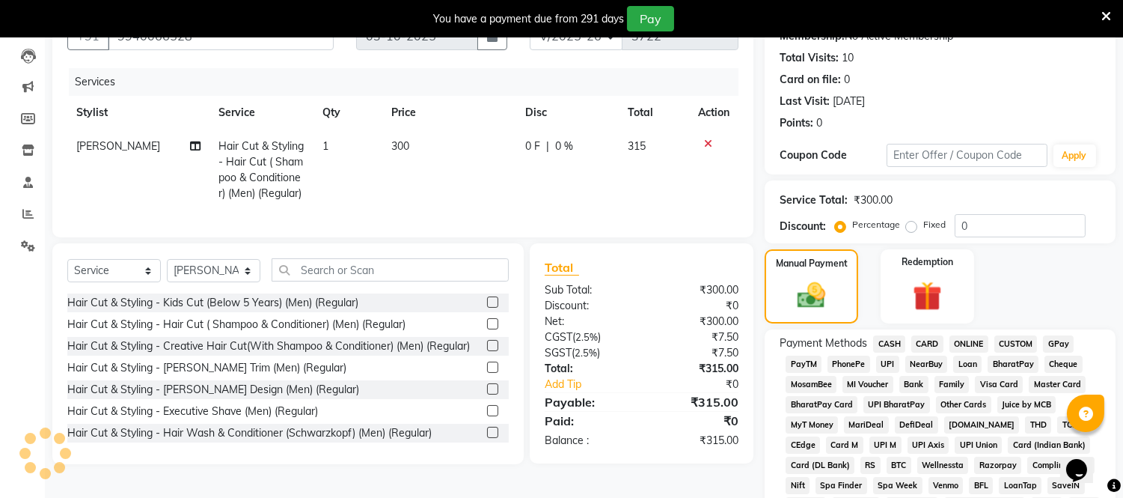
click at [924, 345] on span "CARD" at bounding box center [927, 343] width 32 height 17
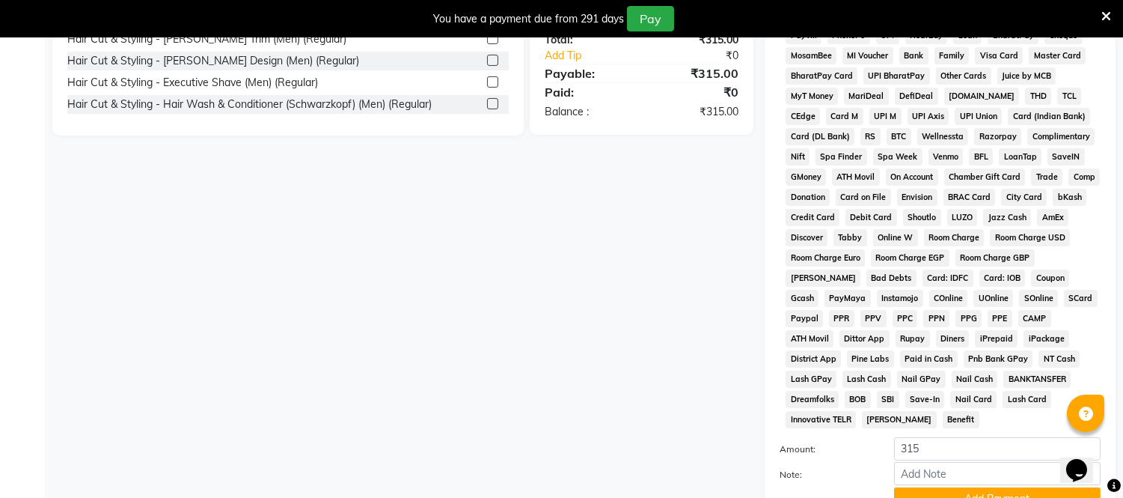
scroll to position [537, 0]
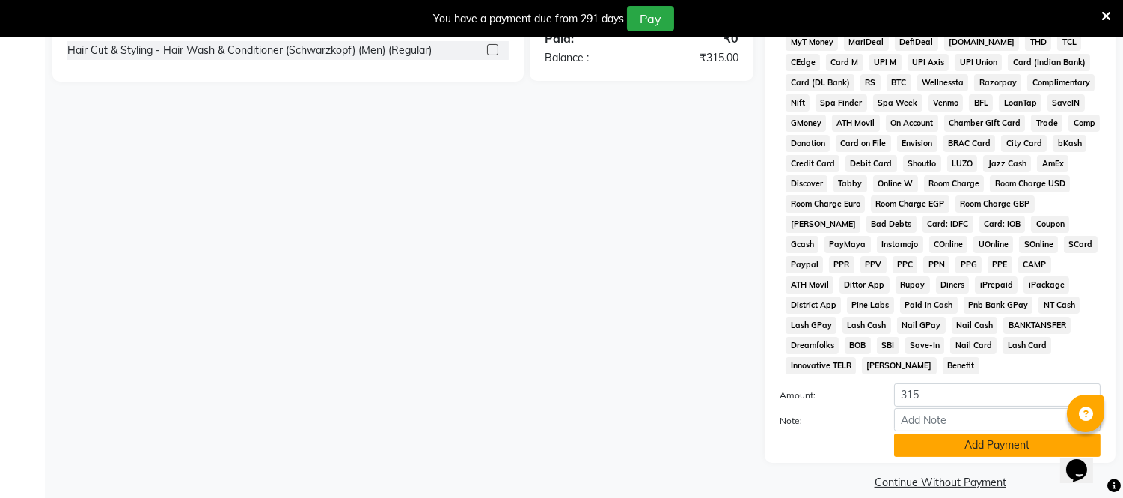
click at [950, 433] on button "Add Payment" at bounding box center [997, 444] width 207 height 23
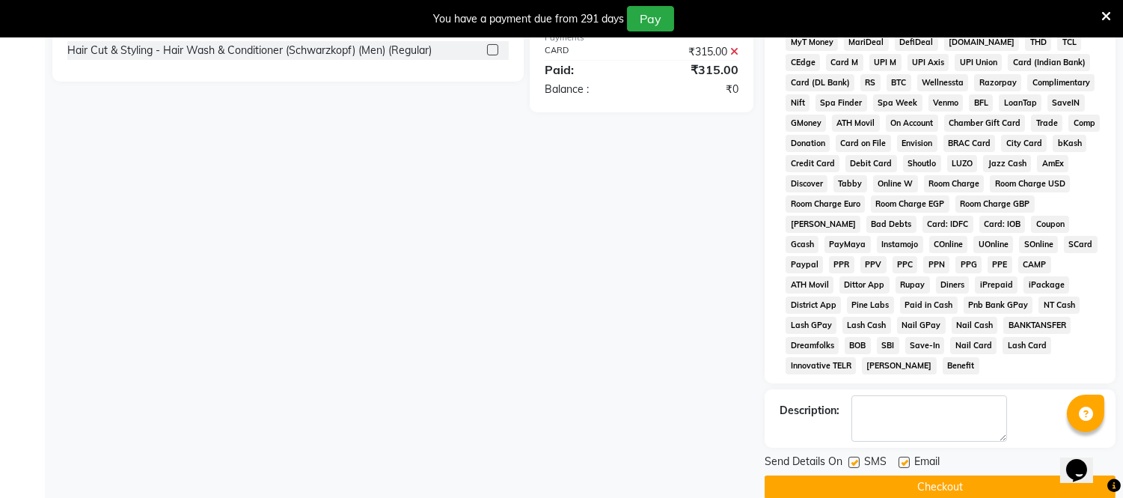
click at [941, 475] on button "Checkout" at bounding box center [940, 486] width 351 height 23
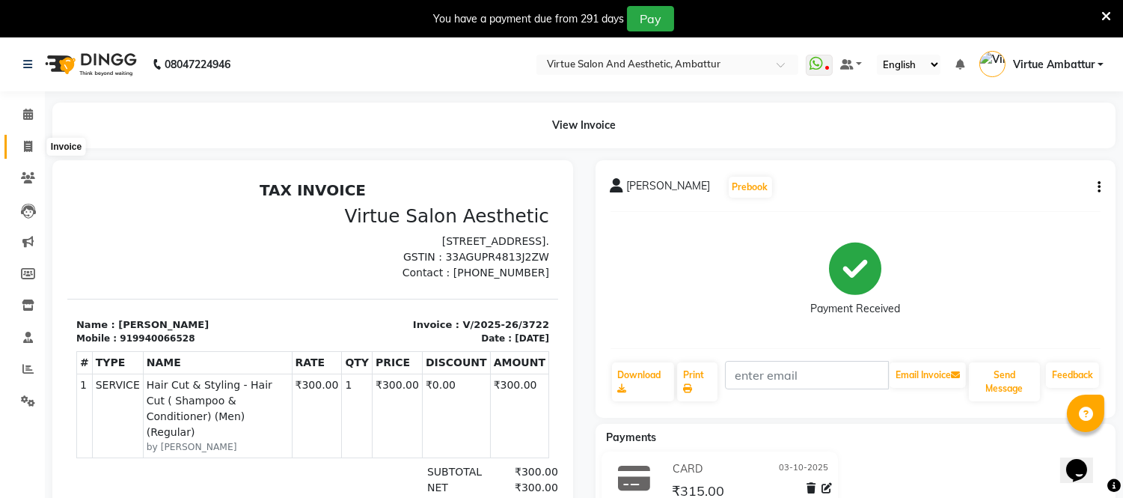
click at [26, 148] on icon at bounding box center [28, 146] width 8 height 11
select select "service"
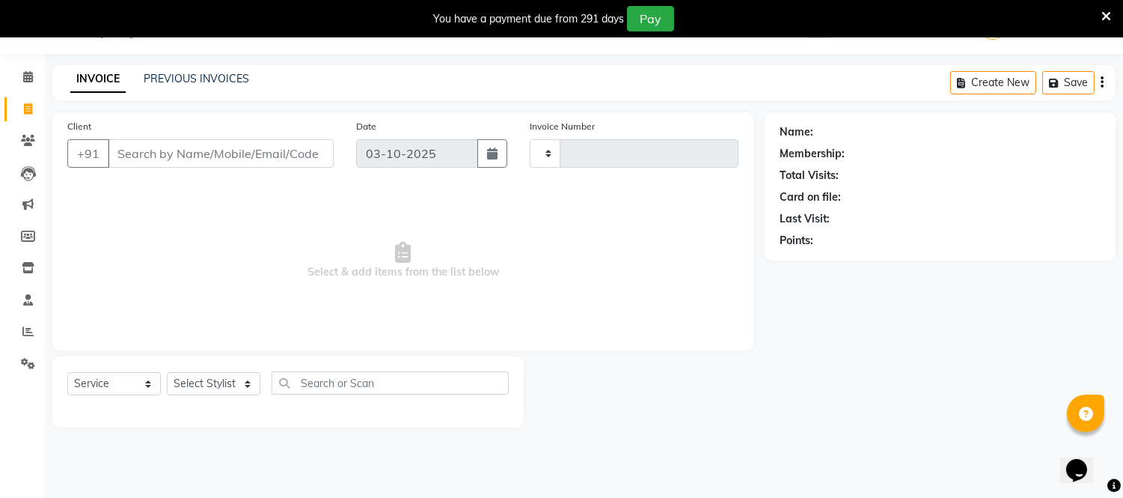
type input "3723"
select select "5237"
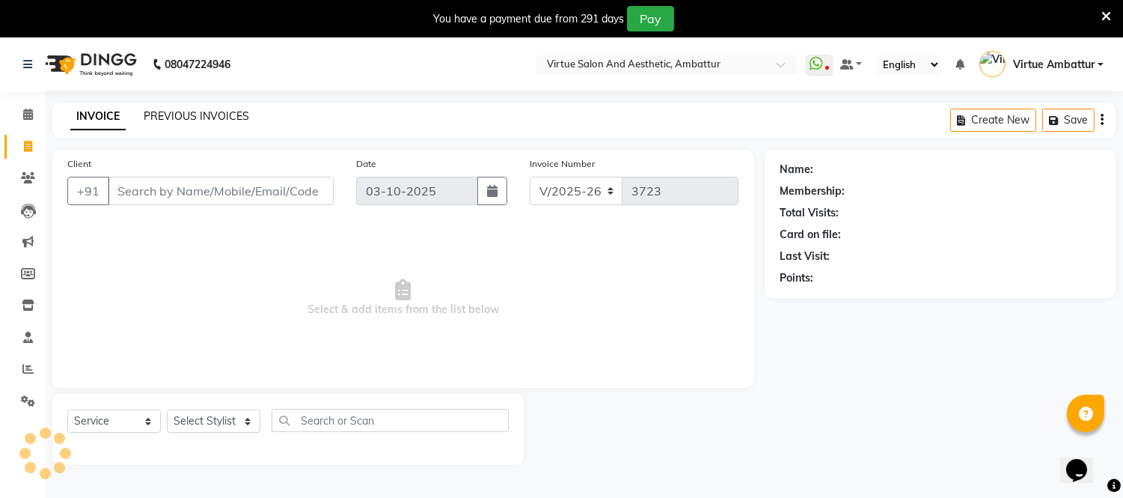
click at [204, 114] on link "PREVIOUS INVOICES" at bounding box center [197, 115] width 106 height 13
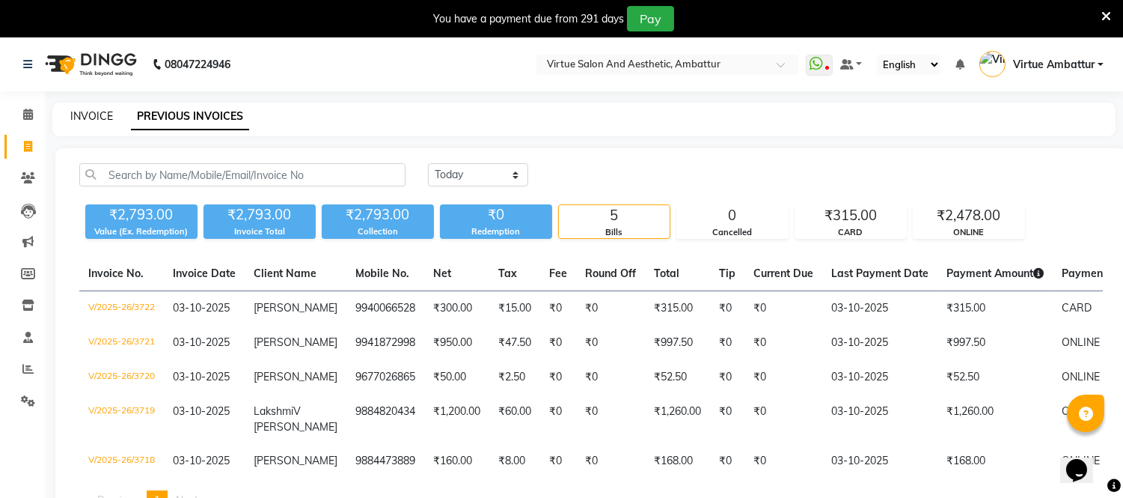
click at [102, 115] on link "INVOICE" at bounding box center [91, 115] width 43 height 13
select select "5237"
select select "service"
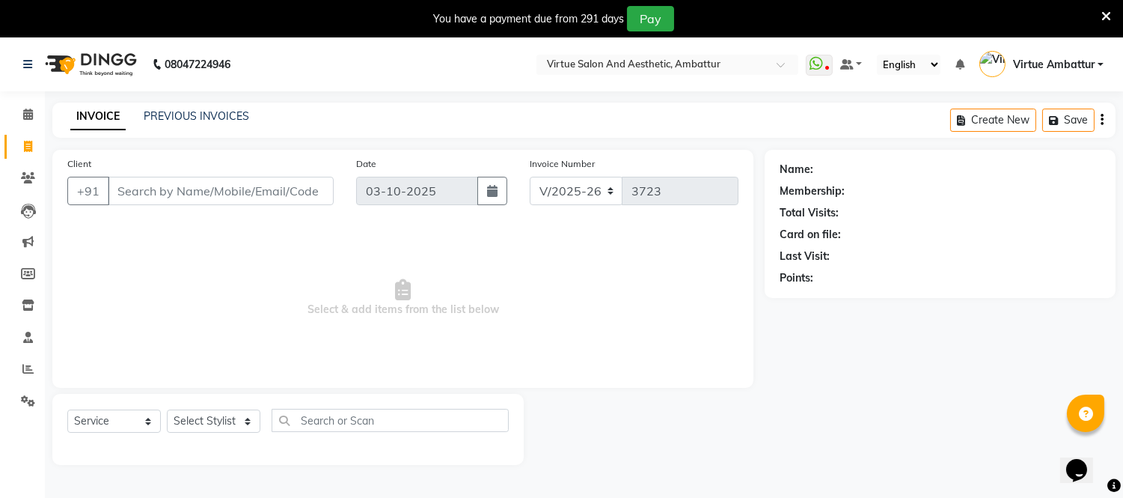
scroll to position [37, 0]
